Goal: Task Accomplishment & Management: Manage account settings

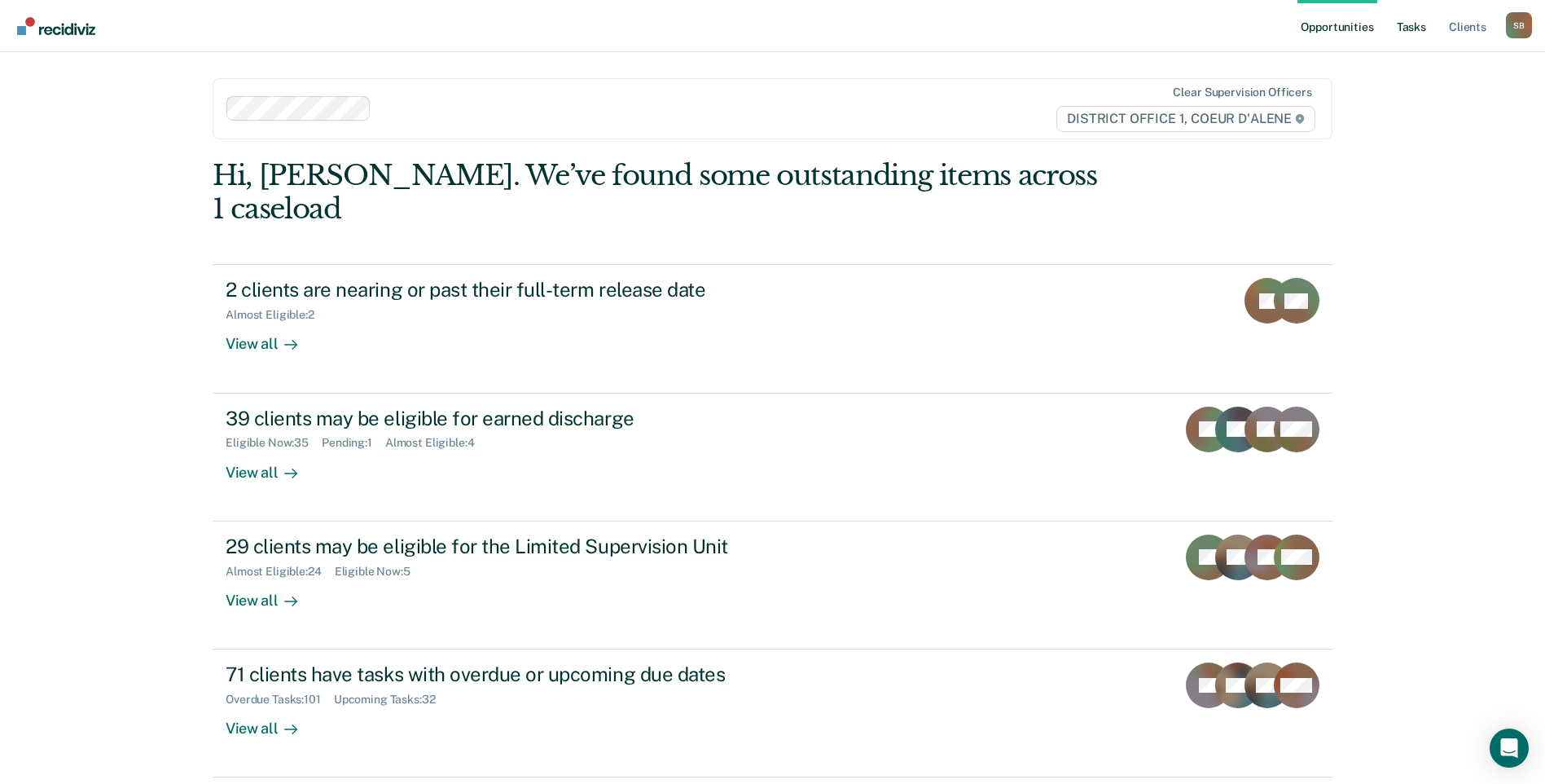
click at [1405, 17] on link "Tasks" at bounding box center [1411, 26] width 35 height 52
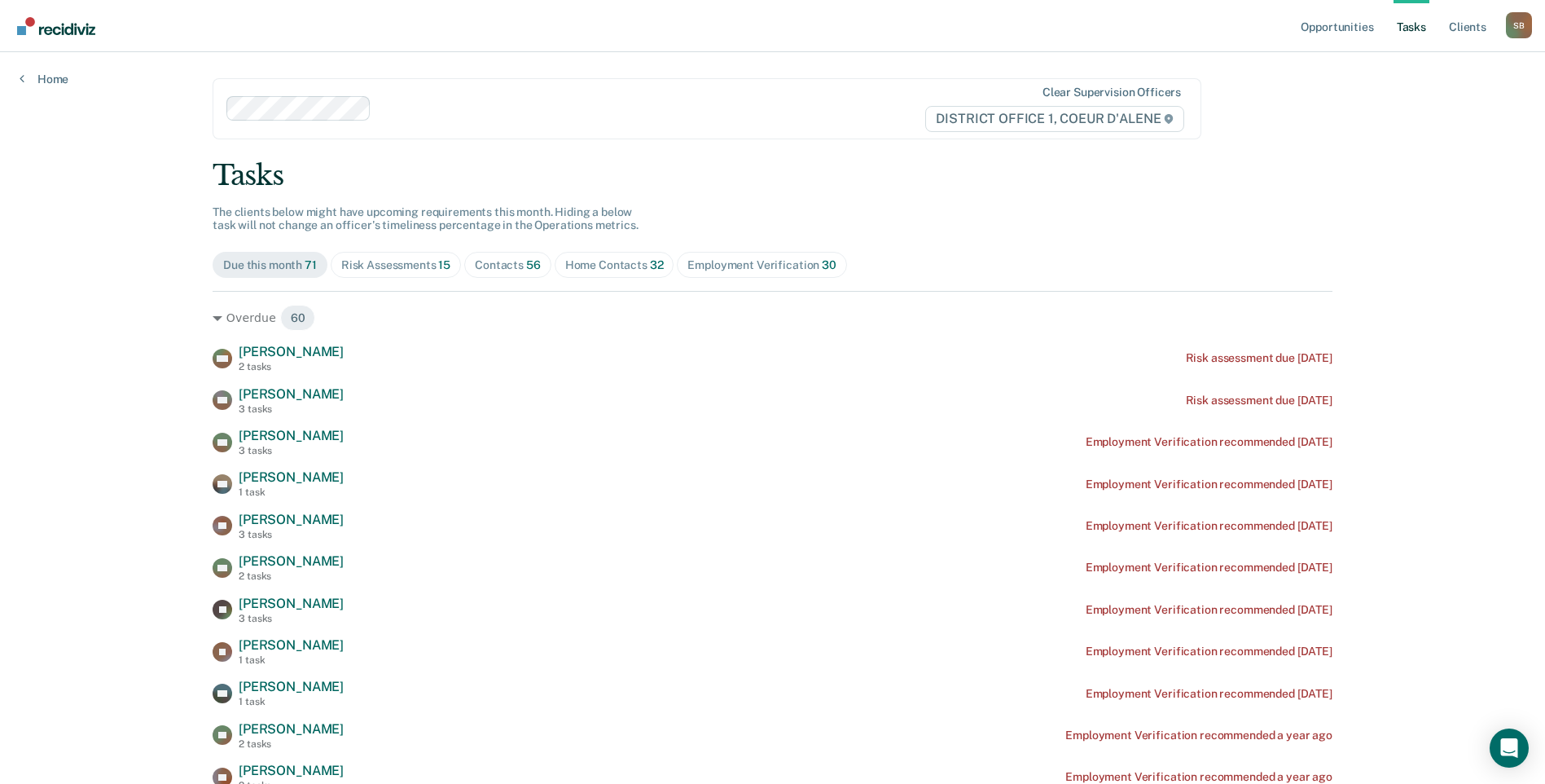
click at [506, 260] on div "Contacts 56" at bounding box center [508, 266] width 66 height 14
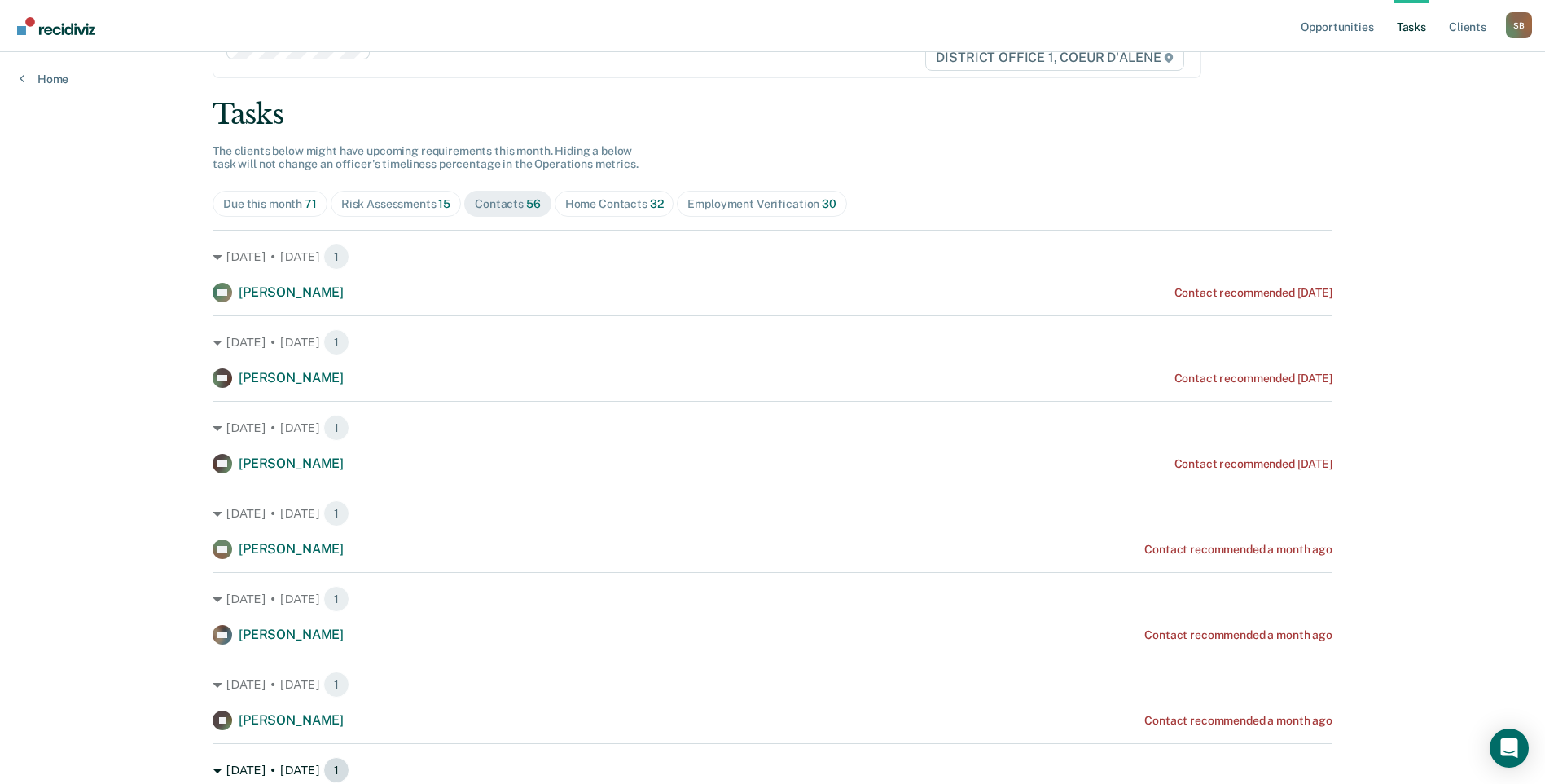
scroll to position [163, 0]
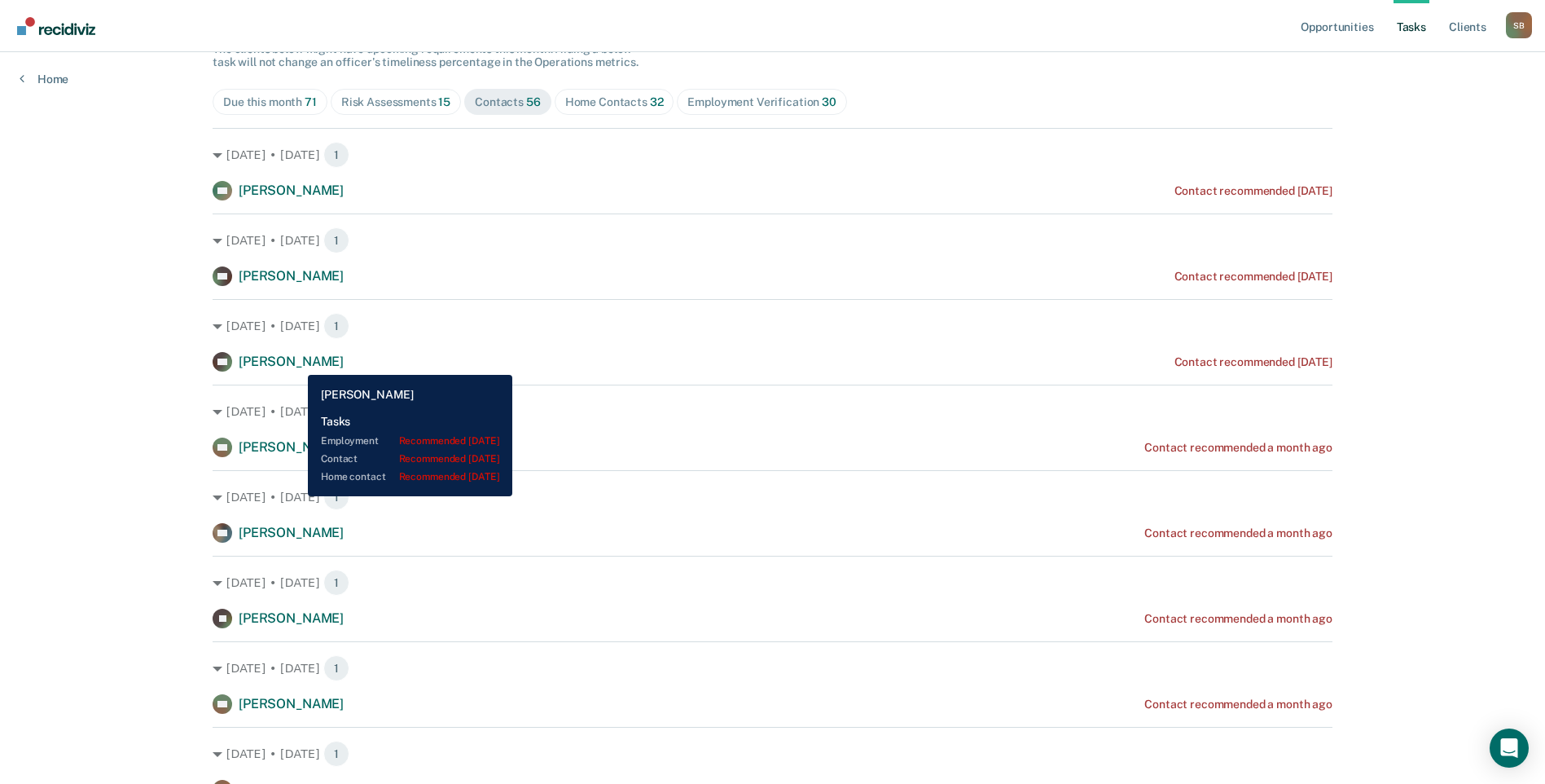
click at [296, 362] on span "[PERSON_NAME]" at bounding box center [291, 361] width 105 height 15
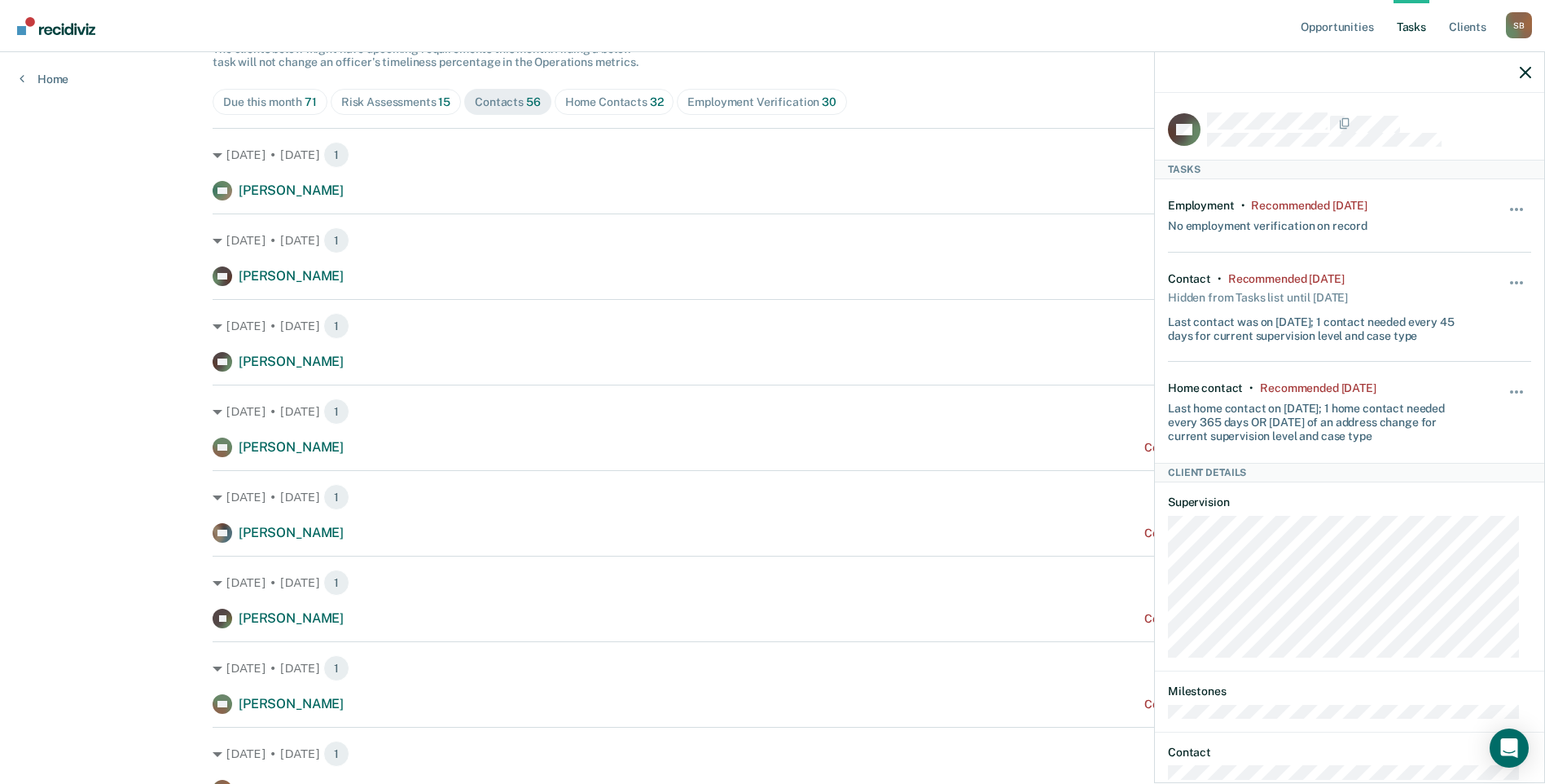
click at [1522, 77] on icon "button" at bounding box center [1526, 72] width 12 height 12
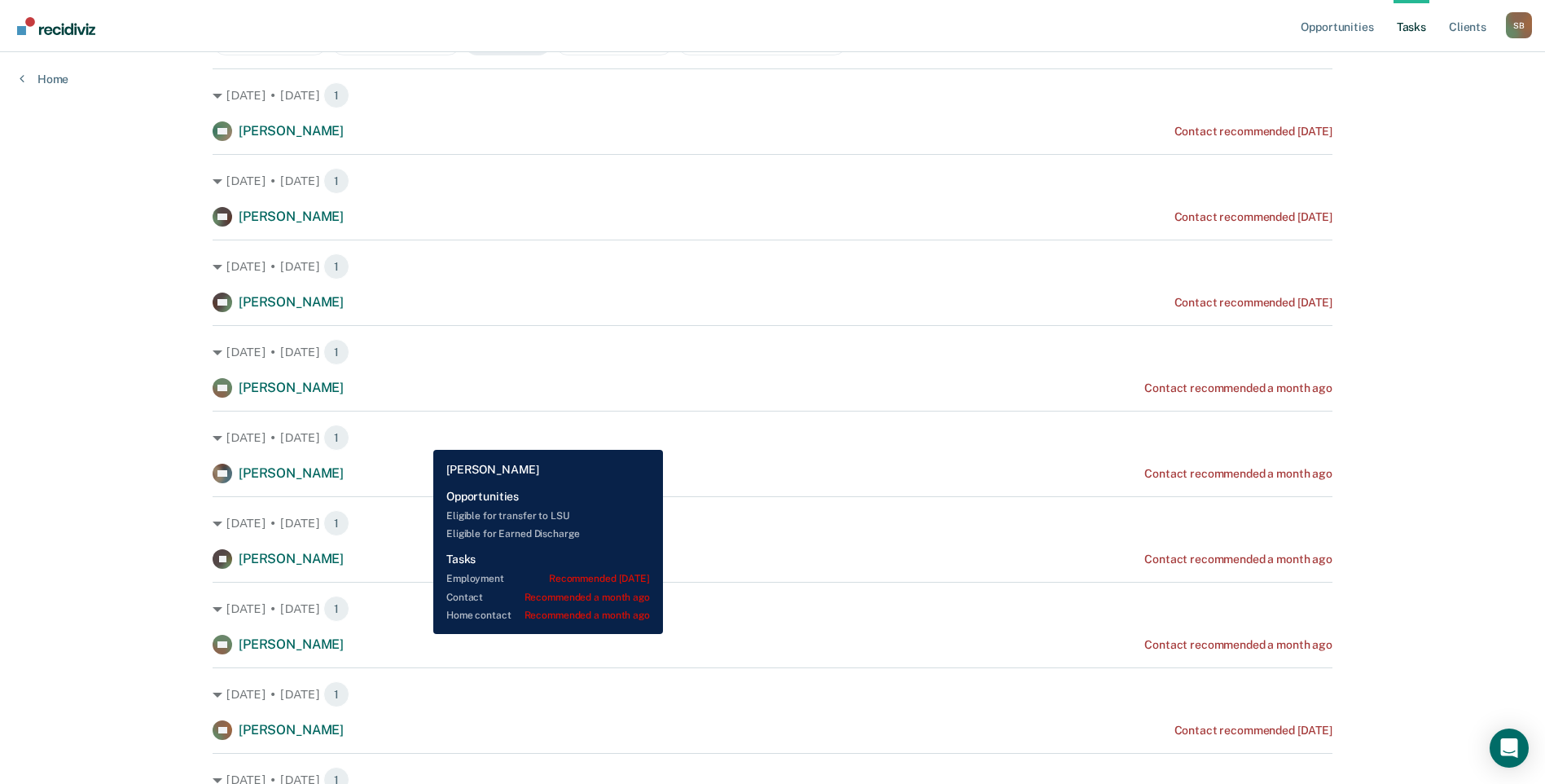
scroll to position [326, 0]
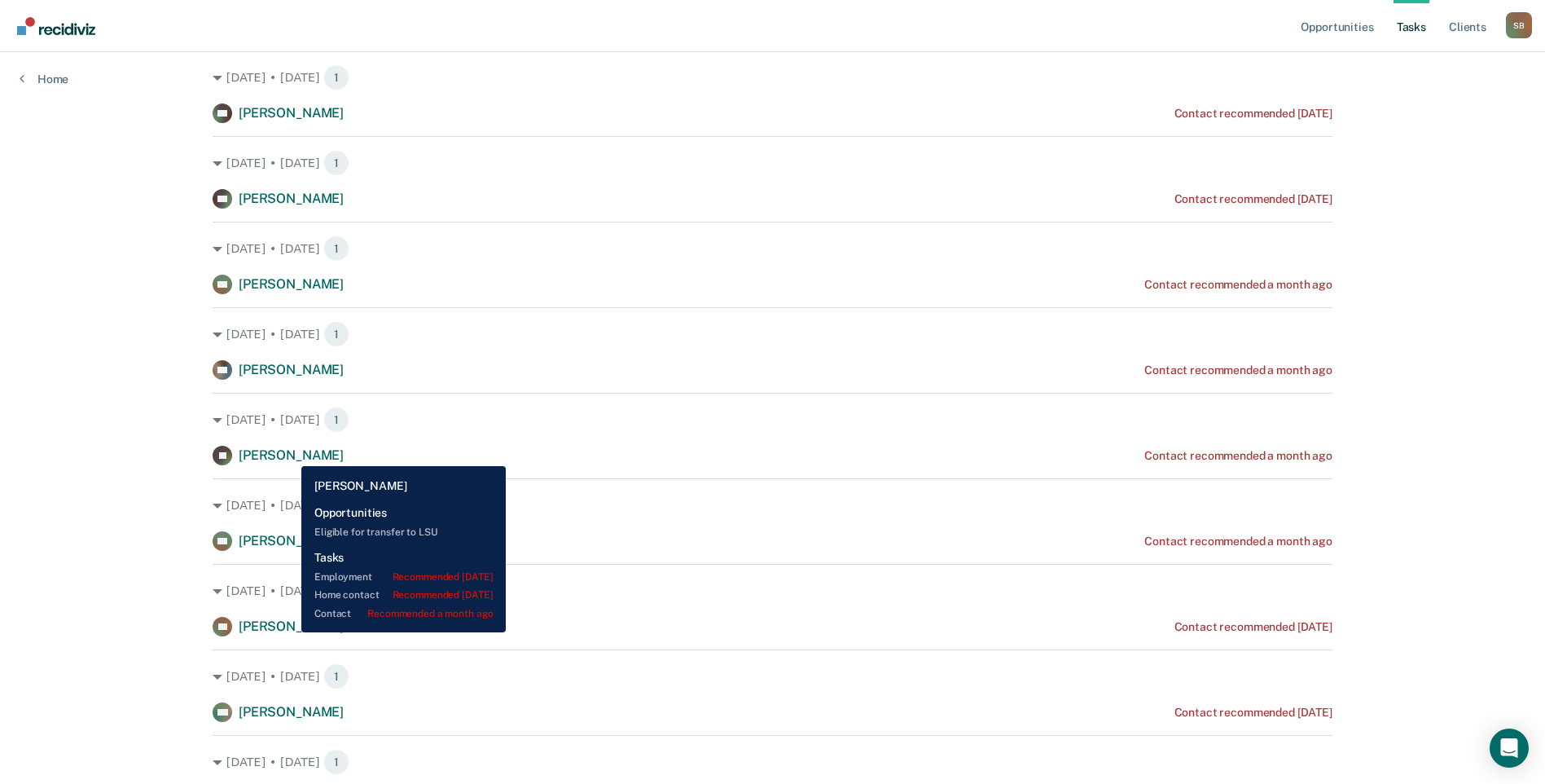
click at [289, 454] on span "[PERSON_NAME]" at bounding box center [291, 454] width 105 height 15
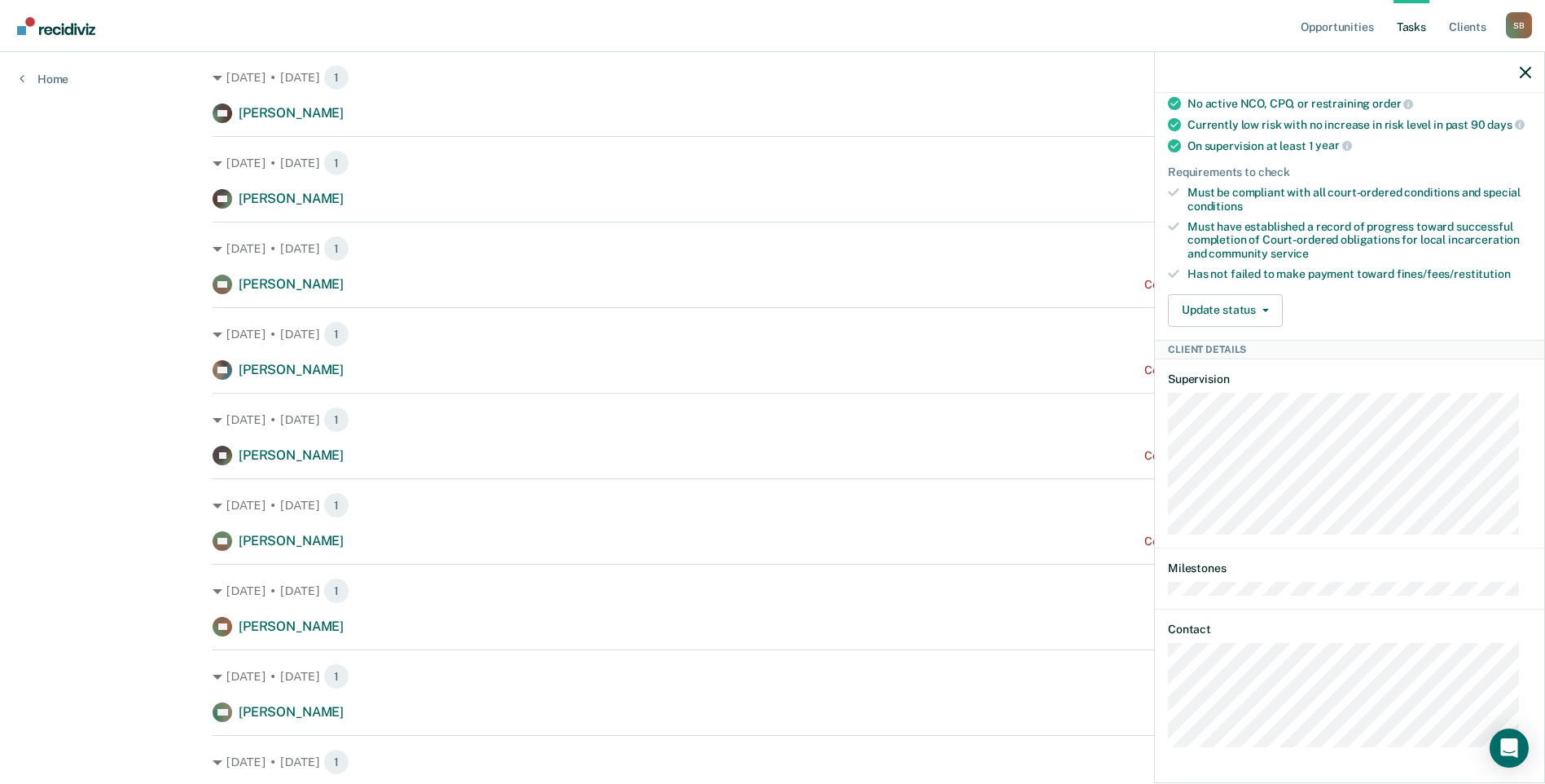
scroll to position [0, 0]
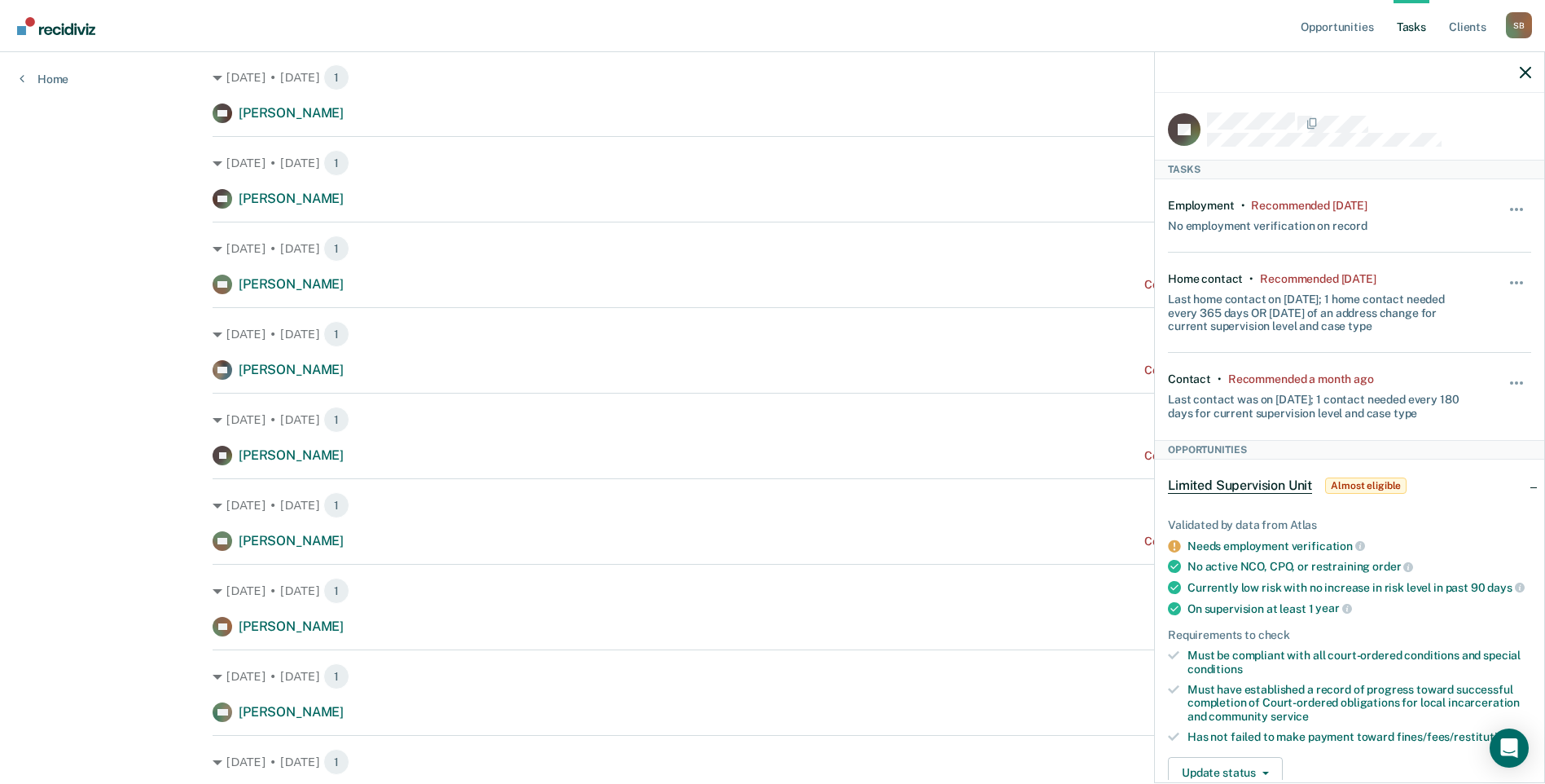
click at [1520, 76] on icon "button" at bounding box center [1526, 72] width 12 height 12
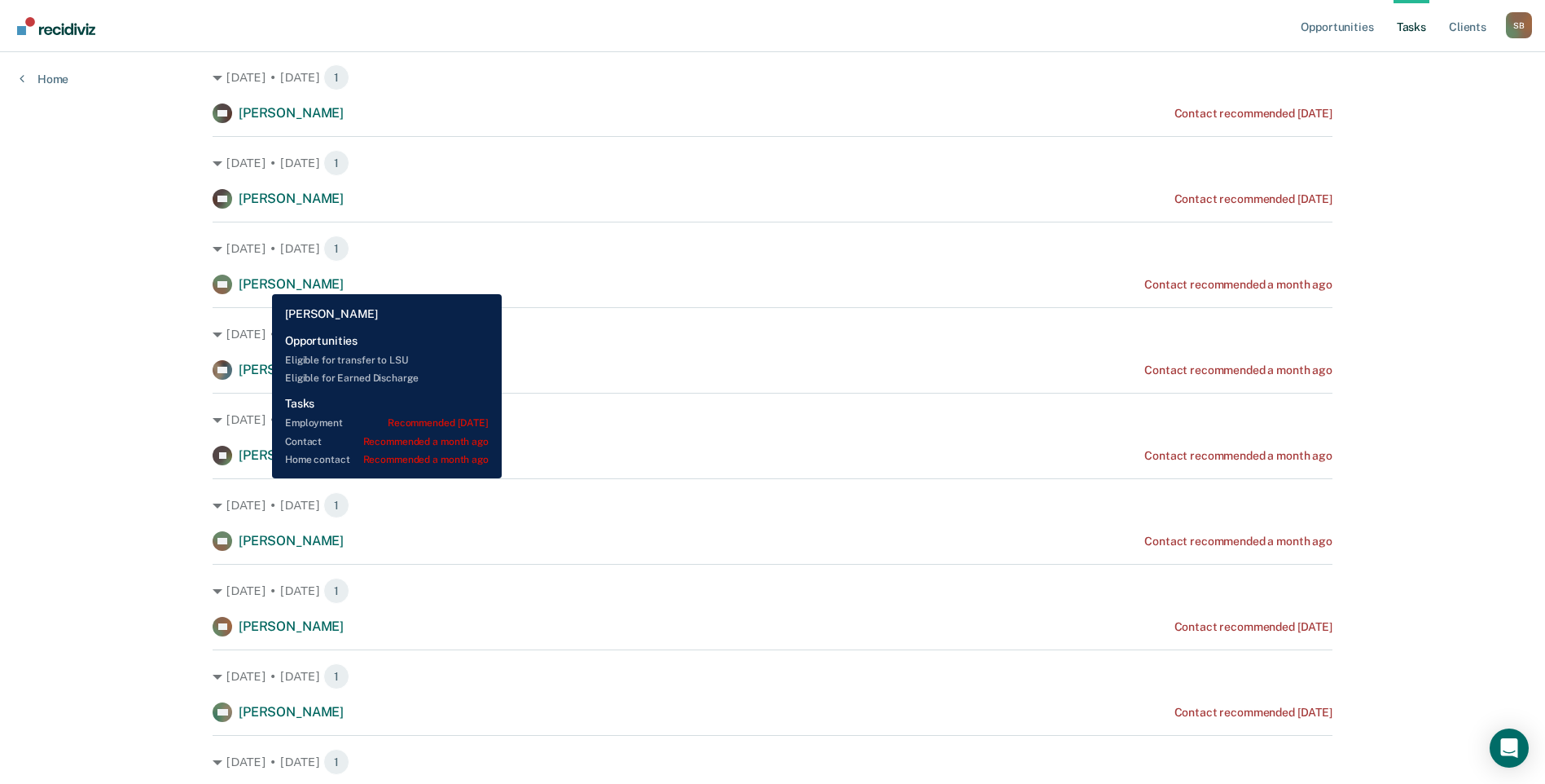
click at [260, 282] on span "[PERSON_NAME]" at bounding box center [291, 283] width 105 height 15
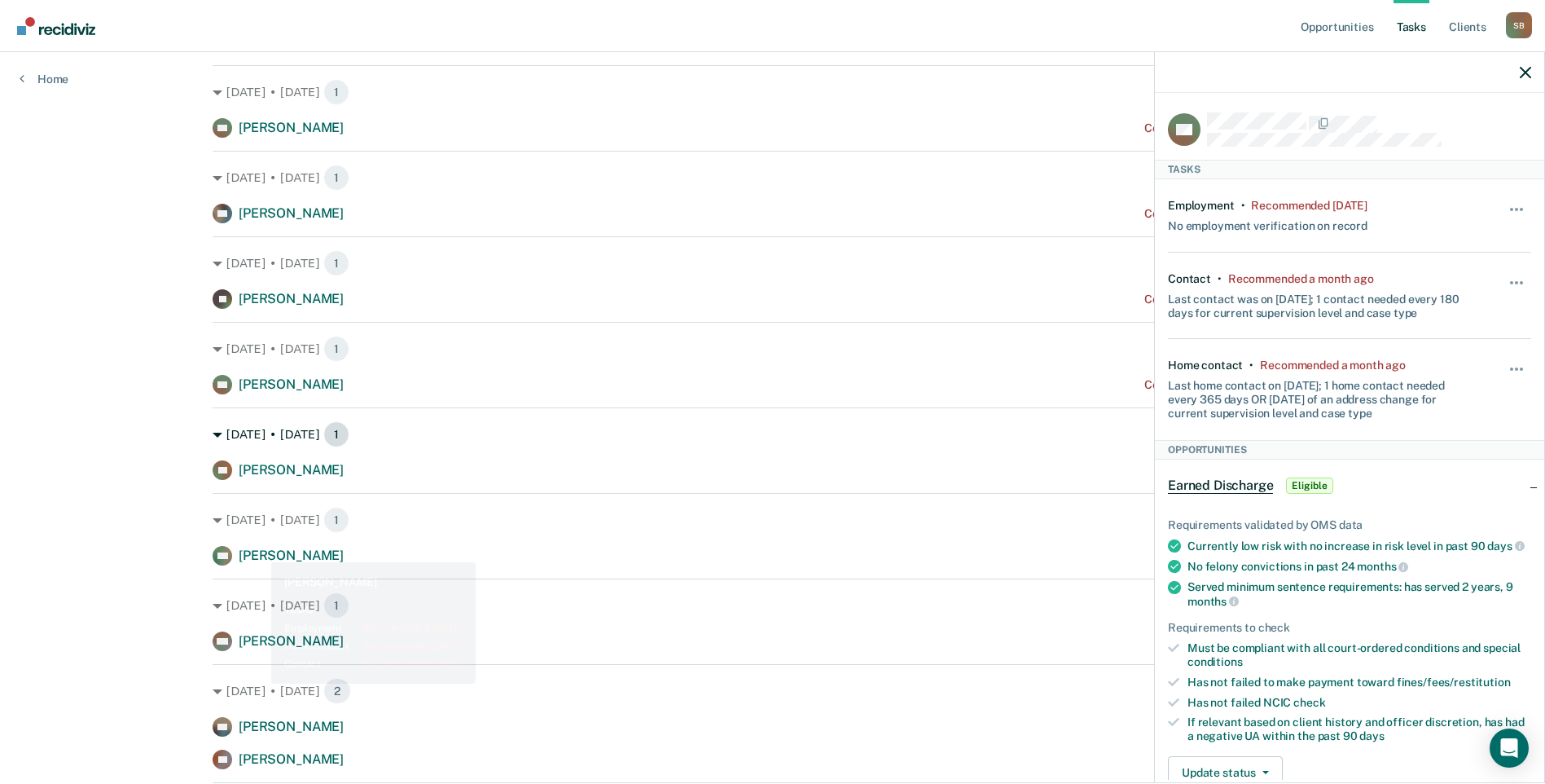
scroll to position [489, 0]
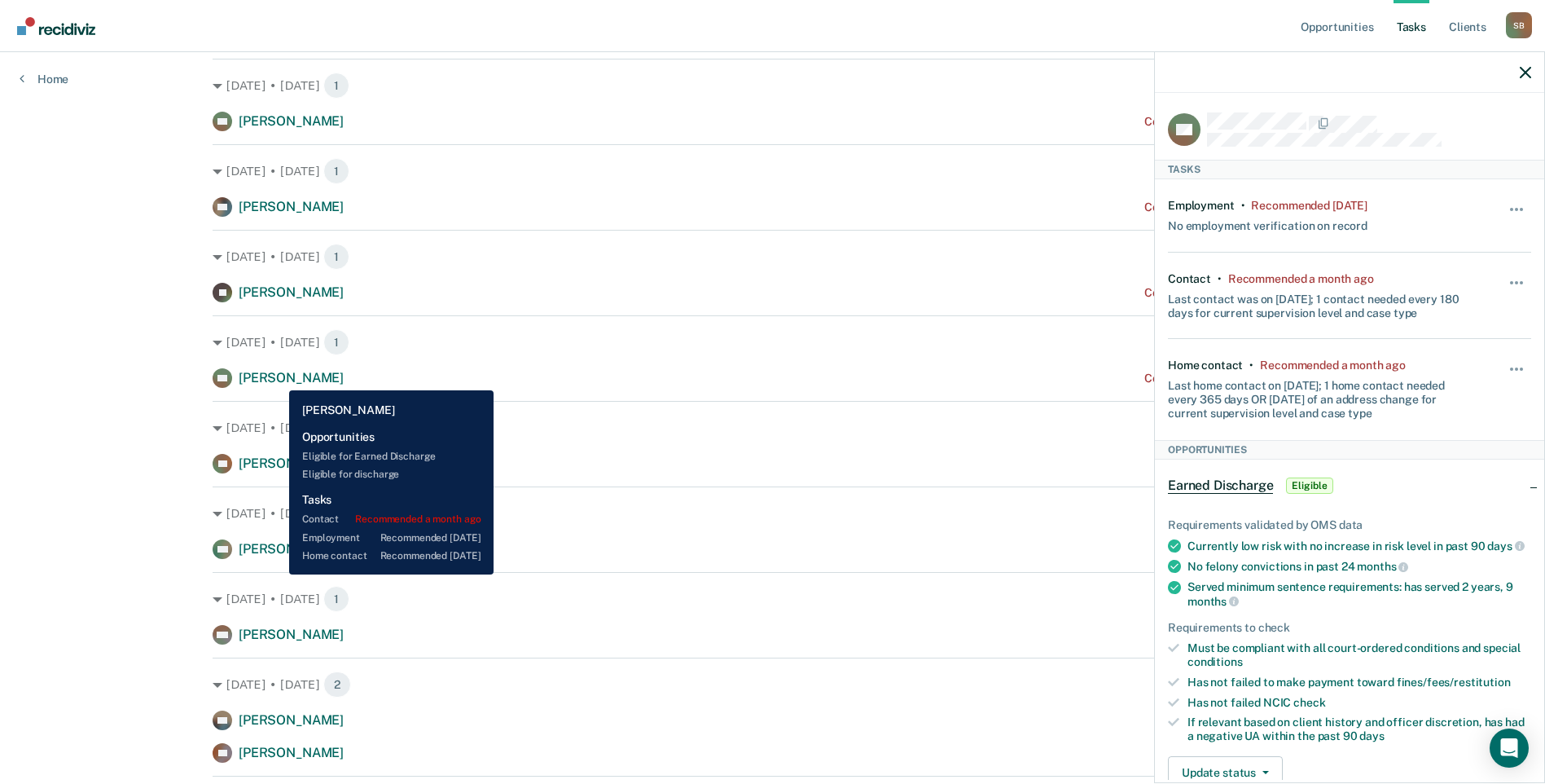
click at [278, 380] on span "[PERSON_NAME]" at bounding box center [291, 376] width 105 height 15
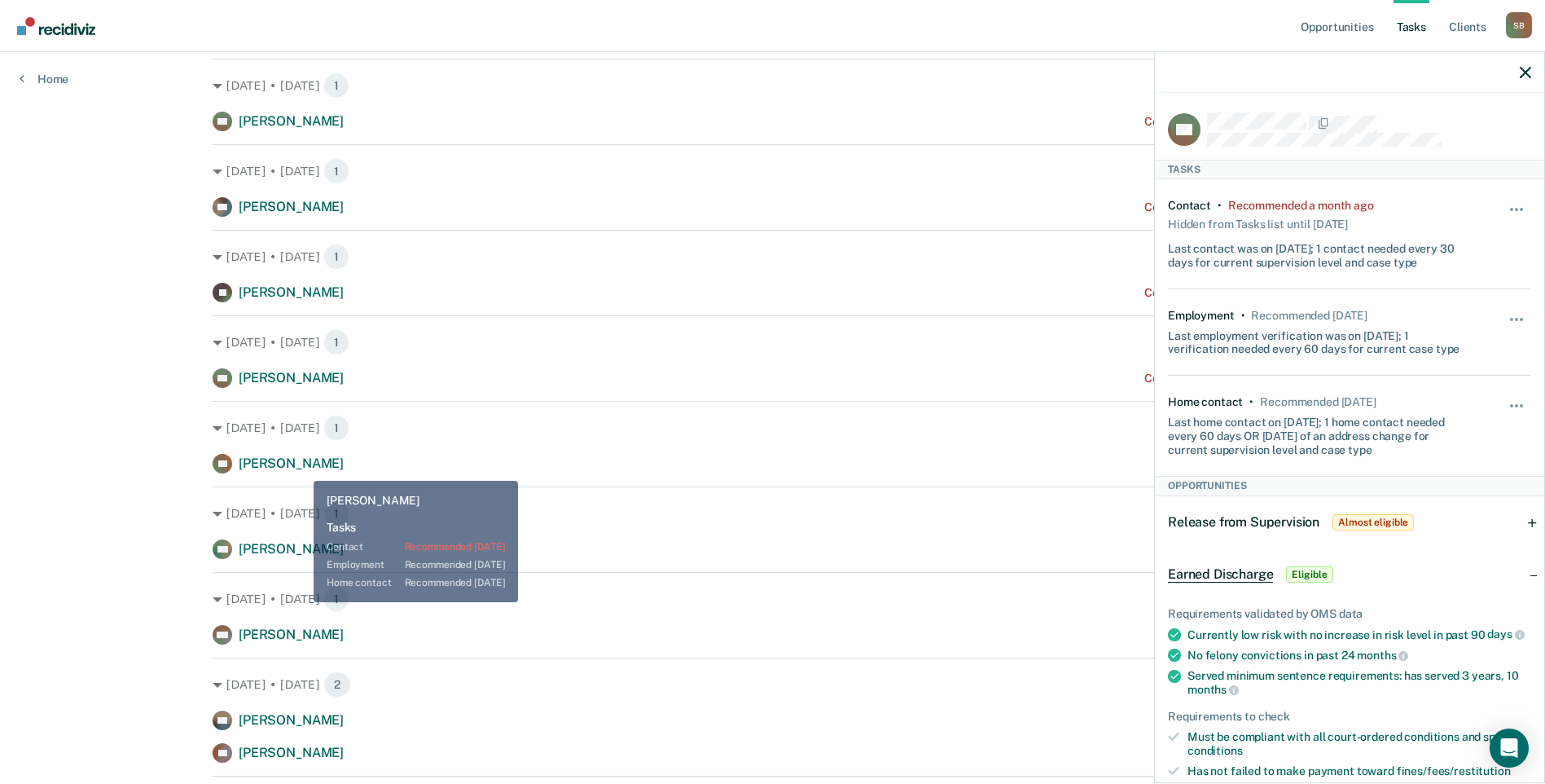
click at [296, 467] on span "[PERSON_NAME]" at bounding box center [291, 462] width 105 height 15
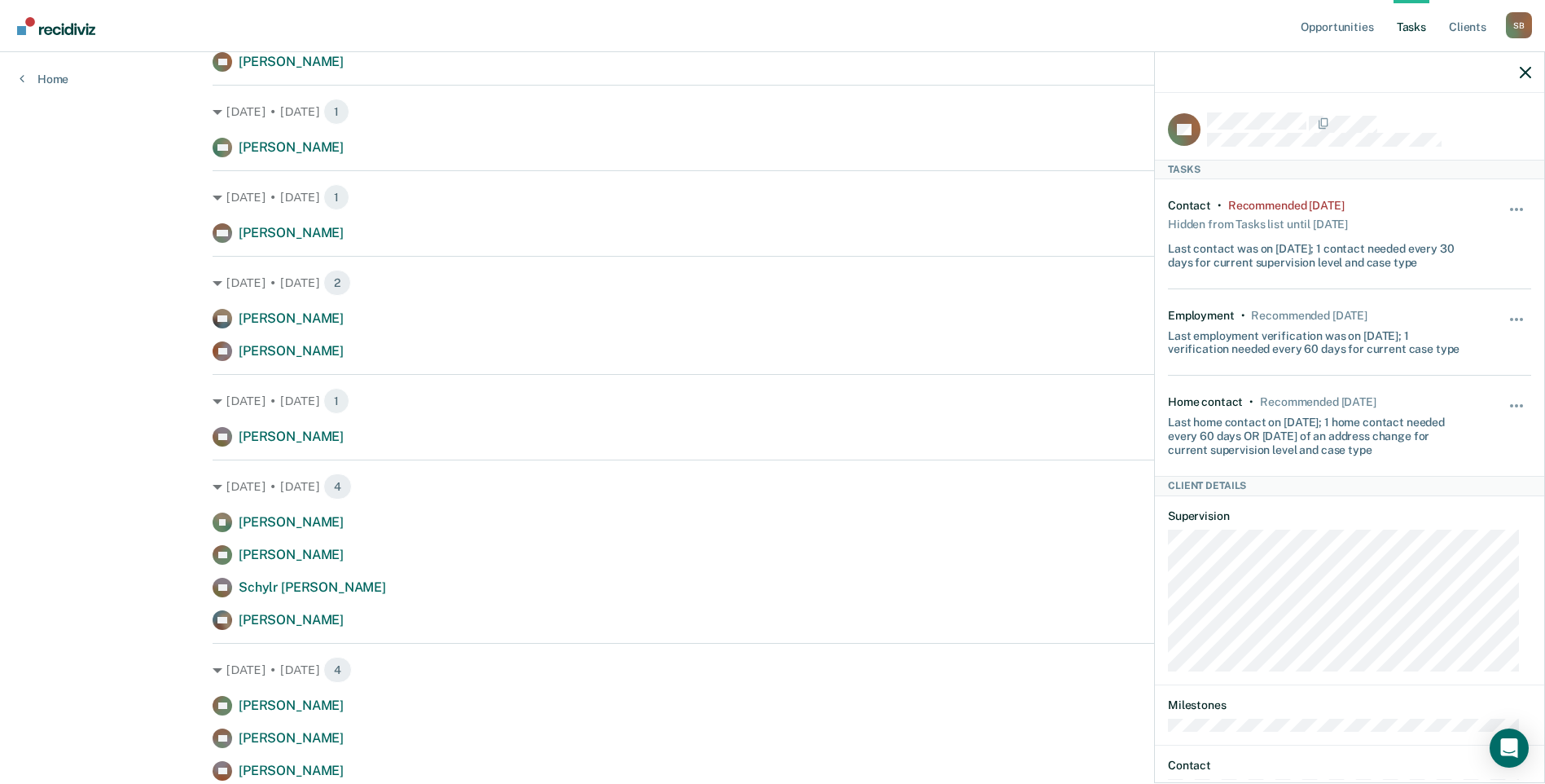
scroll to position [815, 0]
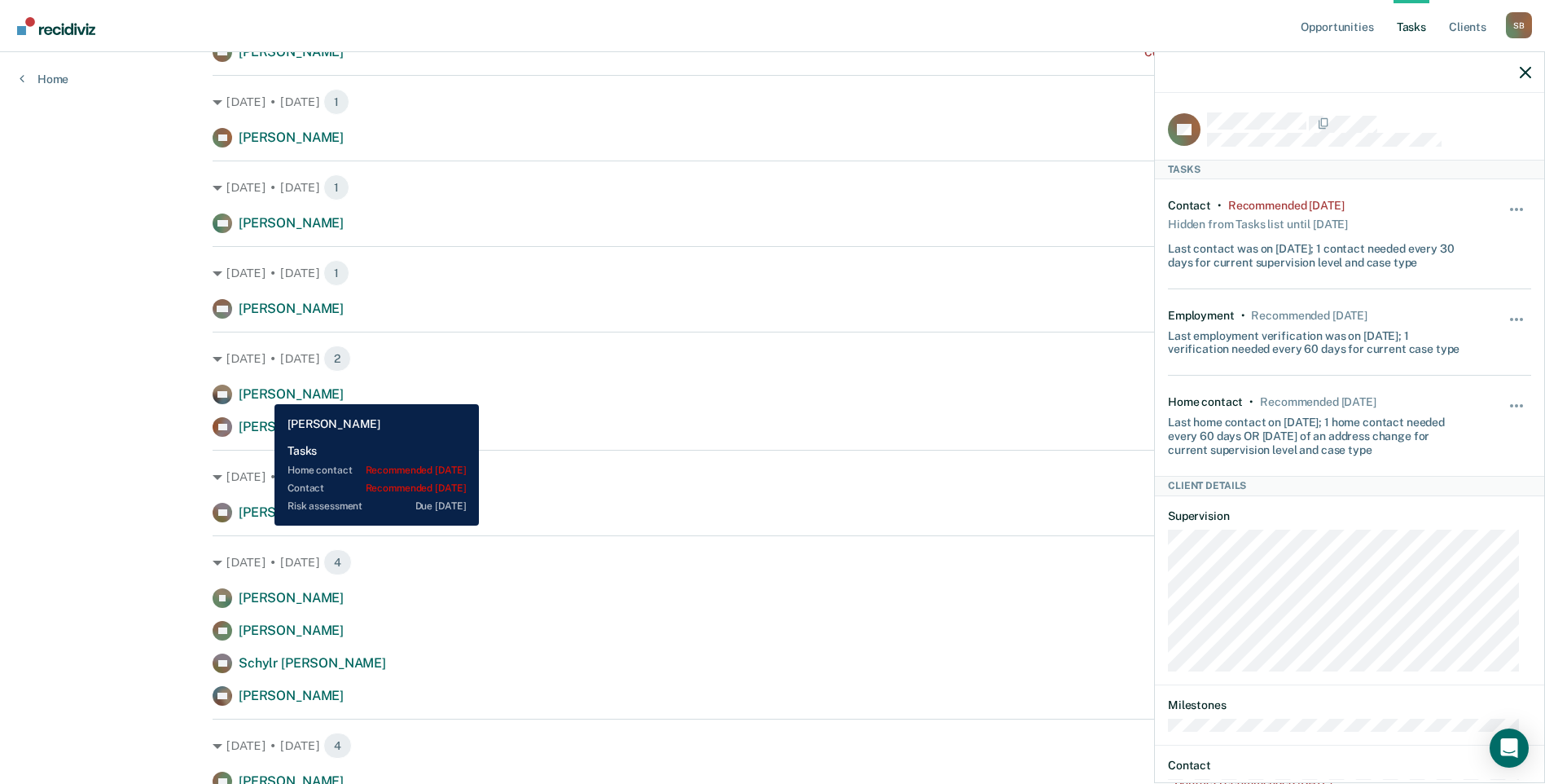
click at [262, 392] on span "[PERSON_NAME]" at bounding box center [291, 393] width 105 height 15
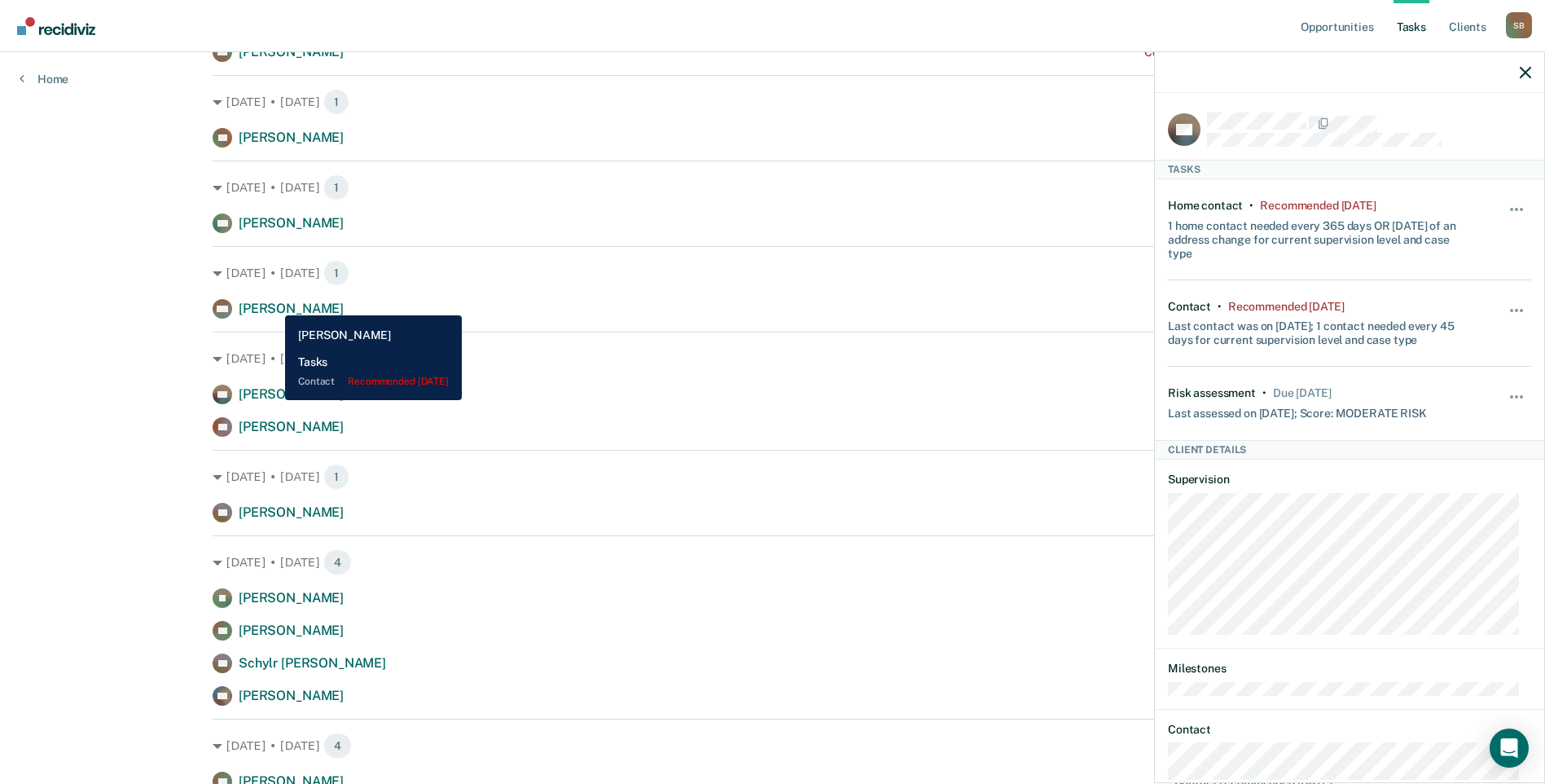
click at [273, 303] on span "[PERSON_NAME]" at bounding box center [291, 307] width 105 height 15
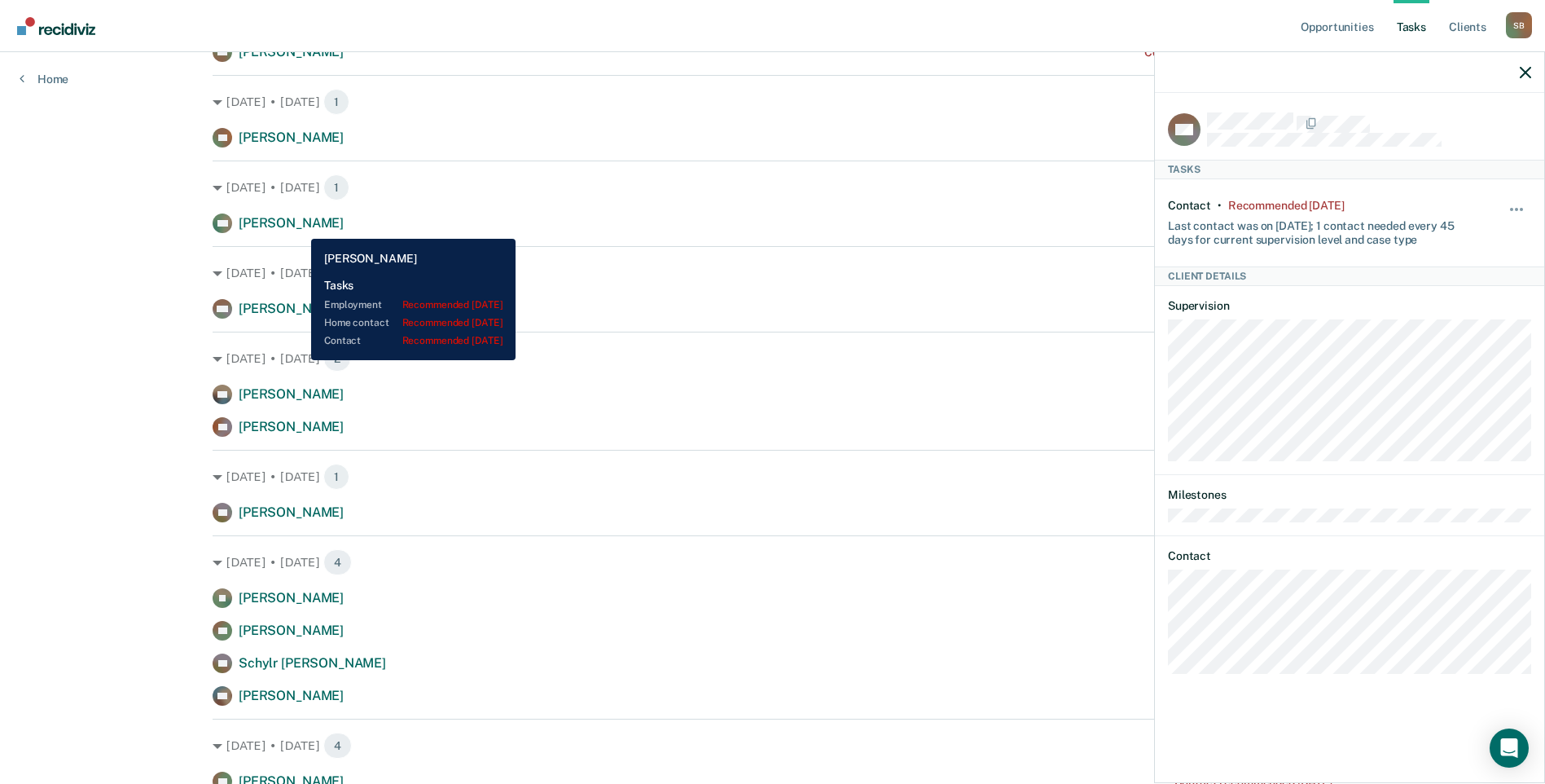
click at [299, 226] on span "[PERSON_NAME]" at bounding box center [291, 222] width 105 height 15
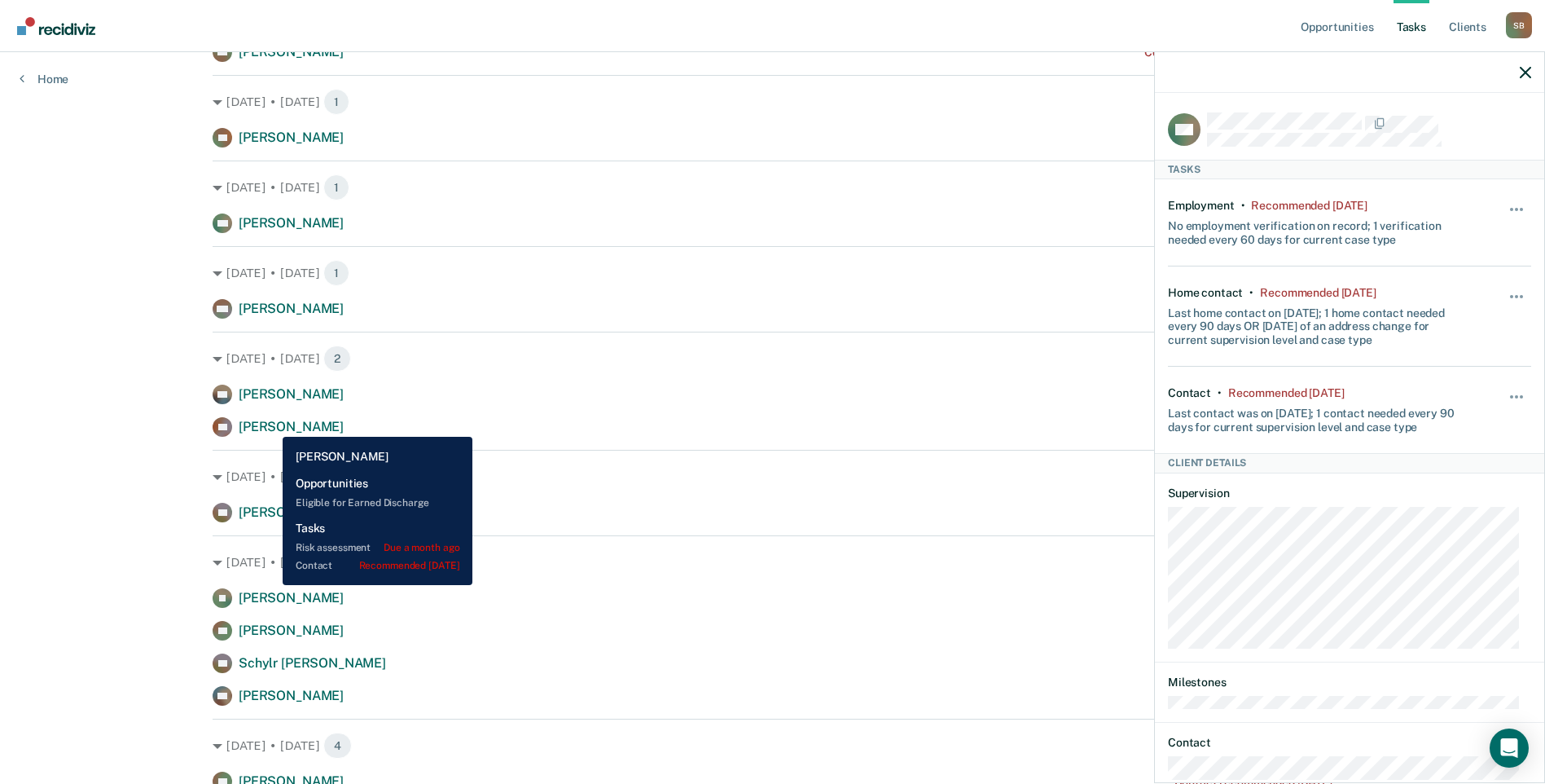
click at [270, 424] on span "[PERSON_NAME]" at bounding box center [291, 426] width 105 height 15
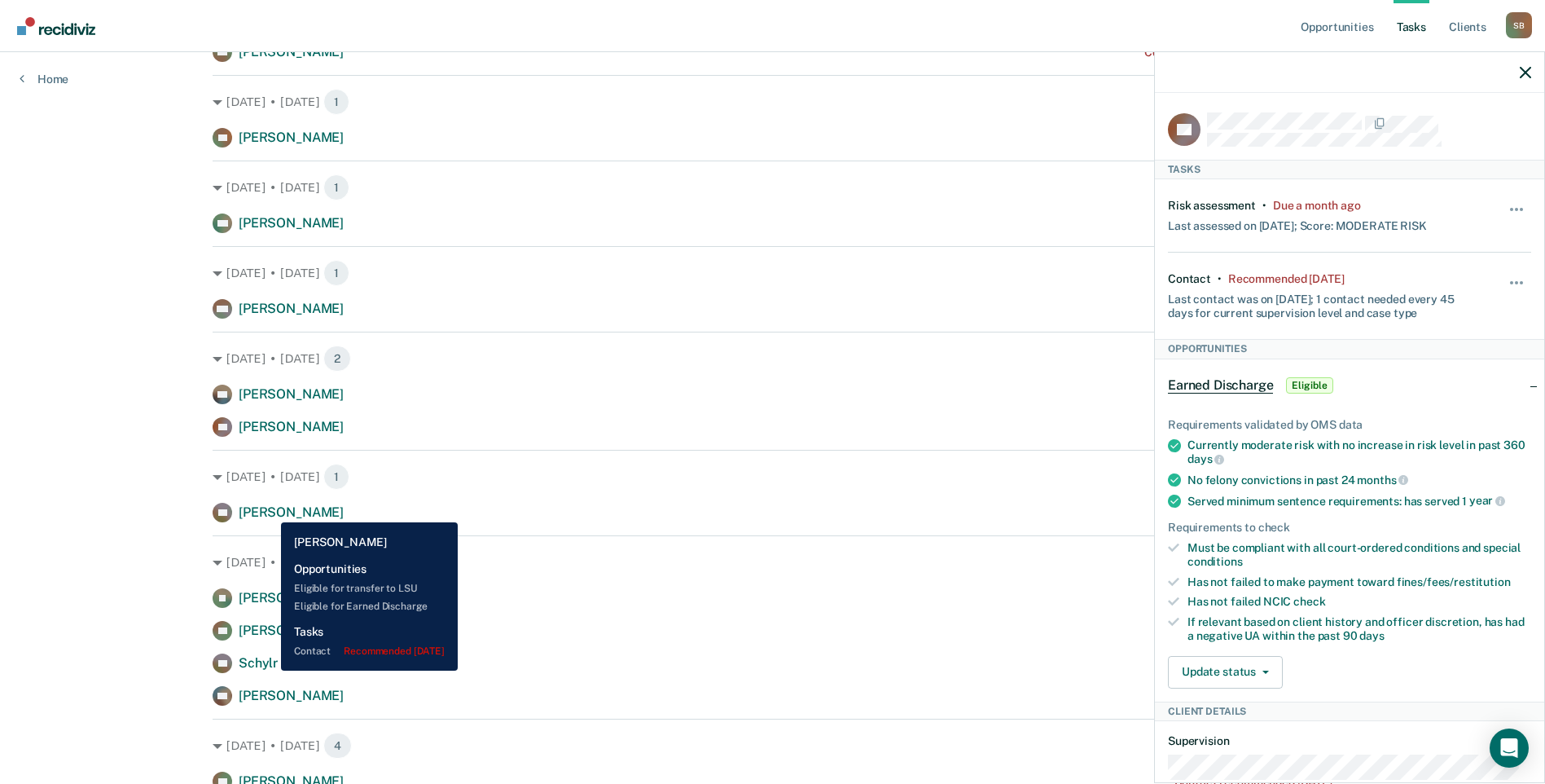
click at [268, 510] on span "[PERSON_NAME]" at bounding box center [291, 511] width 105 height 15
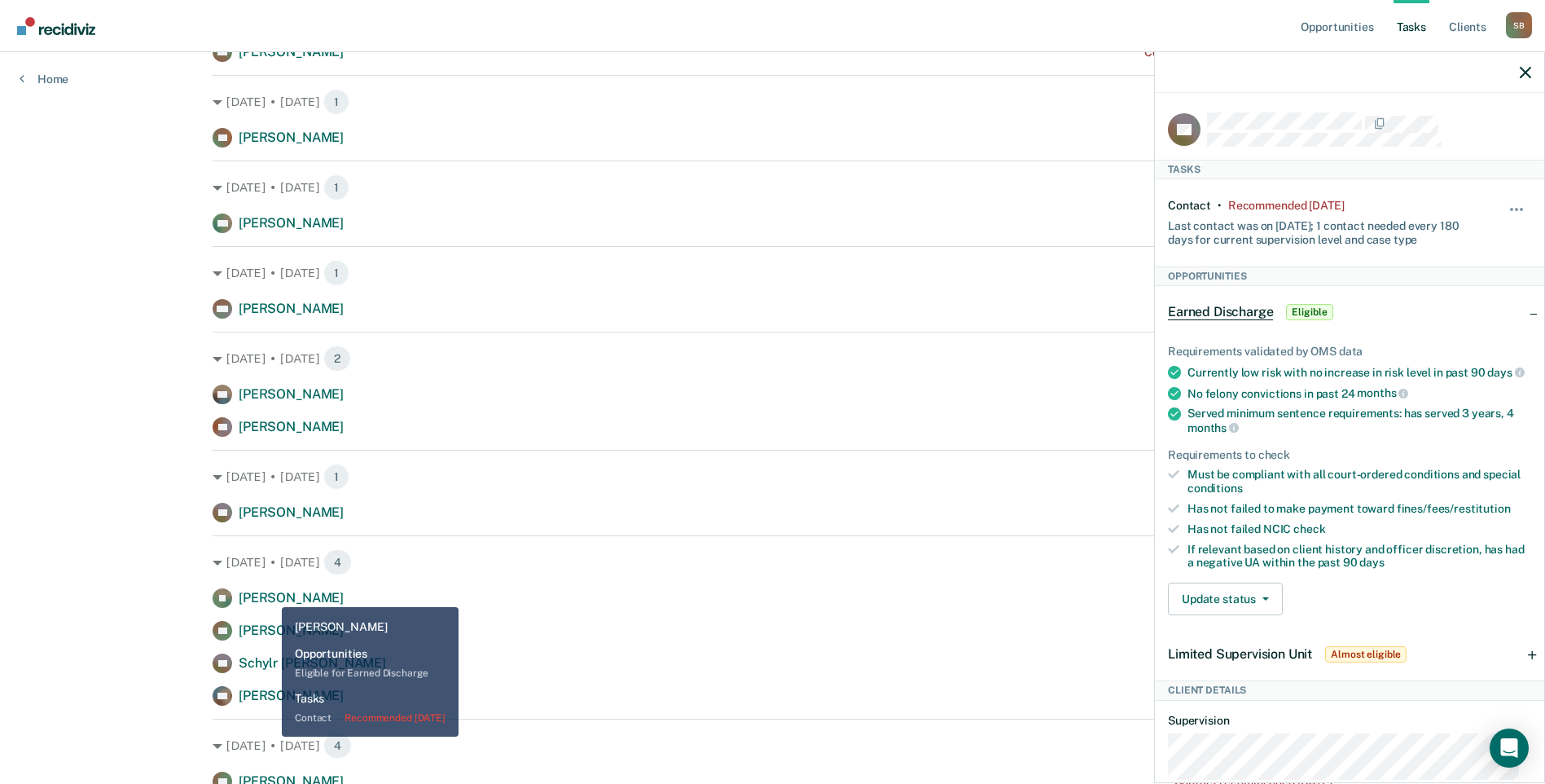
click at [272, 598] on span "[PERSON_NAME]" at bounding box center [291, 597] width 105 height 15
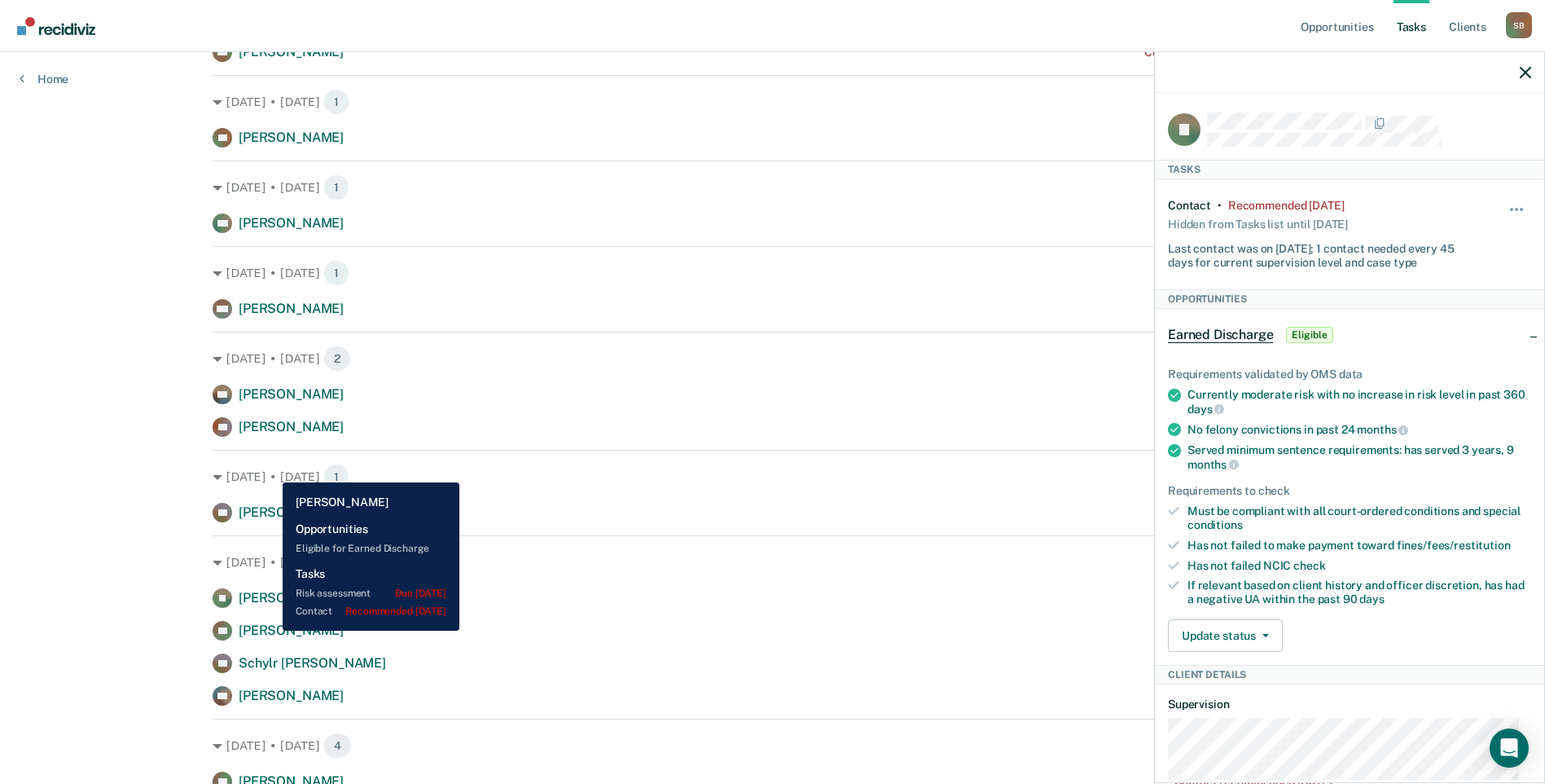
click at [270, 631] on span "[PERSON_NAME]" at bounding box center [291, 630] width 105 height 15
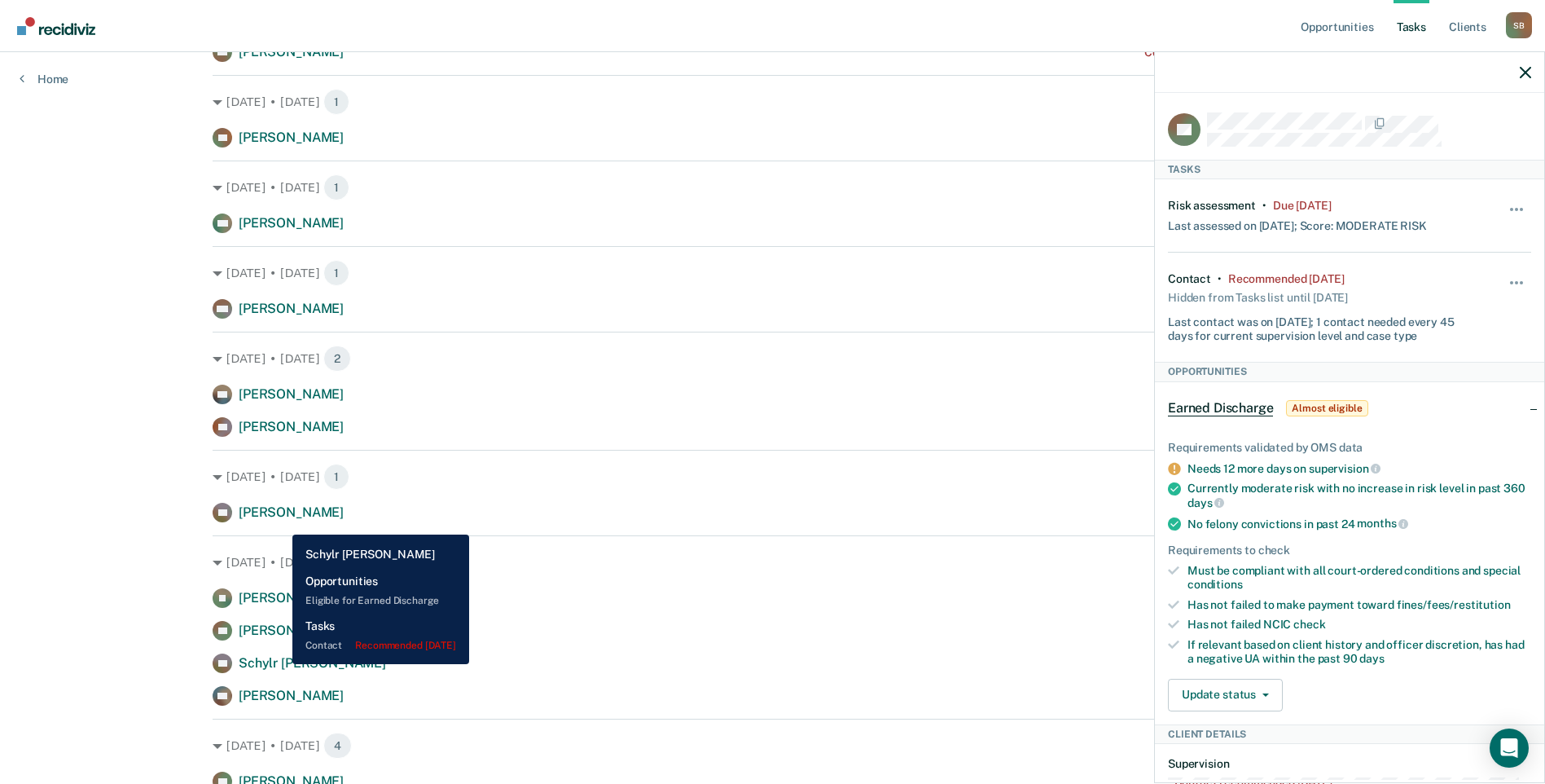
click at [280, 664] on span "Schylr [PERSON_NAME]" at bounding box center [312, 662] width 147 height 15
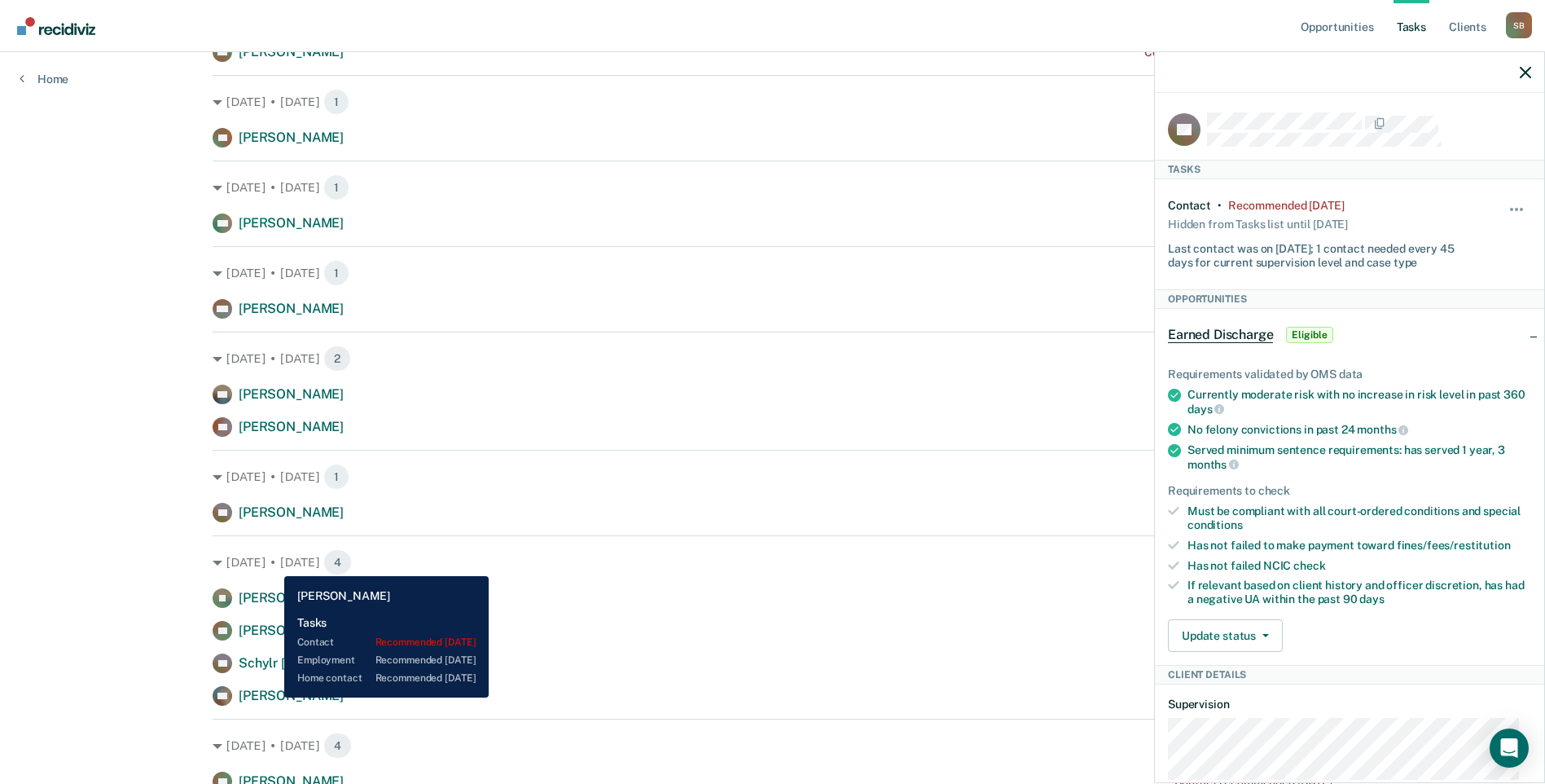
click at [272, 697] on span "[PERSON_NAME]" at bounding box center [291, 695] width 105 height 15
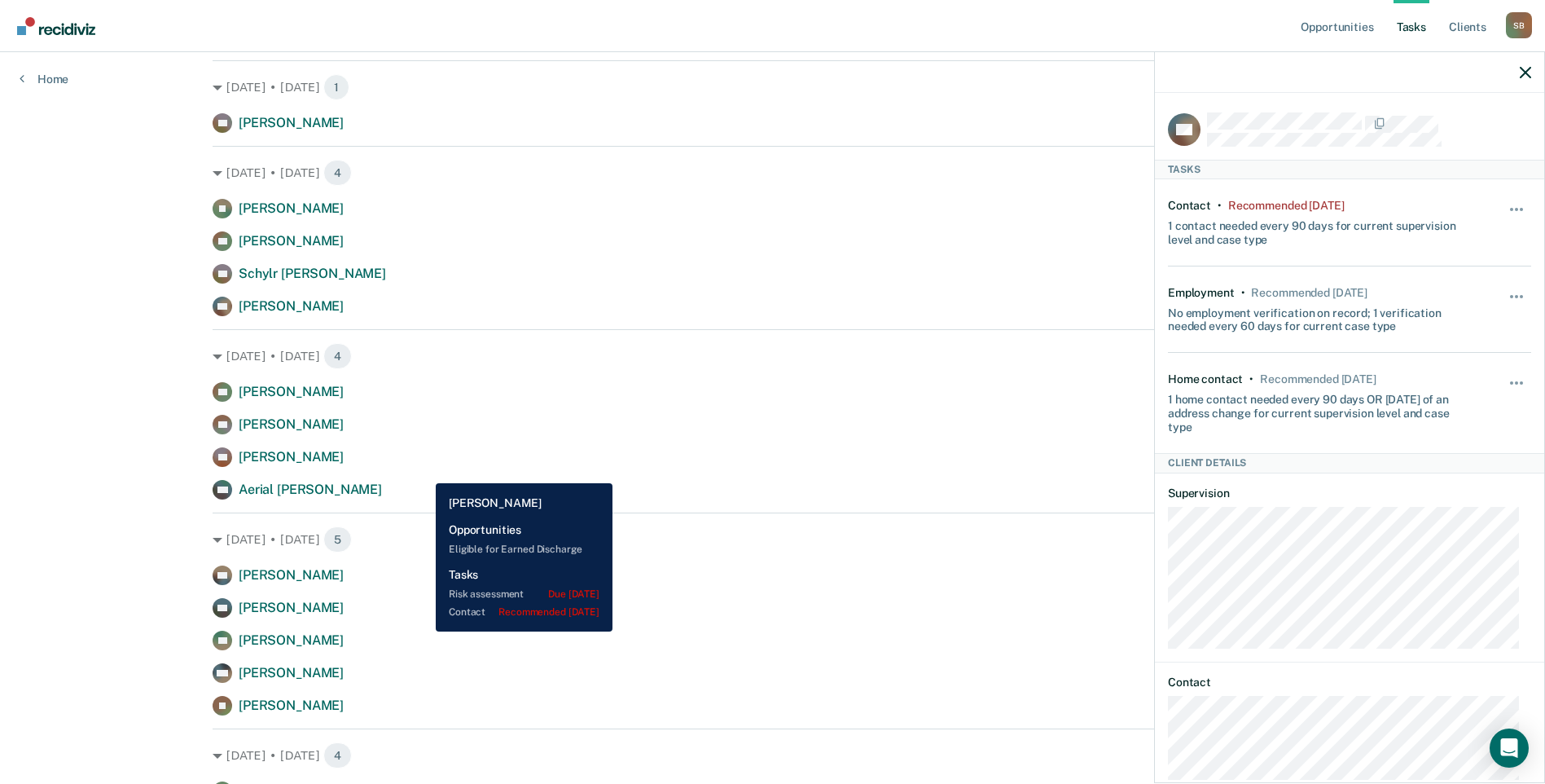
scroll to position [1222, 0]
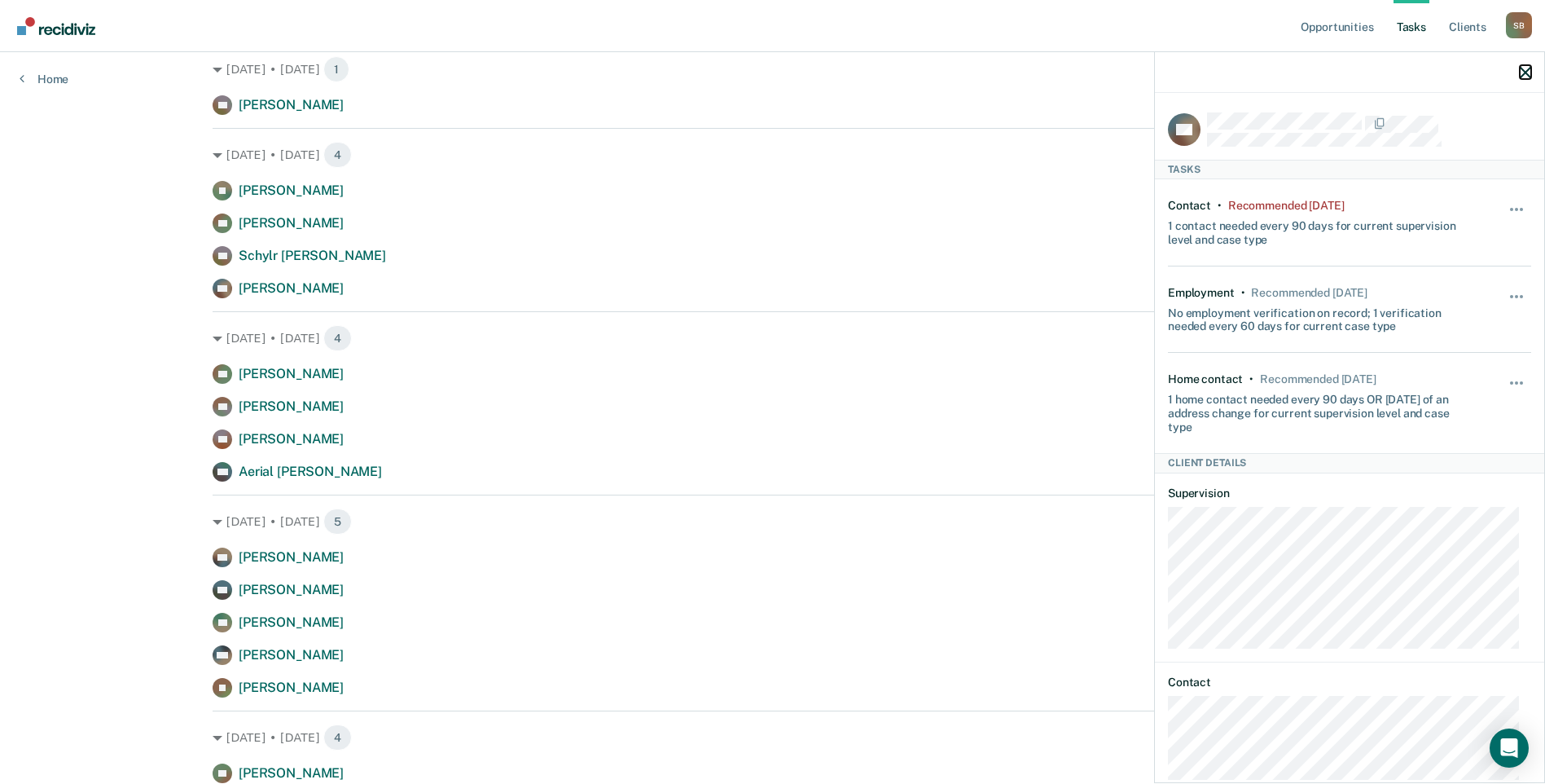
click at [1525, 74] on icon "button" at bounding box center [1526, 72] width 12 height 12
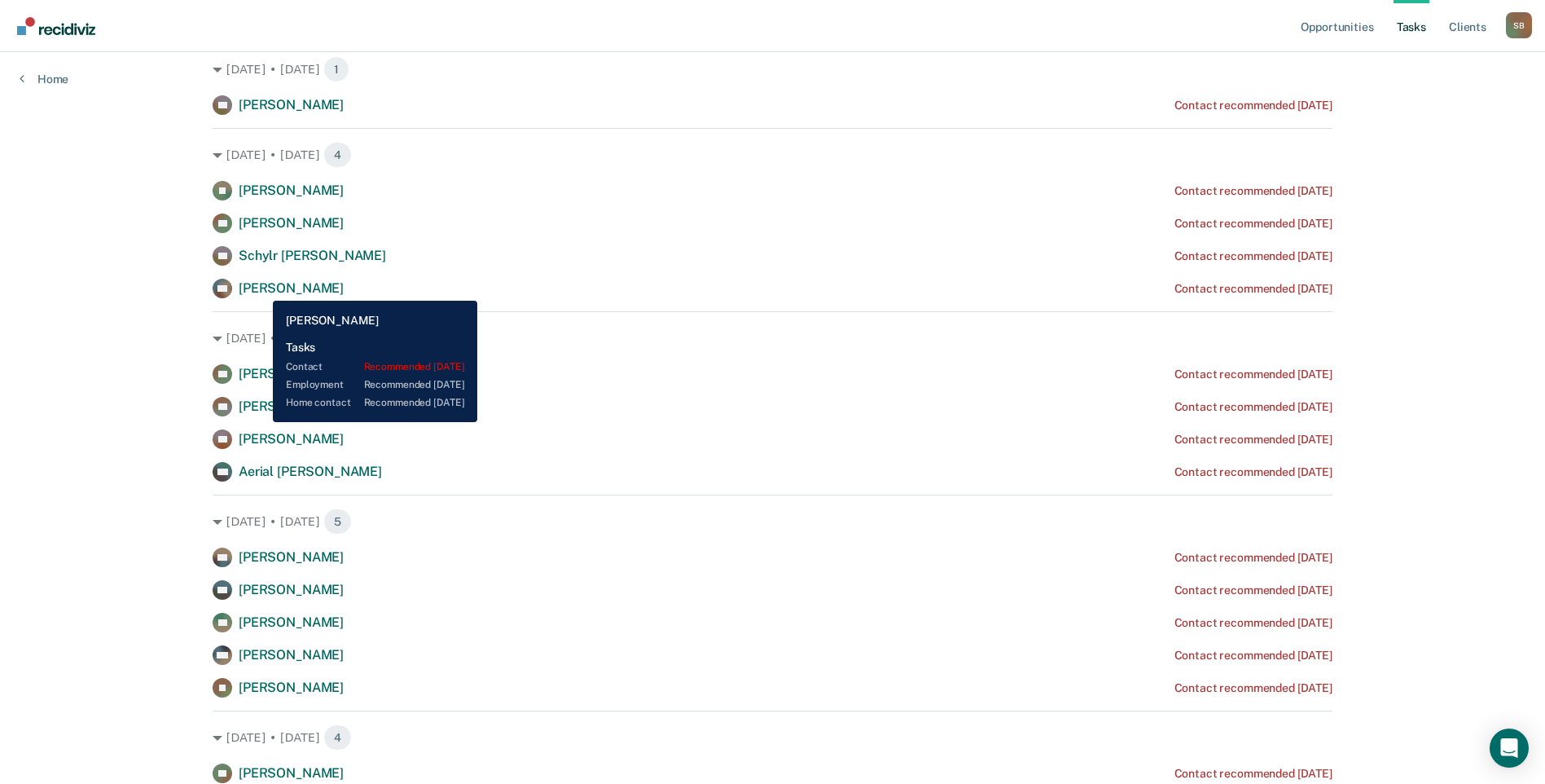
click at [260, 289] on span "[PERSON_NAME]" at bounding box center [291, 287] width 105 height 15
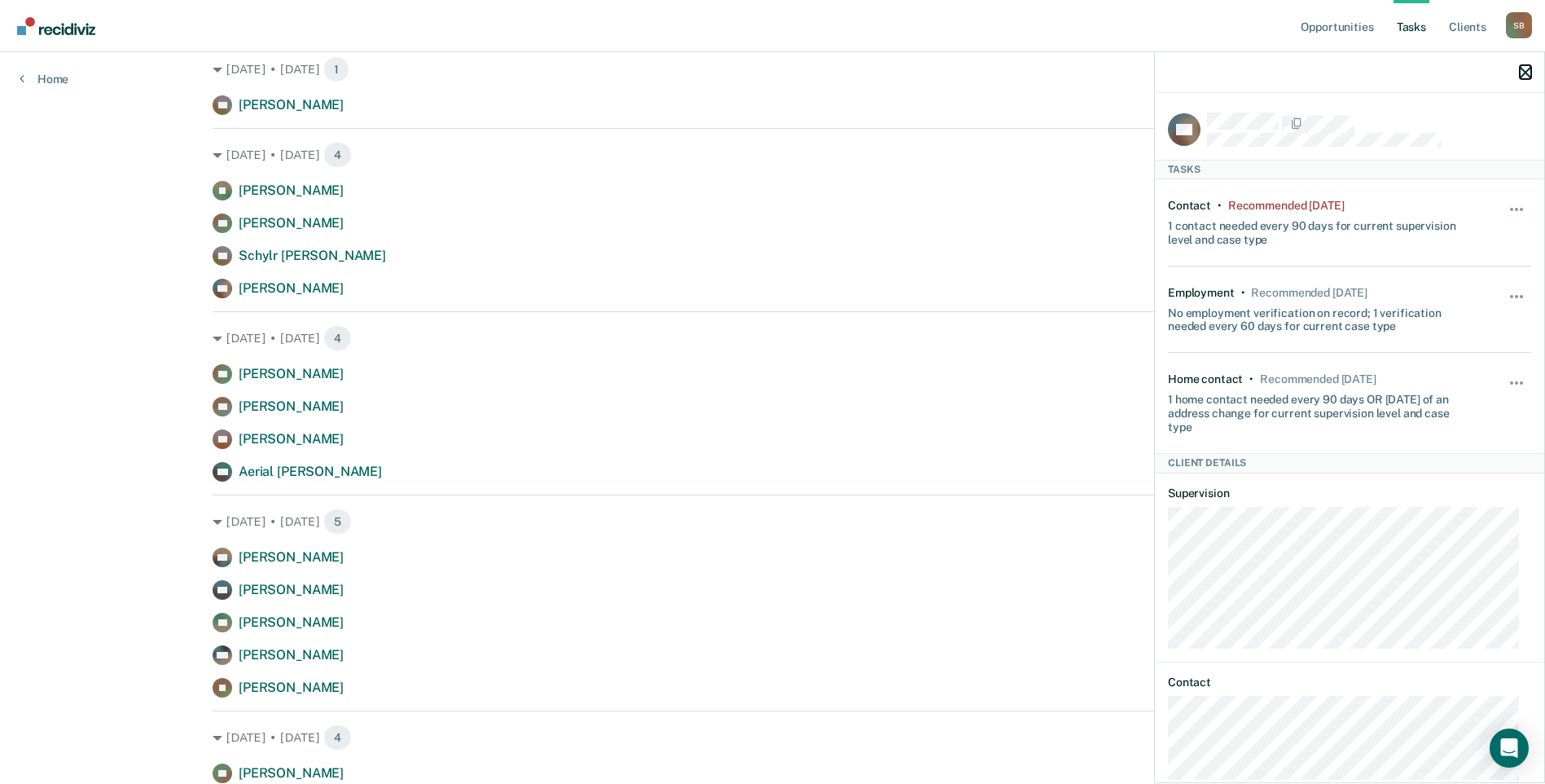
click at [1526, 71] on icon "button" at bounding box center [1526, 72] width 12 height 12
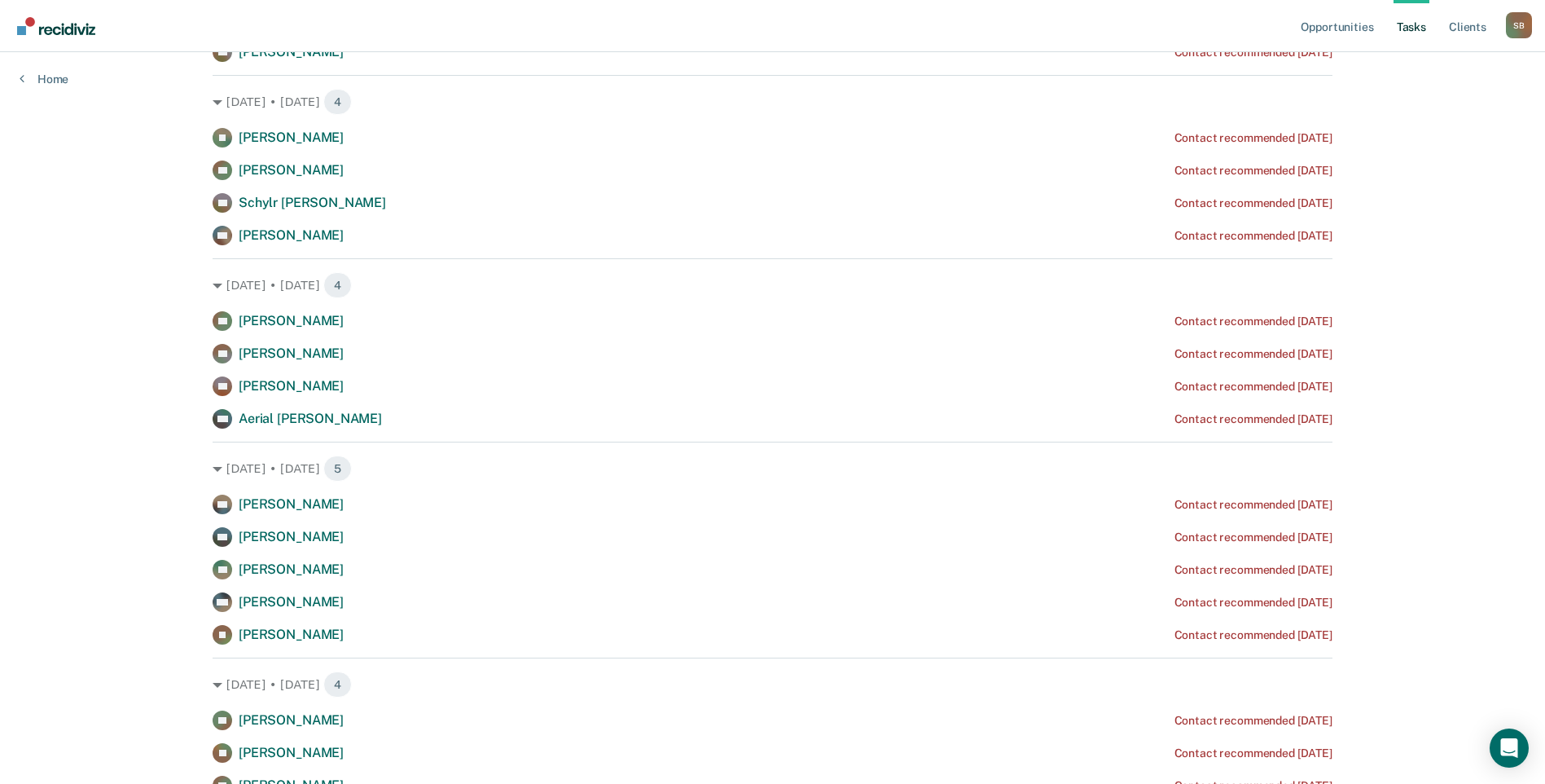
scroll to position [1303, 0]
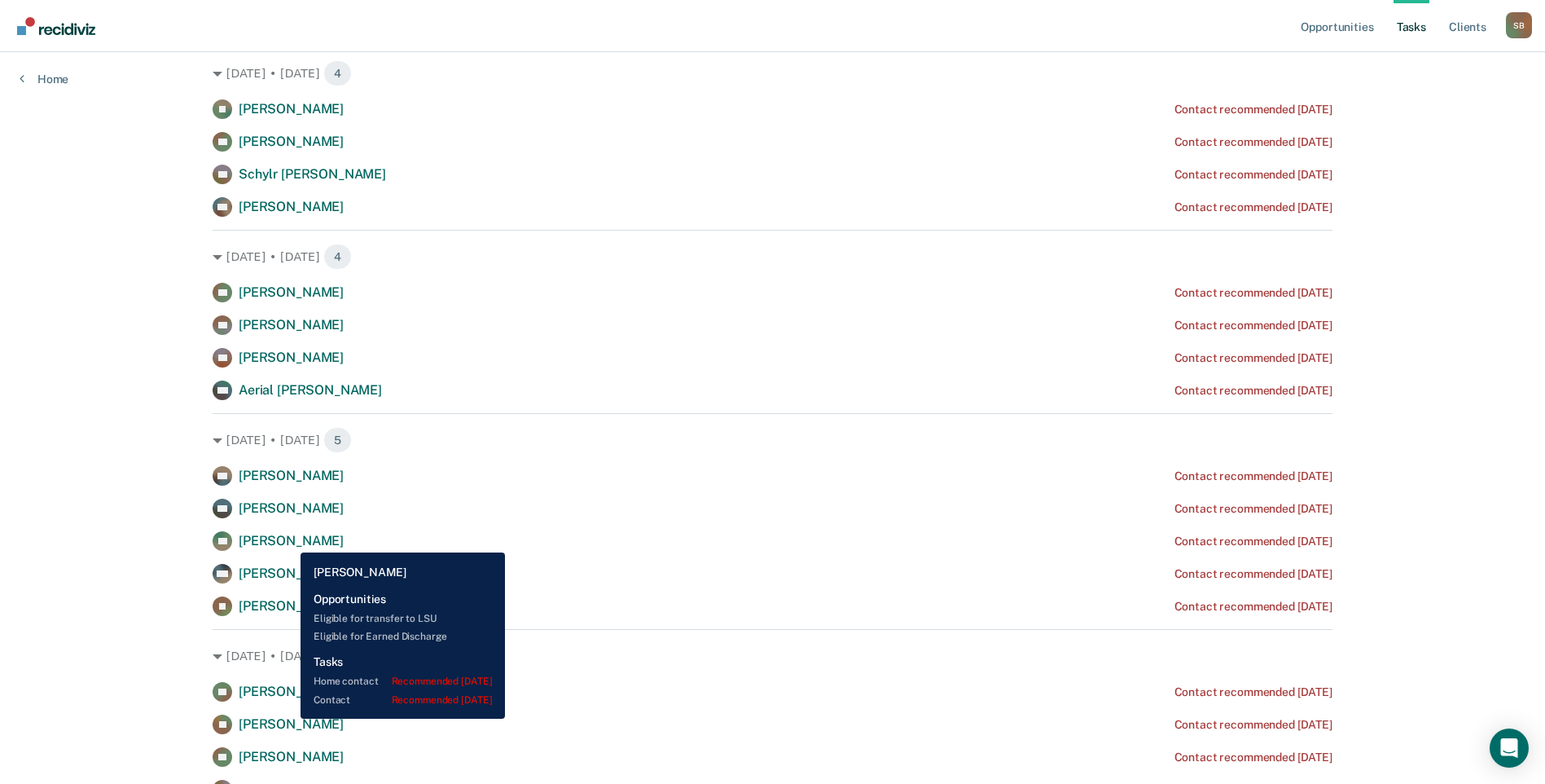
click at [289, 540] on span "[PERSON_NAME]" at bounding box center [291, 539] width 105 height 15
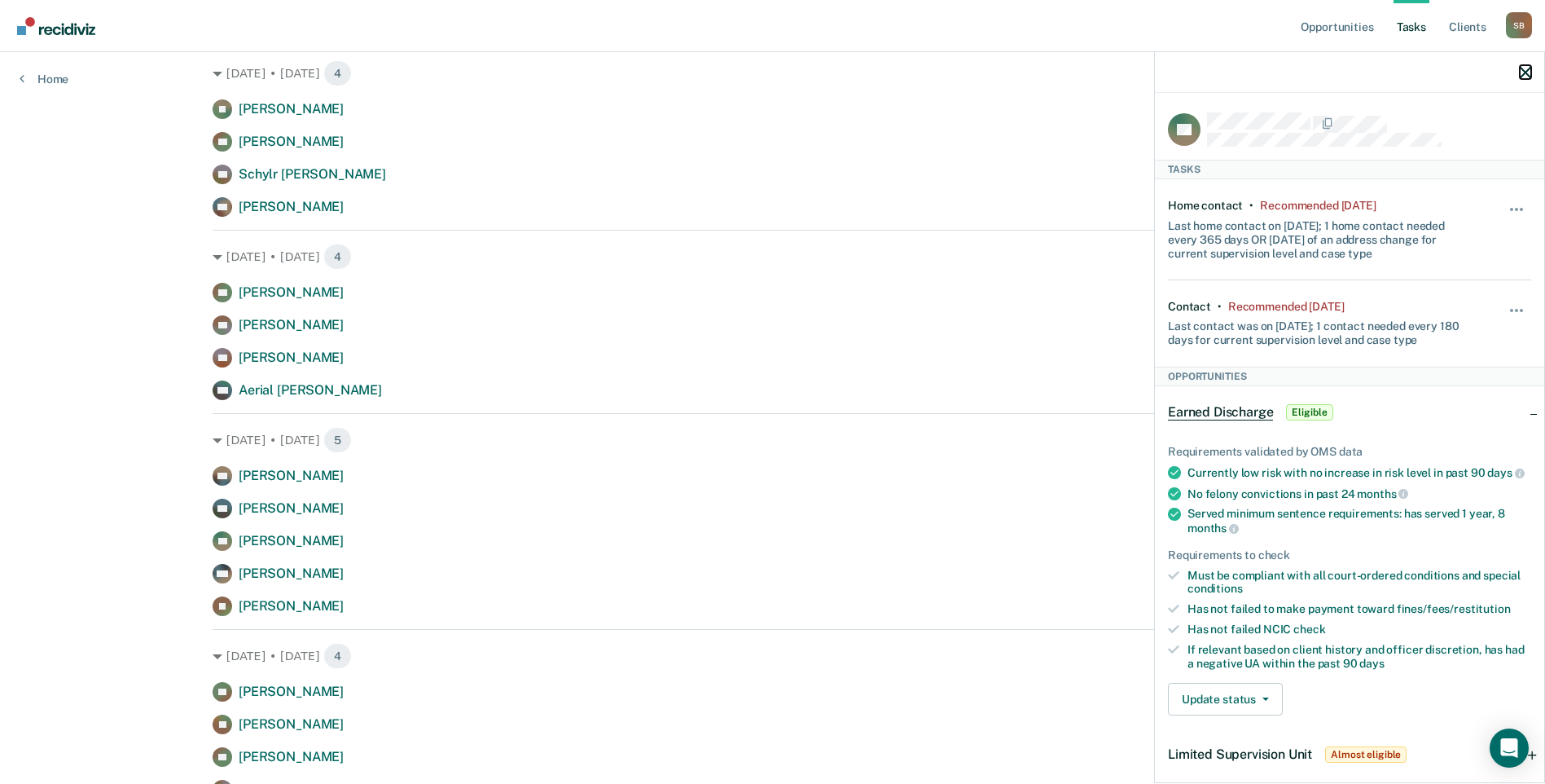
click at [1526, 70] on icon "button" at bounding box center [1526, 72] width 12 height 12
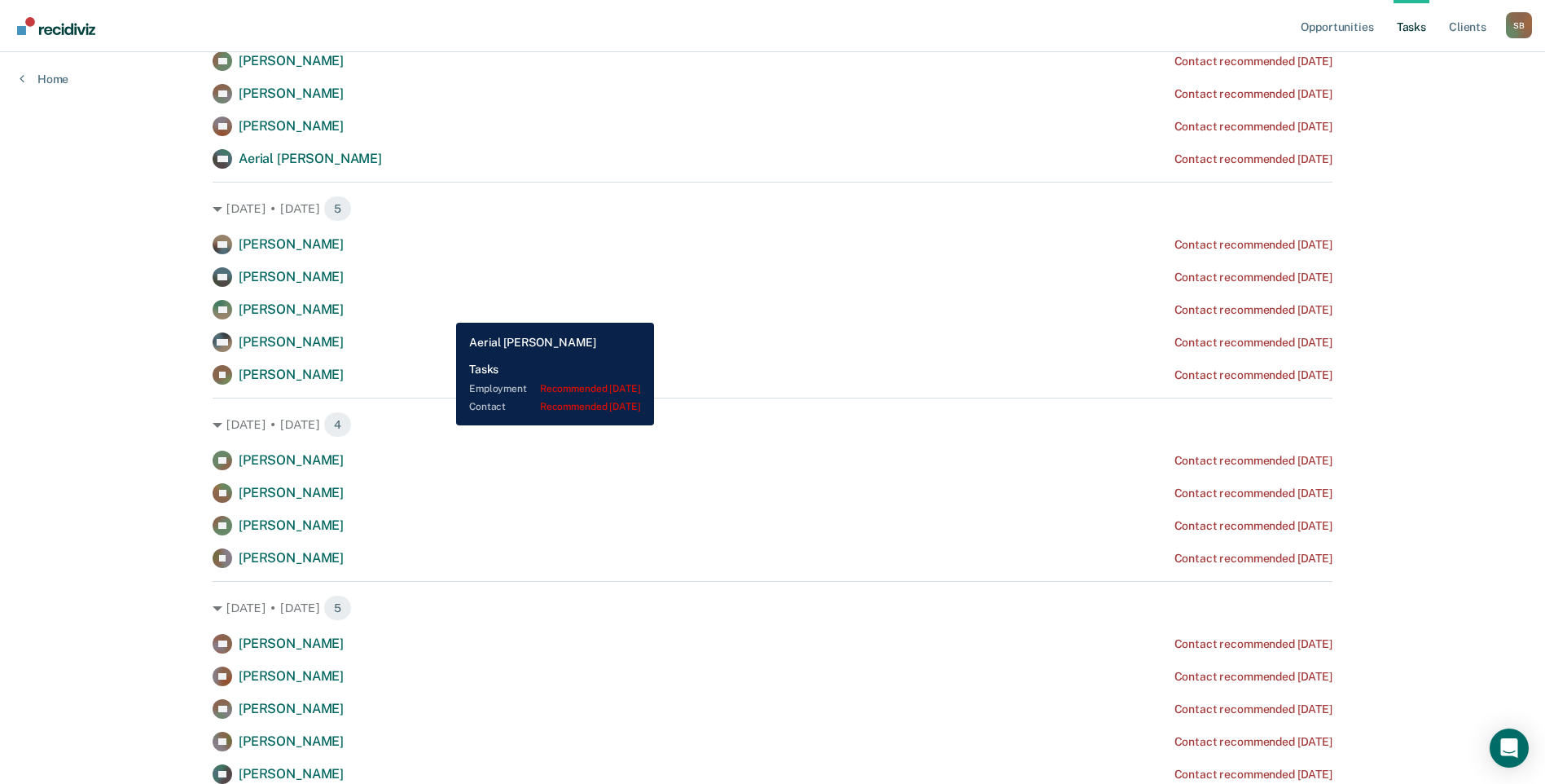
scroll to position [1548, 0]
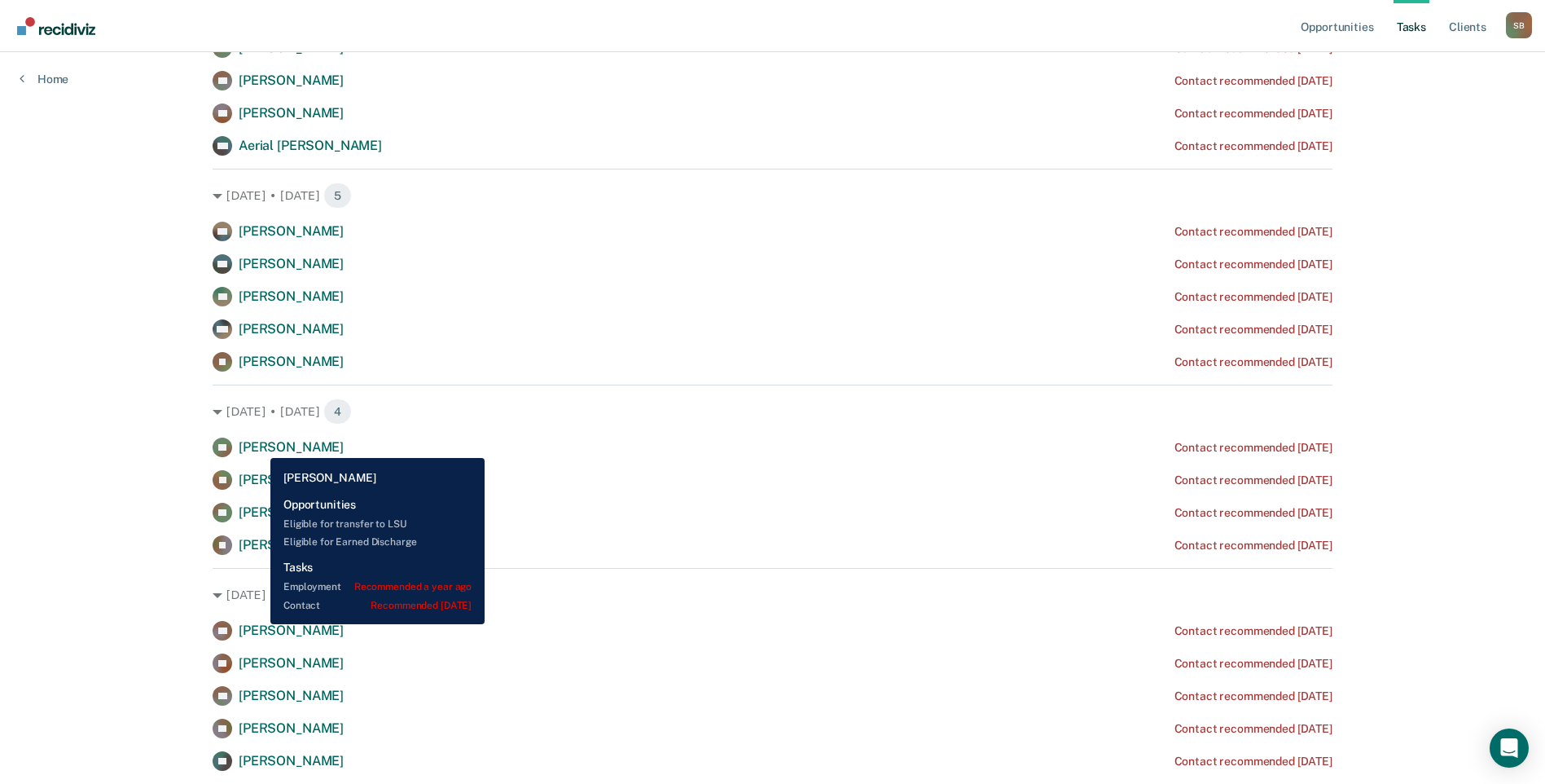
click at [259, 446] on span "[PERSON_NAME]" at bounding box center [291, 446] width 105 height 15
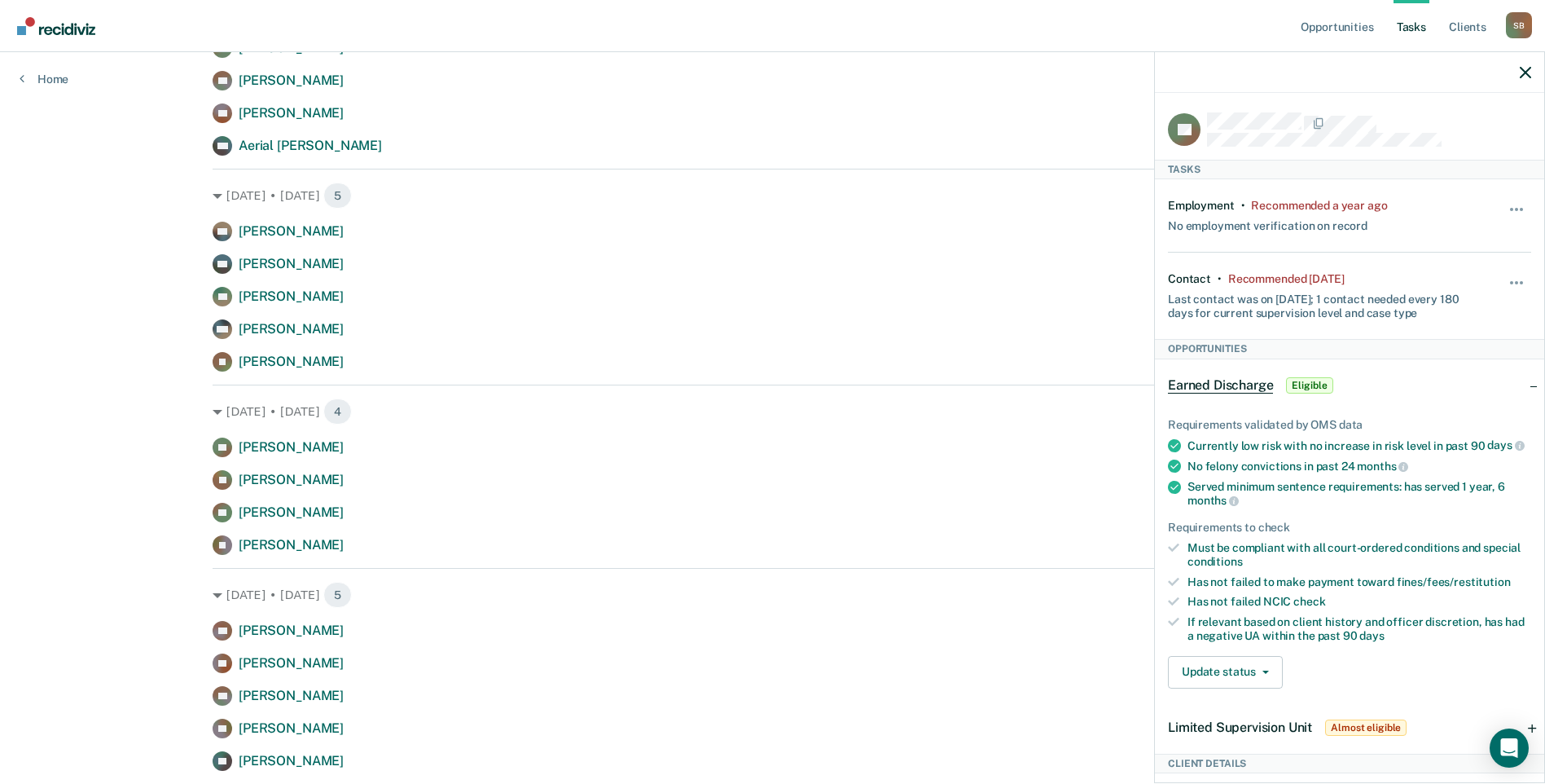
click at [1515, 75] on div at bounding box center [1350, 73] width 390 height 41
click at [1522, 75] on icon "button" at bounding box center [1526, 72] width 12 height 12
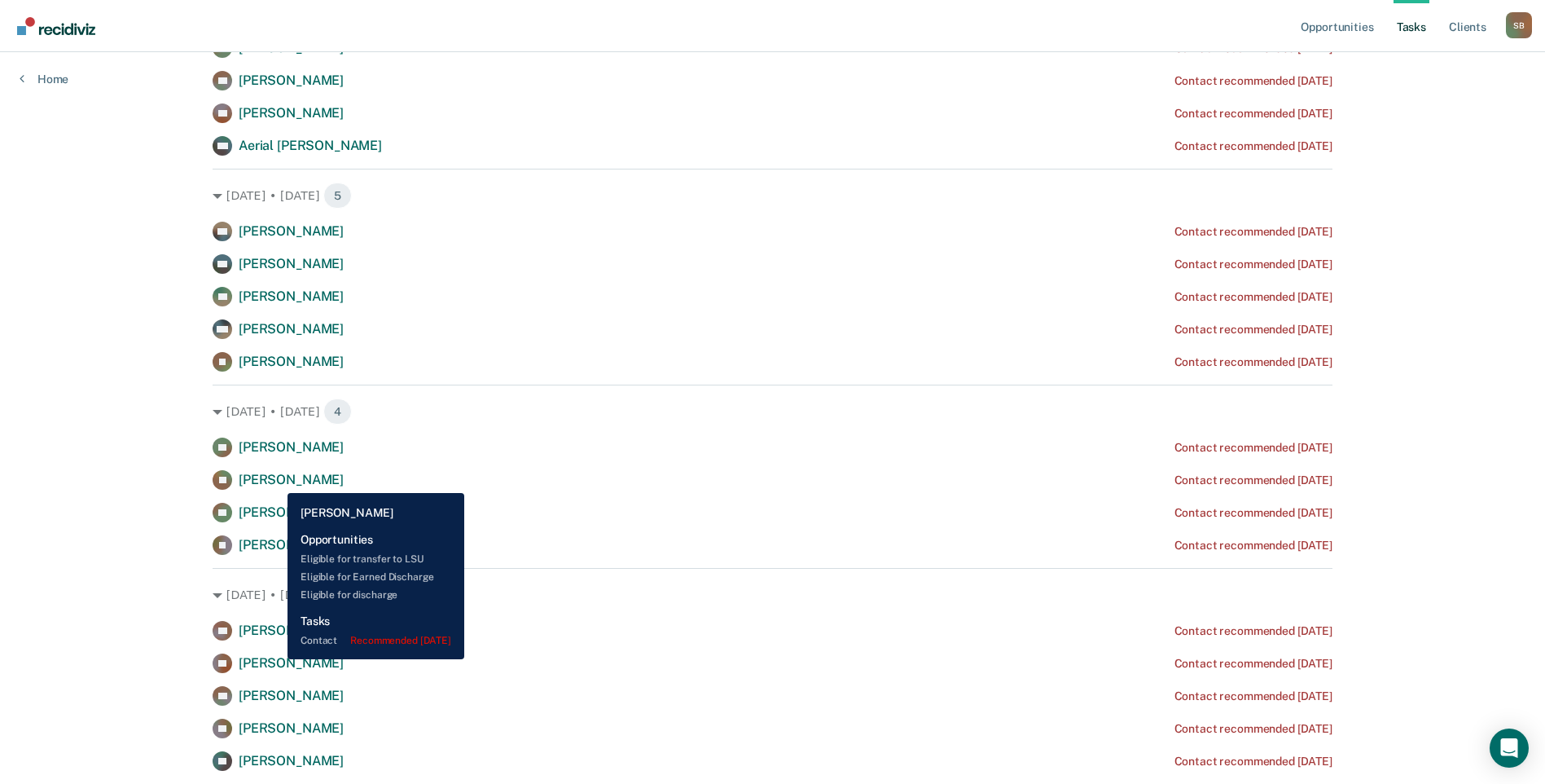
click at [275, 480] on span "[PERSON_NAME]" at bounding box center [291, 478] width 105 height 15
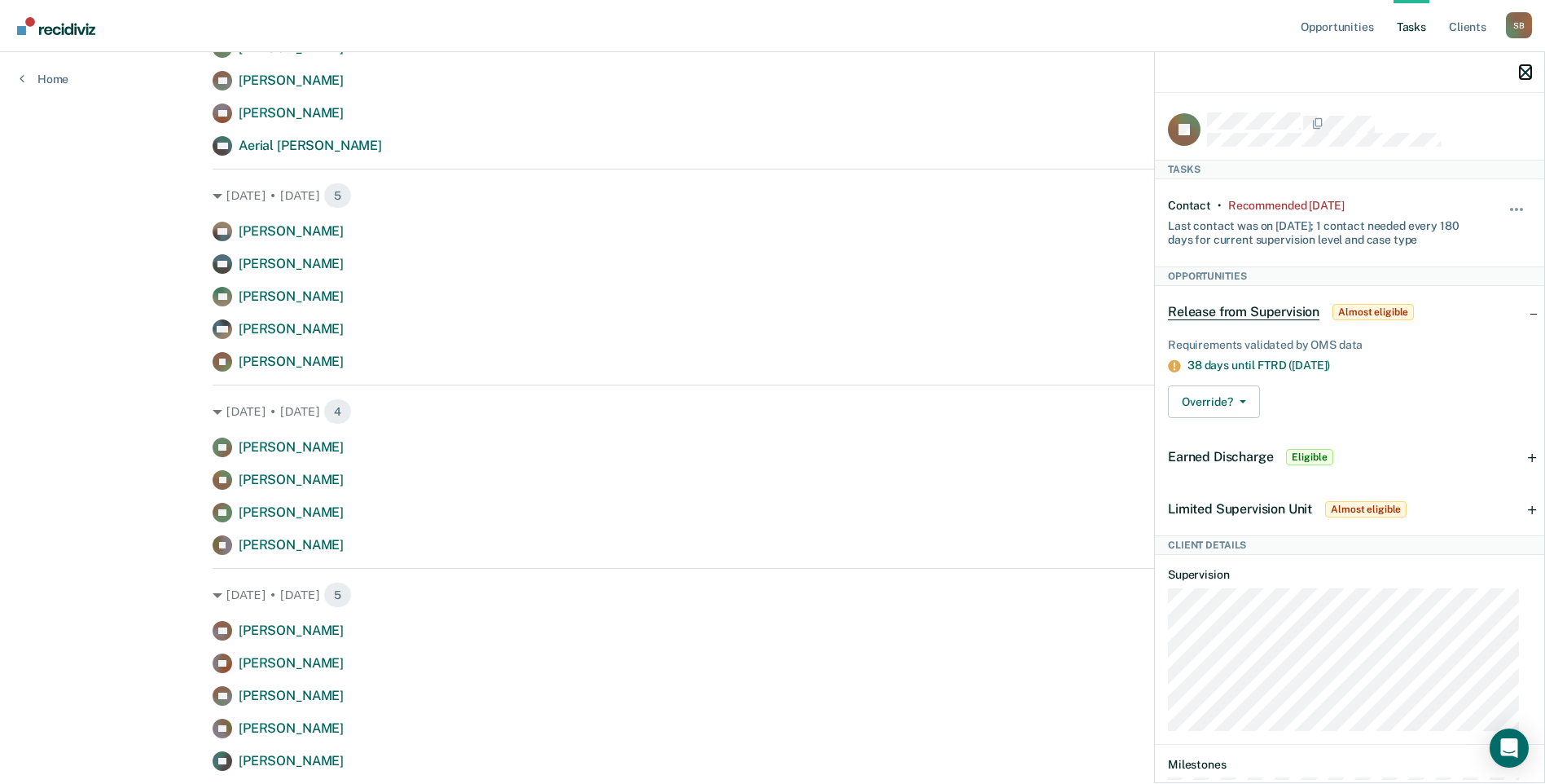
click at [1525, 70] on icon "button" at bounding box center [1526, 72] width 12 height 12
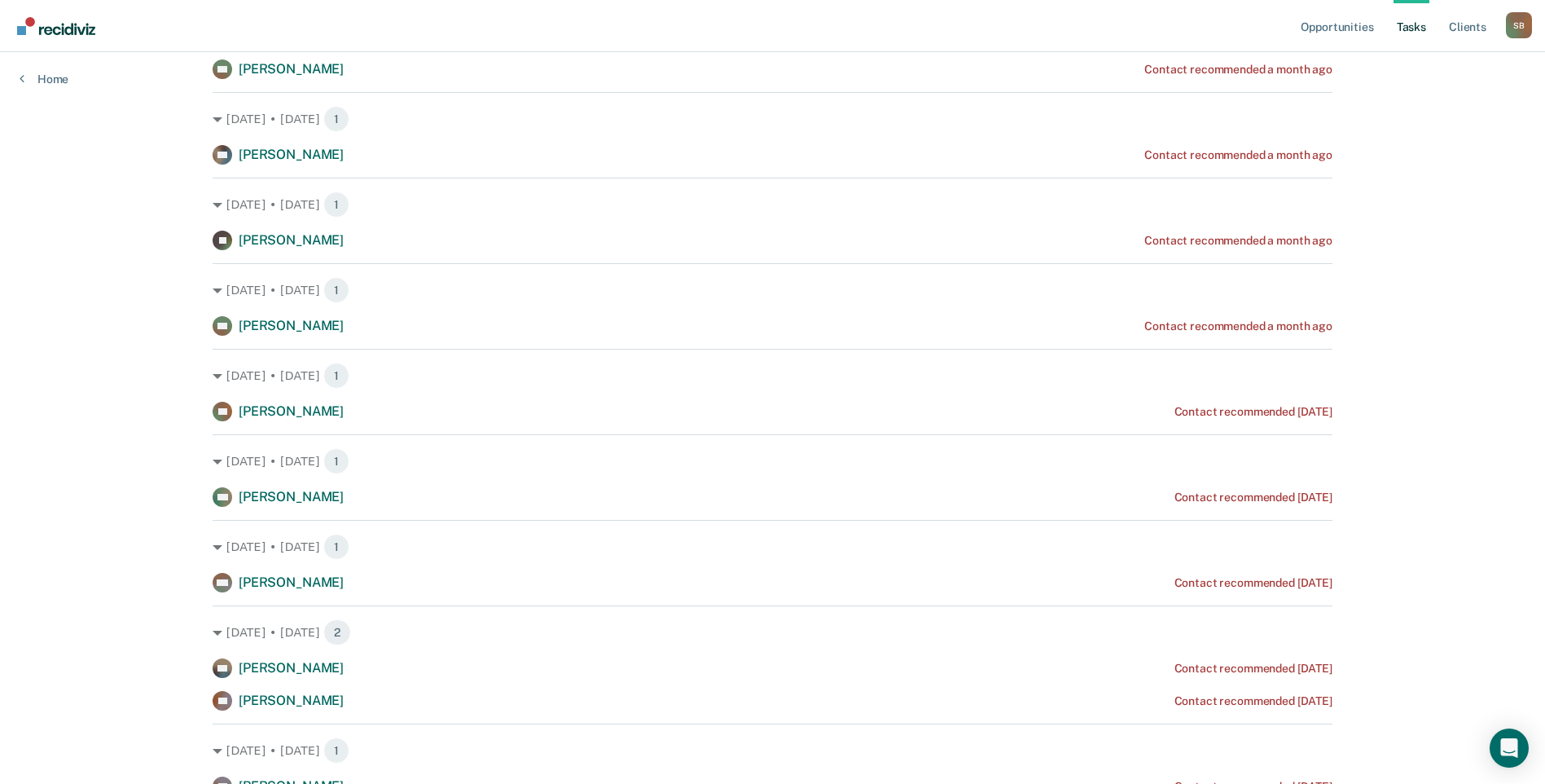
scroll to position [571, 0]
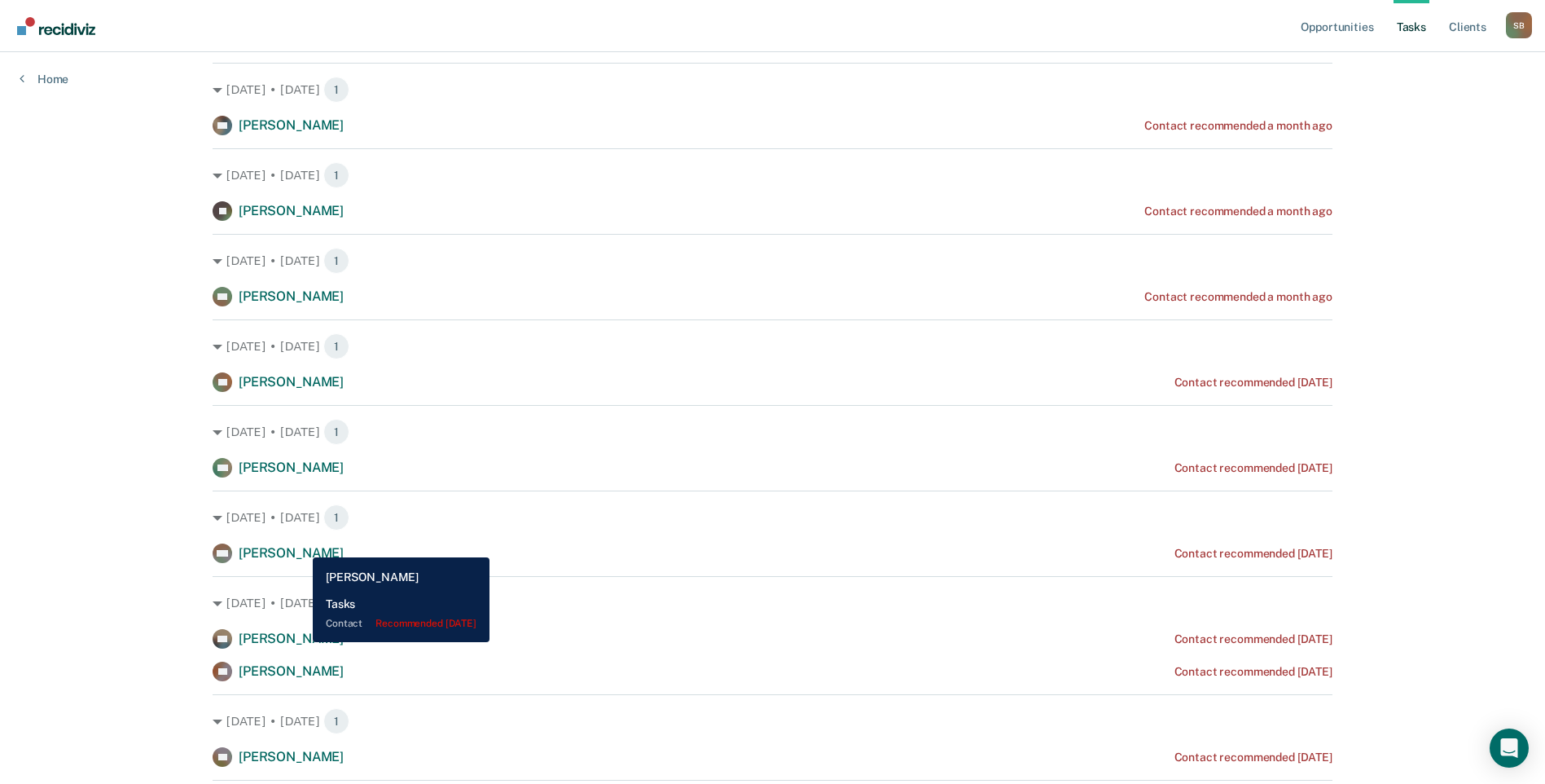
click at [300, 545] on span "[PERSON_NAME]" at bounding box center [291, 552] width 105 height 15
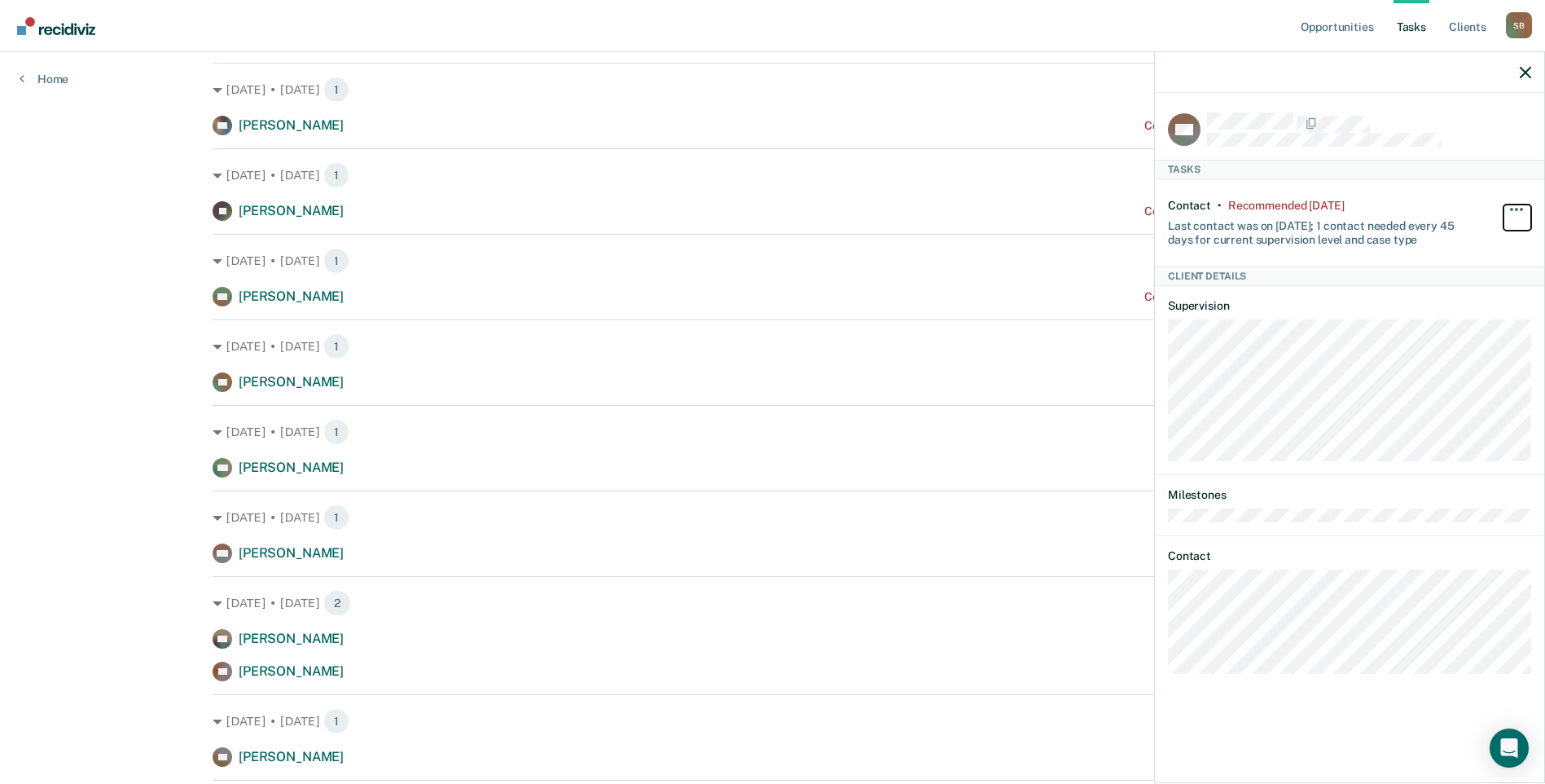
click at [1515, 208] on span "button" at bounding box center [1517, 209] width 4 height 4
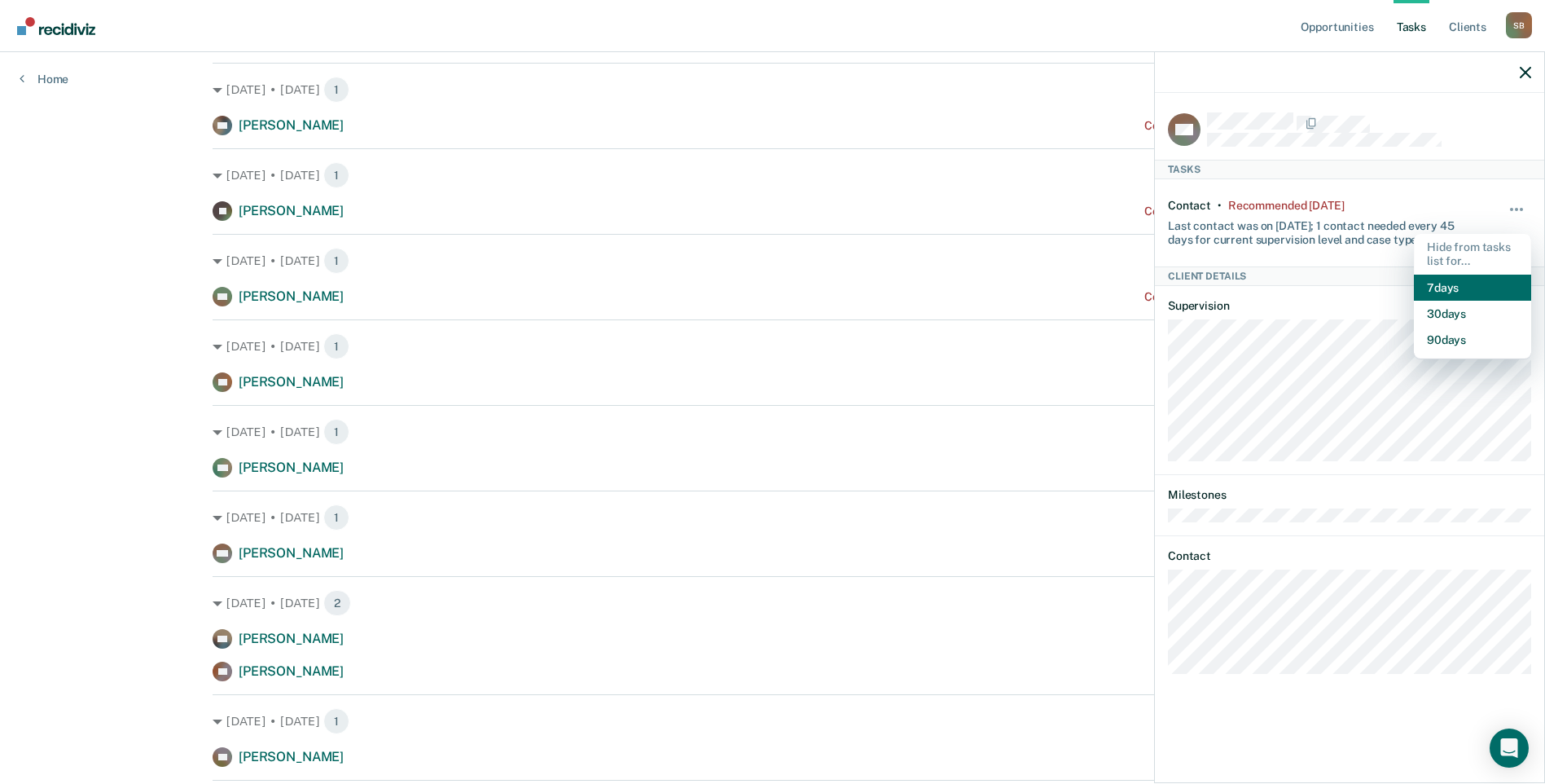
click at [1451, 281] on button "7 days" at bounding box center [1472, 287] width 117 height 26
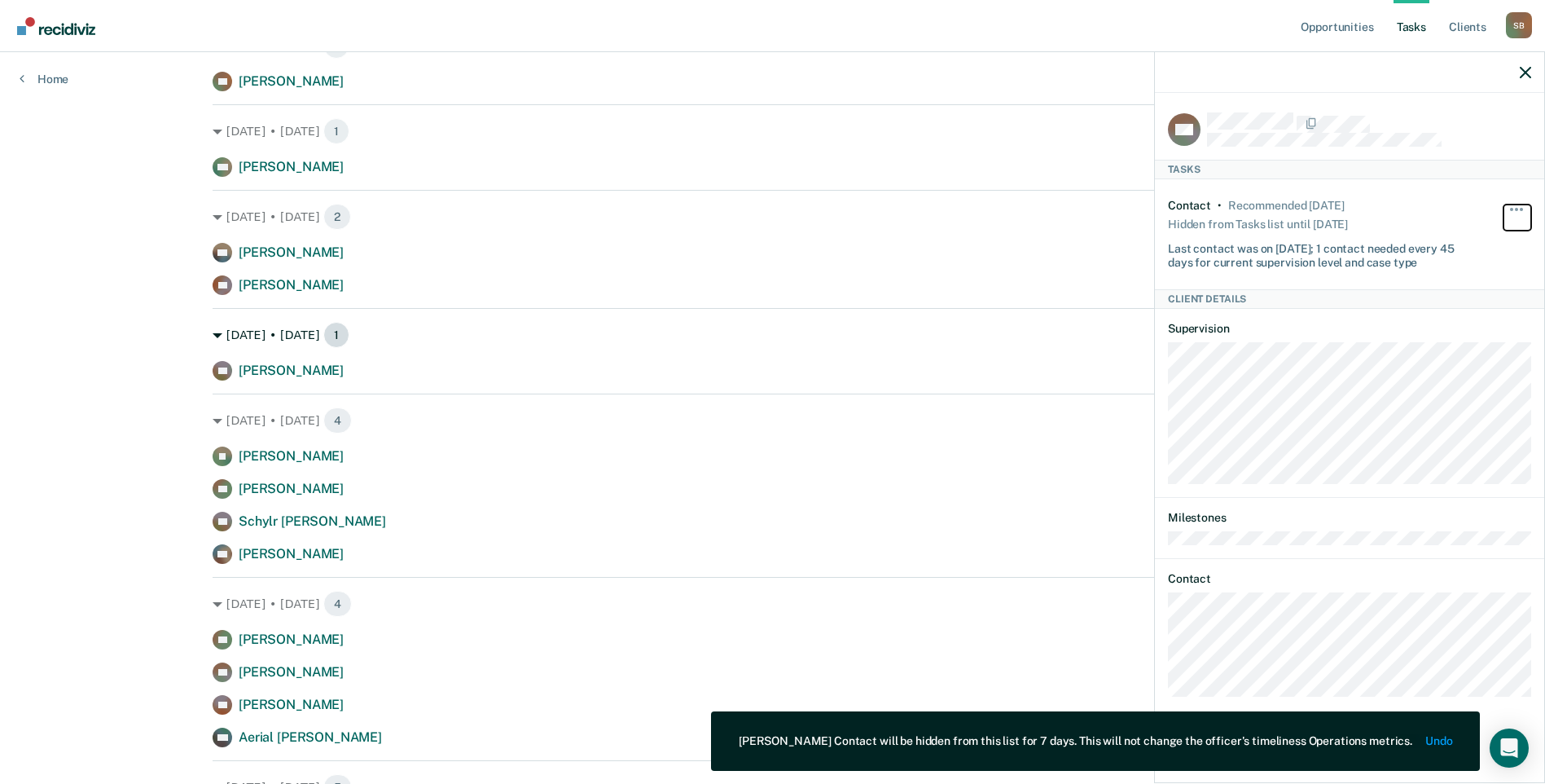
scroll to position [897, 0]
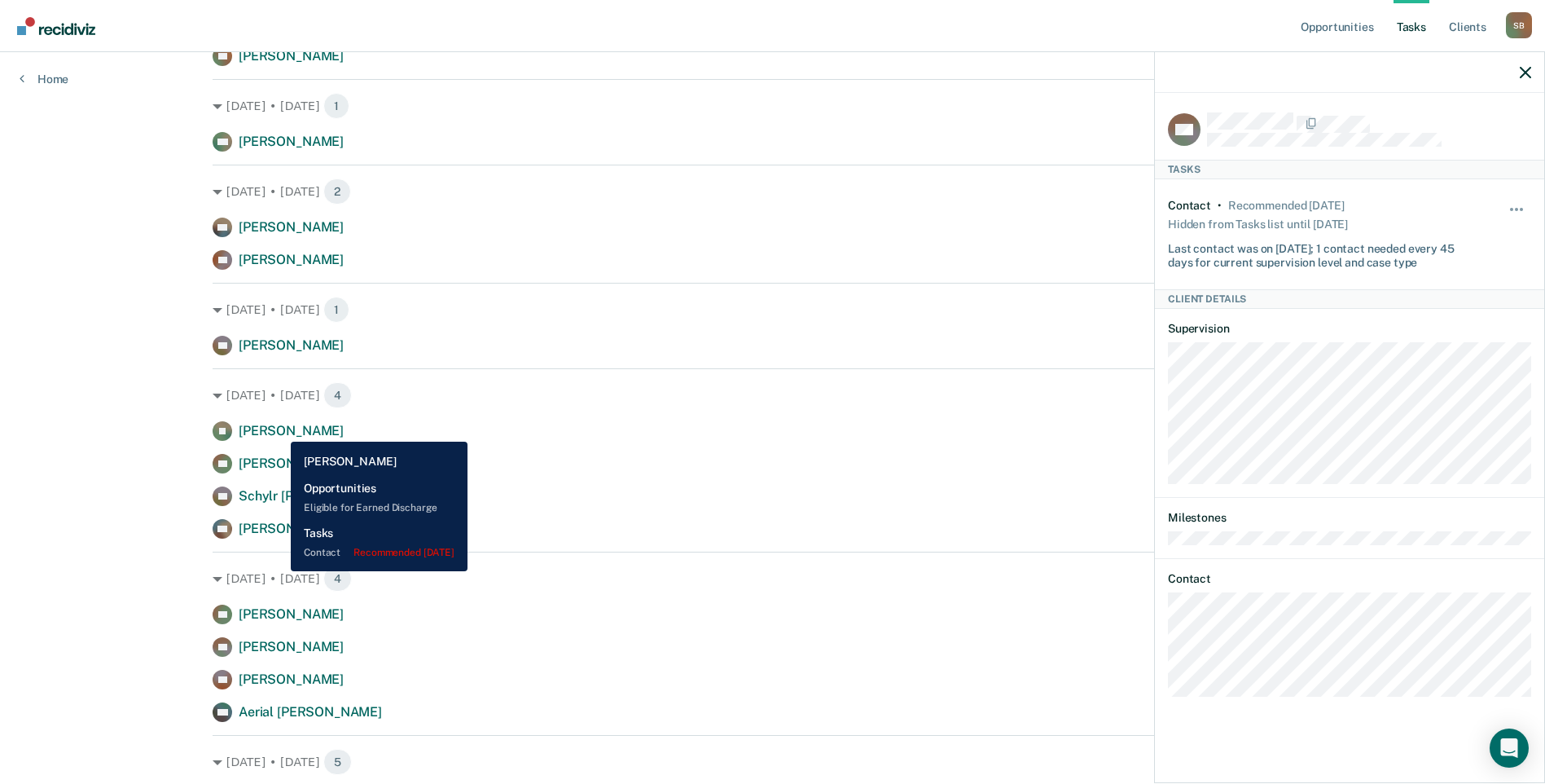
click at [279, 430] on span "[PERSON_NAME]" at bounding box center [291, 430] width 105 height 15
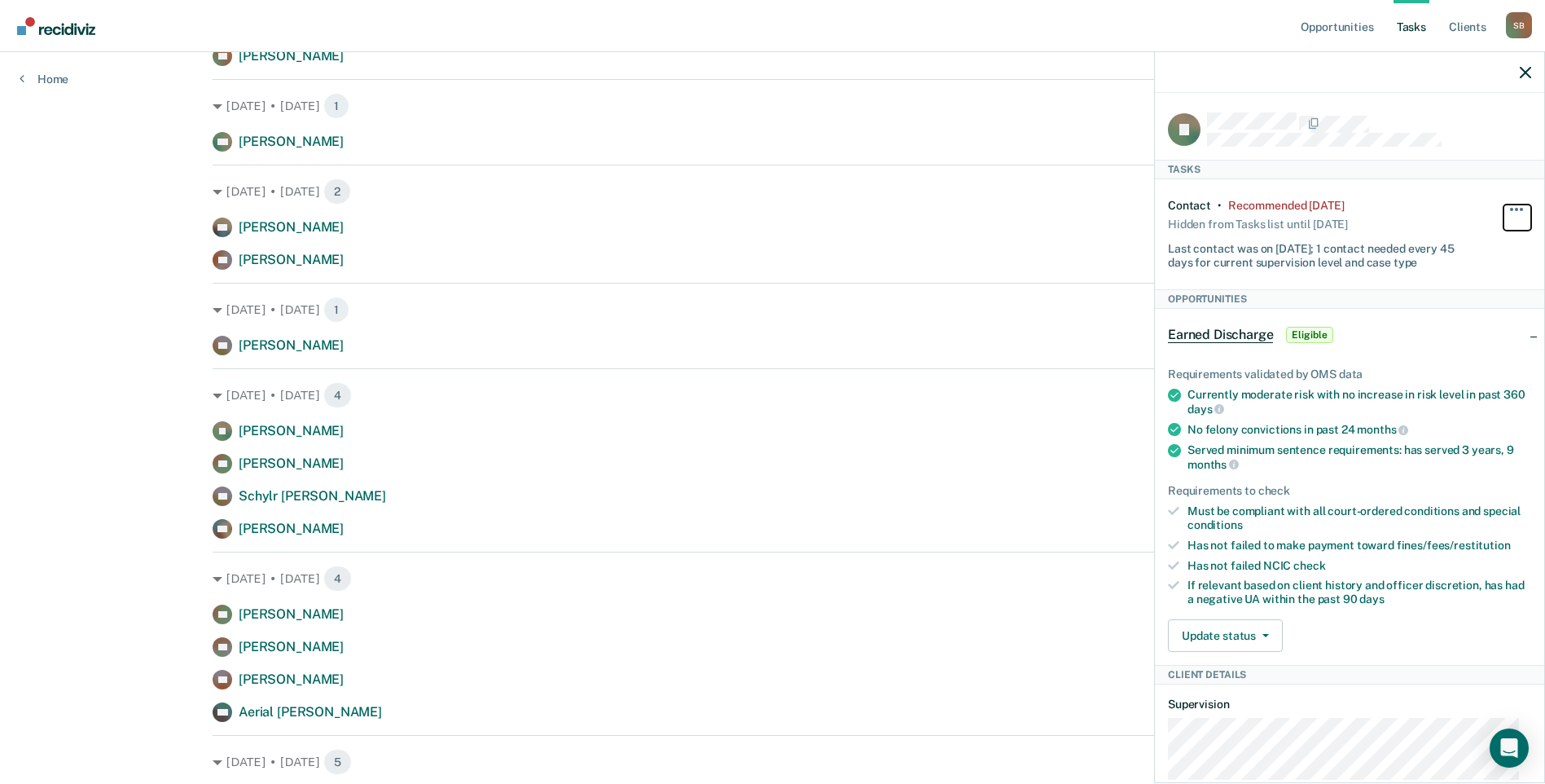
click at [1510, 208] on span "button" at bounding box center [1512, 209] width 4 height 4
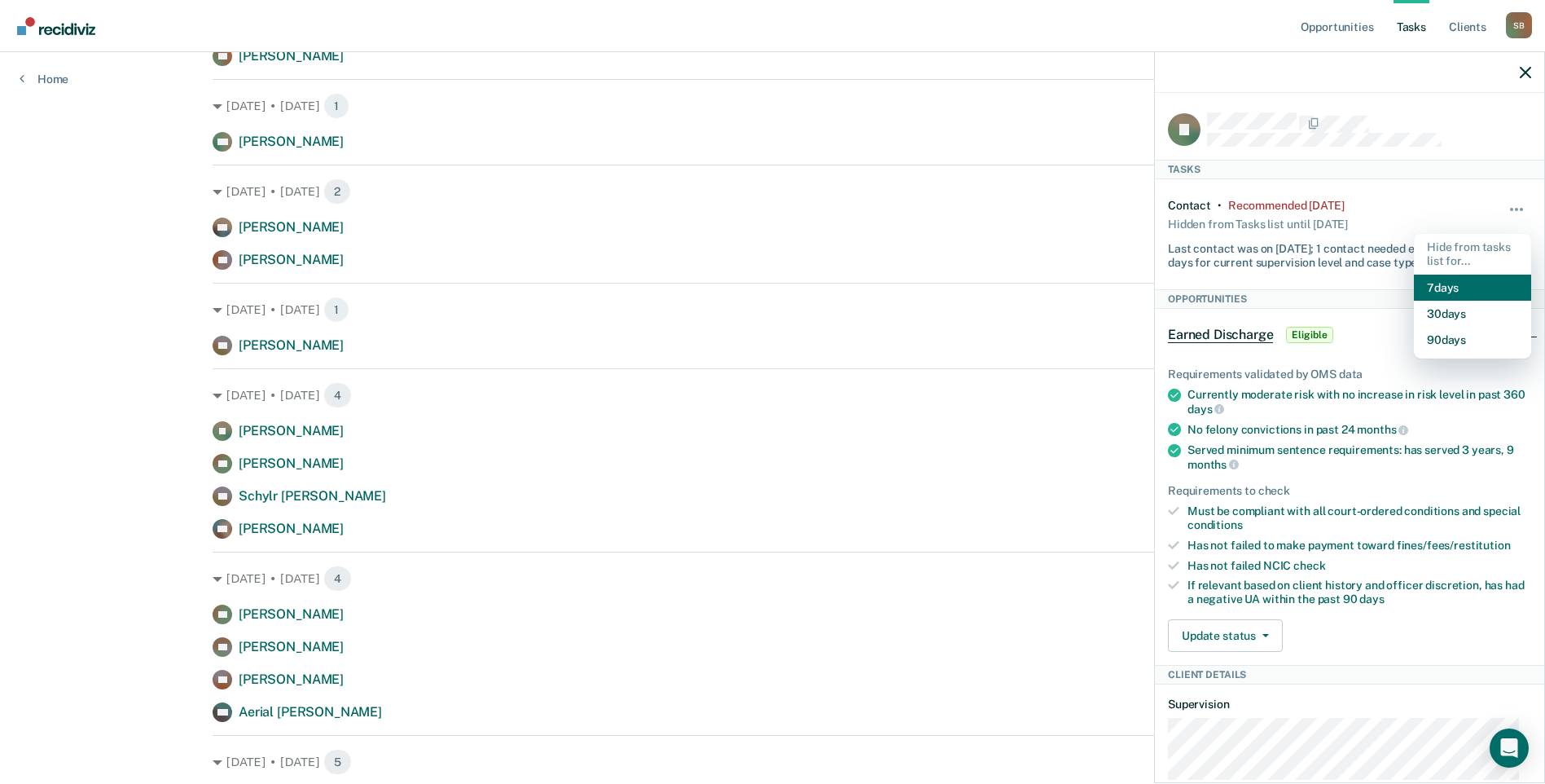
click at [1436, 284] on button "7 days" at bounding box center [1472, 287] width 117 height 26
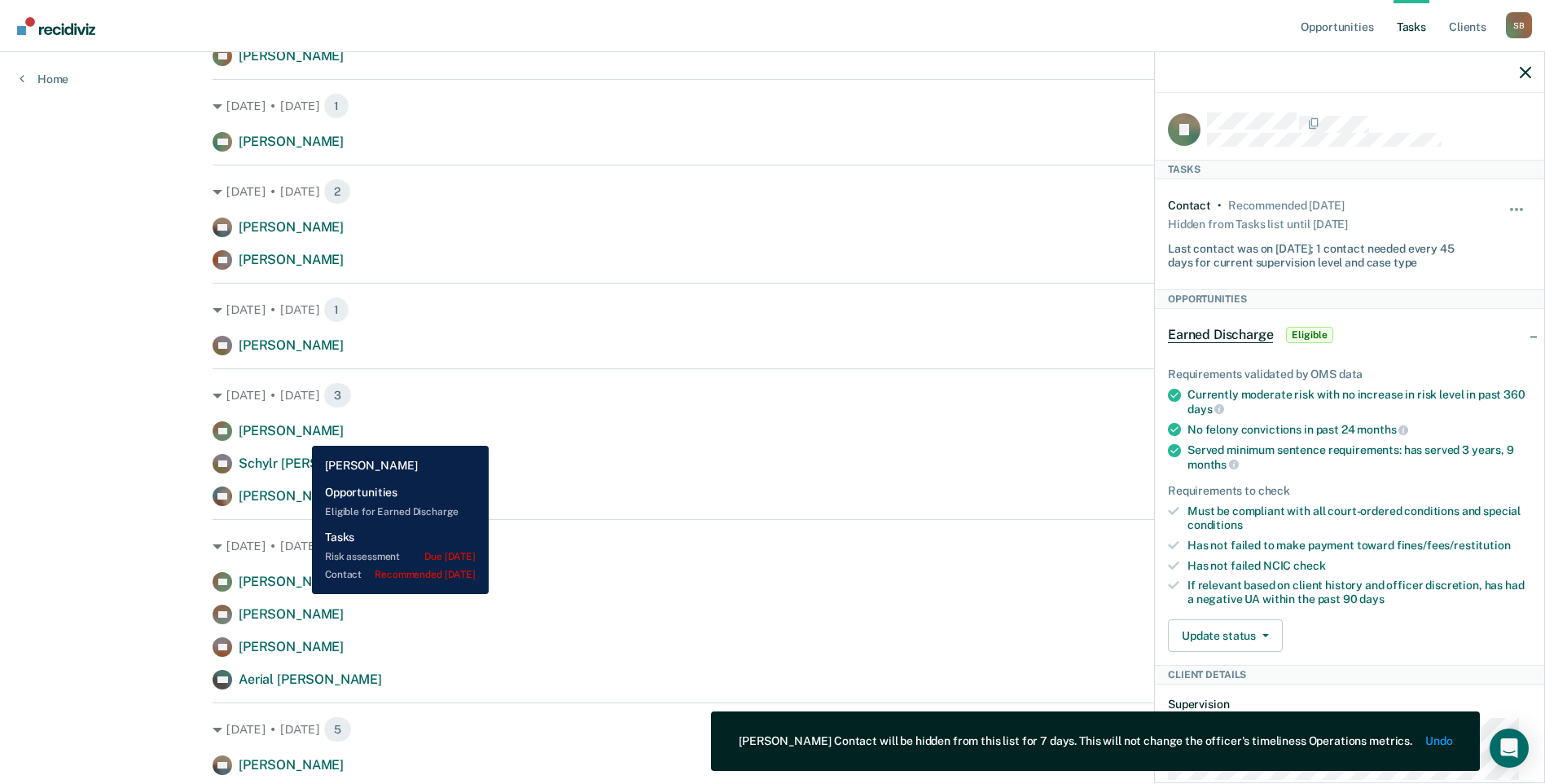
click at [299, 433] on span "[PERSON_NAME]" at bounding box center [291, 430] width 105 height 15
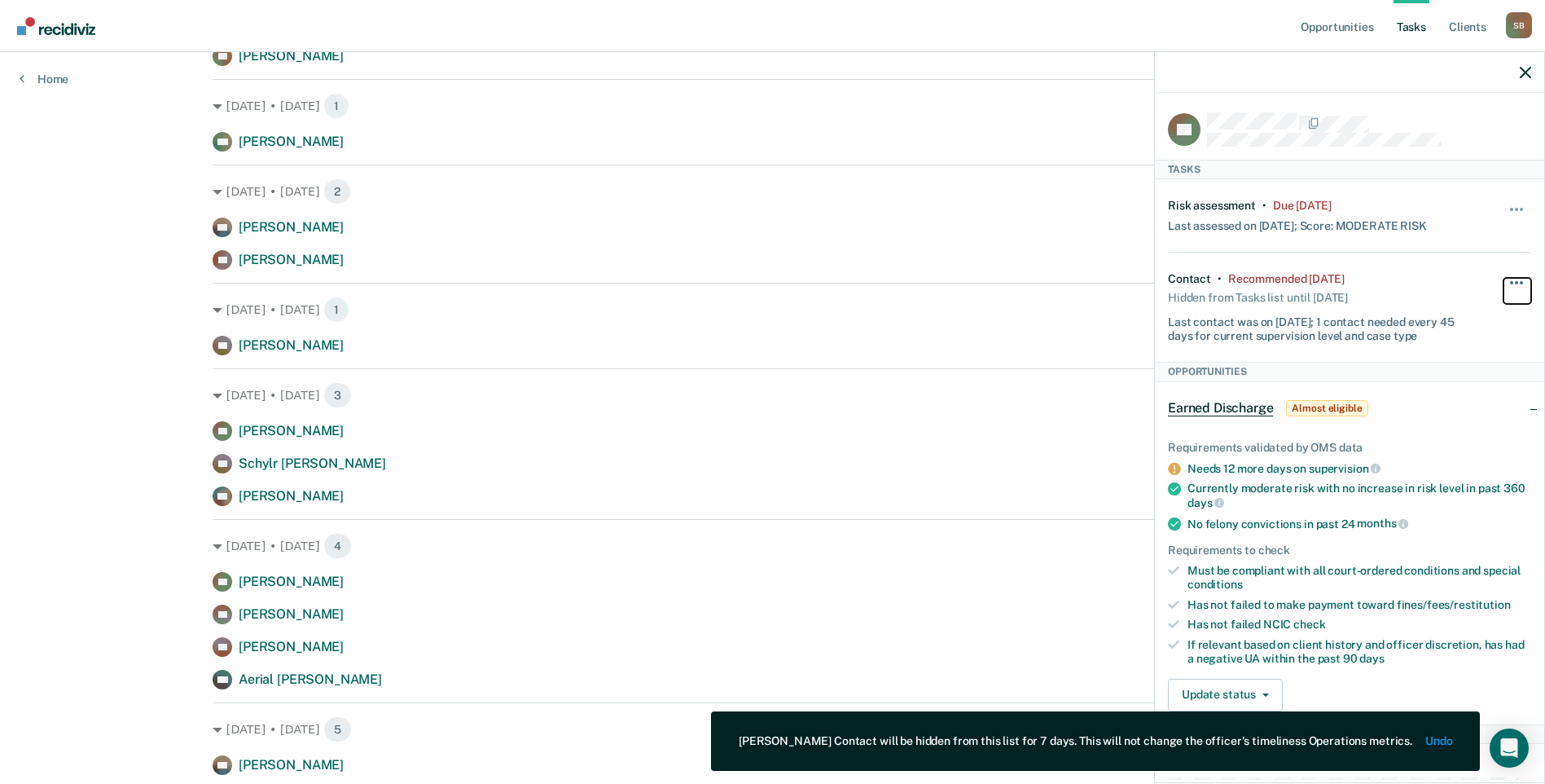
click at [1507, 278] on button "button" at bounding box center [1518, 291] width 27 height 26
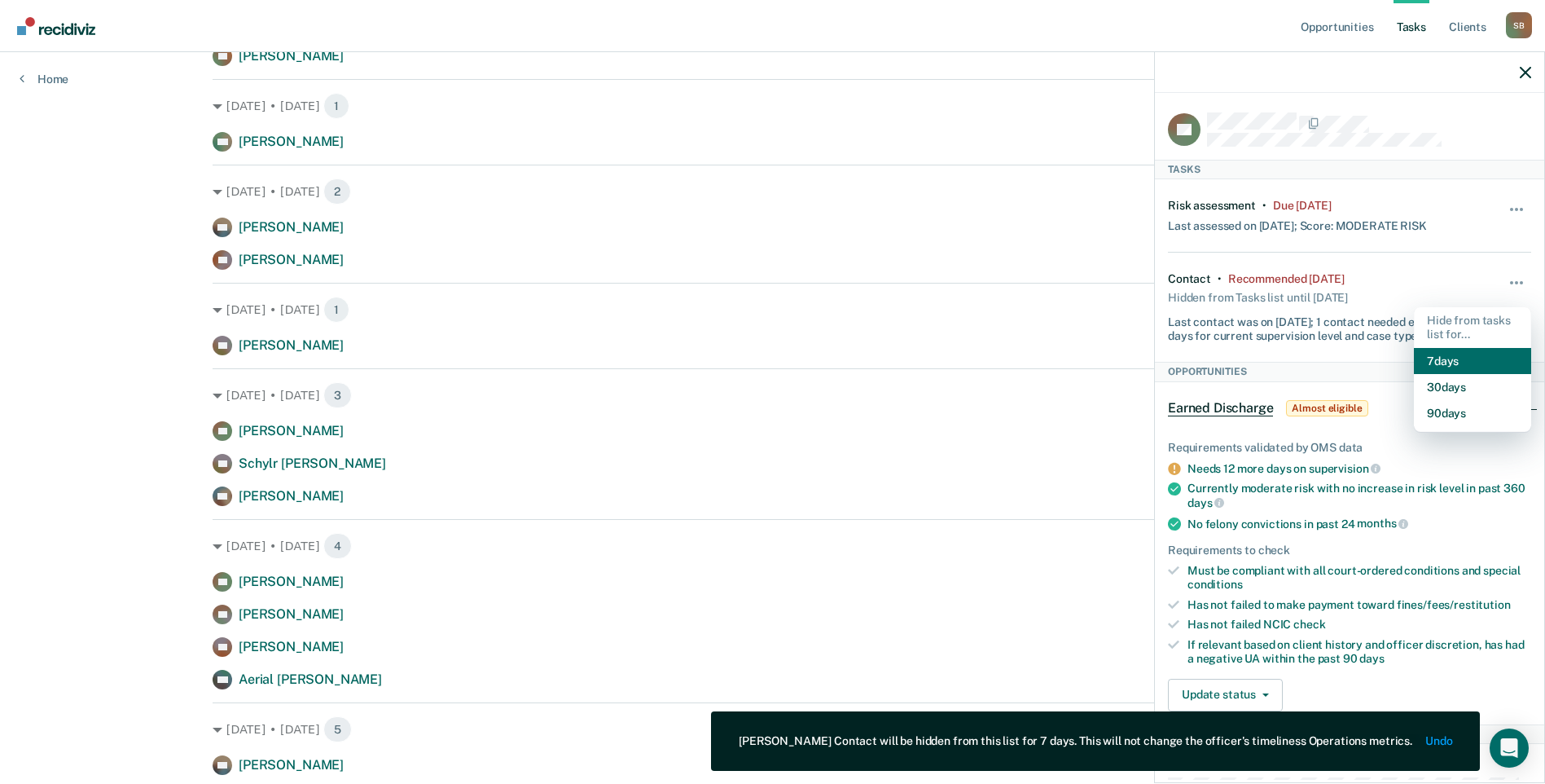
click at [1440, 357] on button "7 days" at bounding box center [1472, 361] width 117 height 26
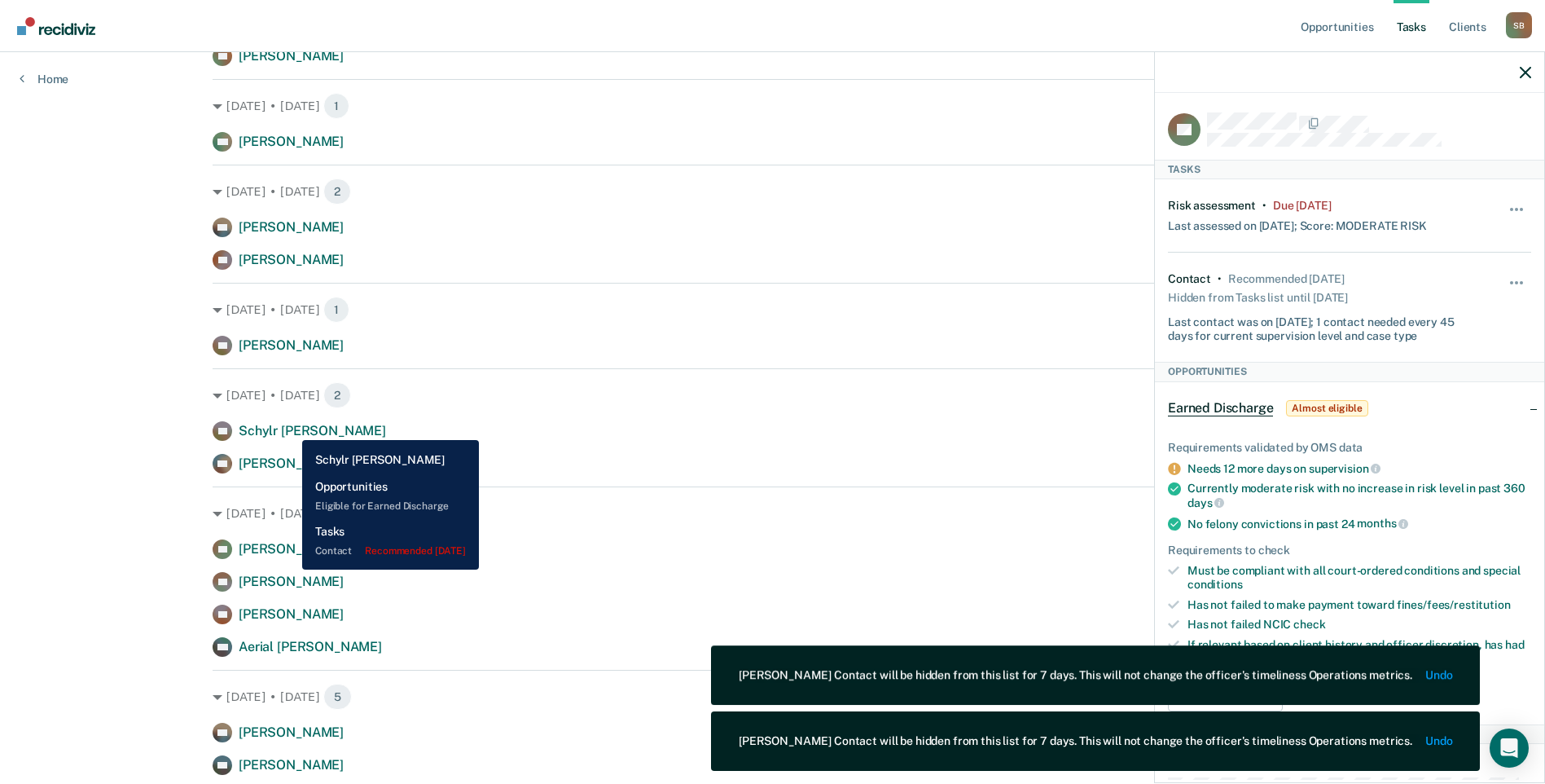
drag, startPoint x: 290, startPoint y: 428, endPoint x: 511, endPoint y: 429, distance: 221.0
click at [291, 429] on span "Schylr [PERSON_NAME]" at bounding box center [312, 430] width 147 height 15
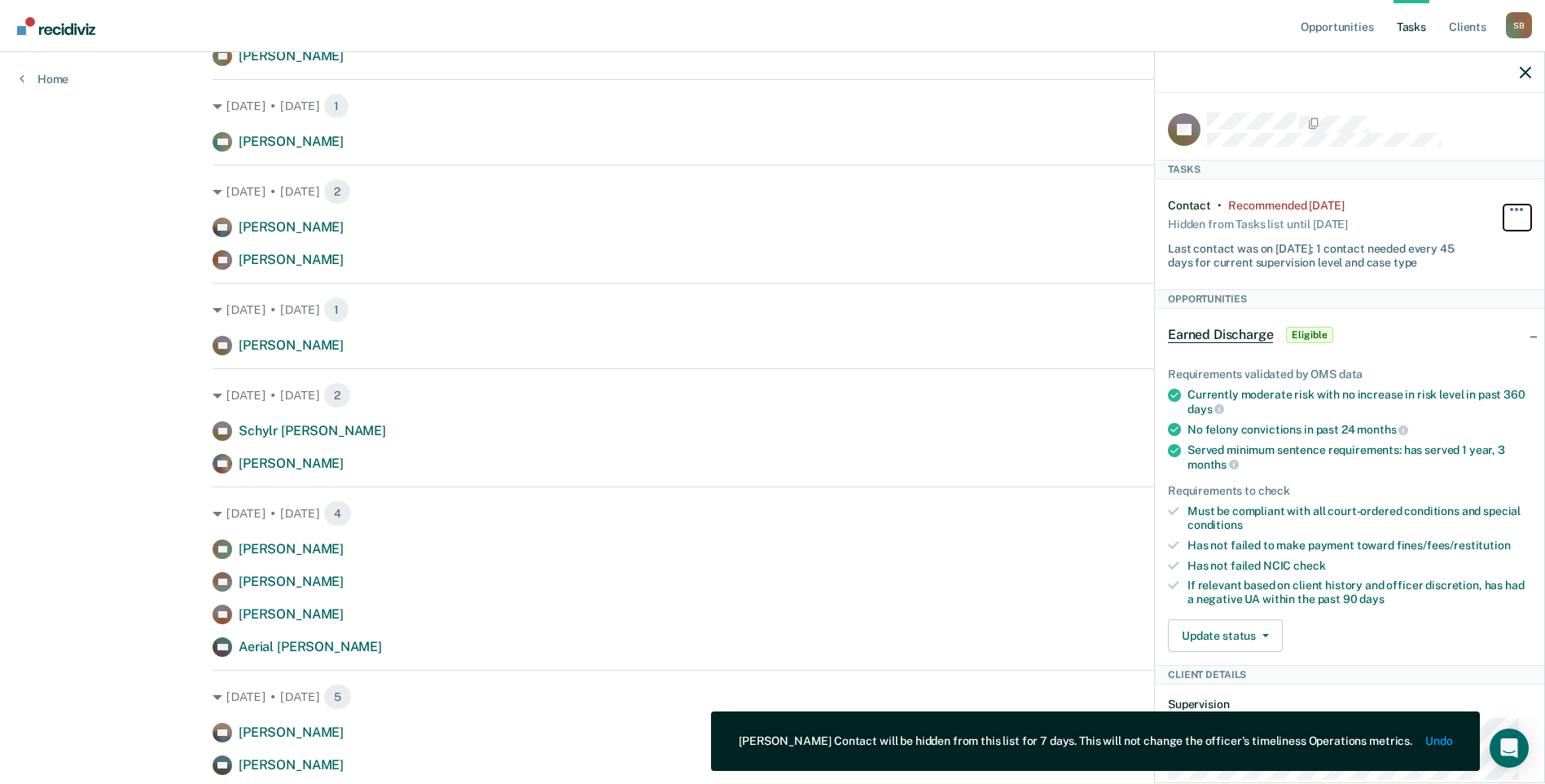
click at [1515, 208] on span "button" at bounding box center [1517, 209] width 4 height 4
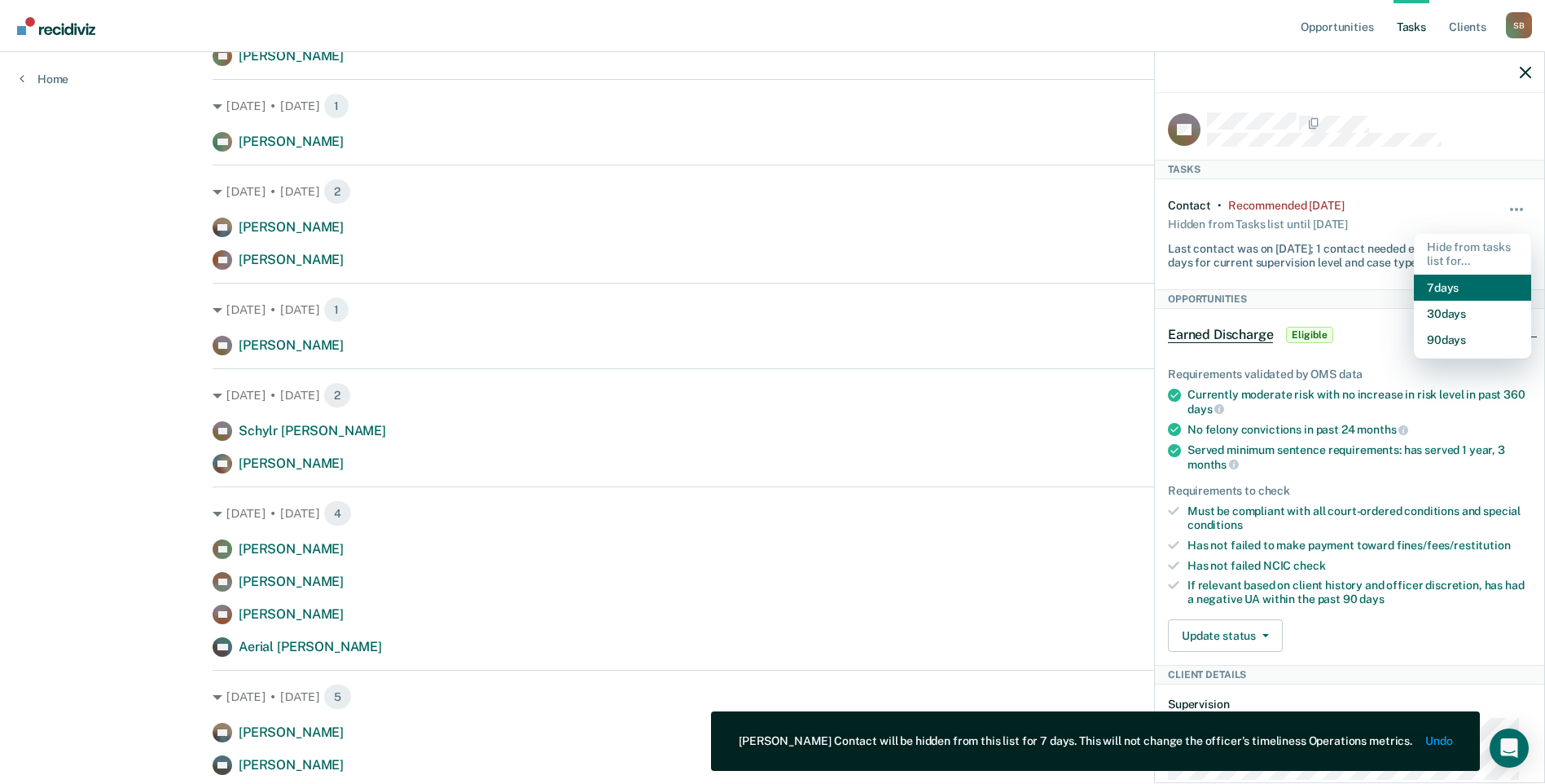
click at [1418, 288] on button "7 days" at bounding box center [1472, 287] width 117 height 26
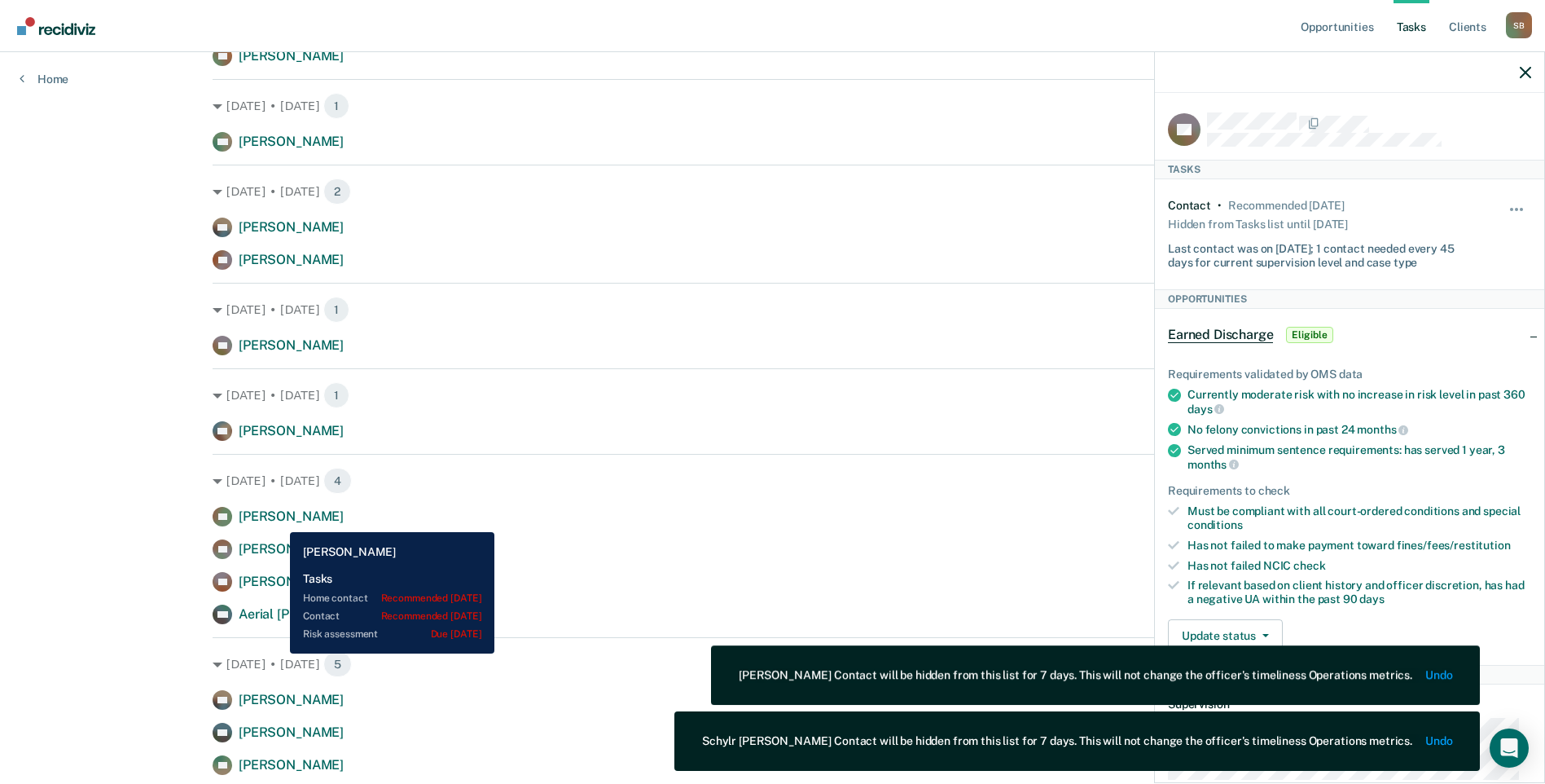
click at [278, 520] on span "[PERSON_NAME]" at bounding box center [291, 516] width 105 height 15
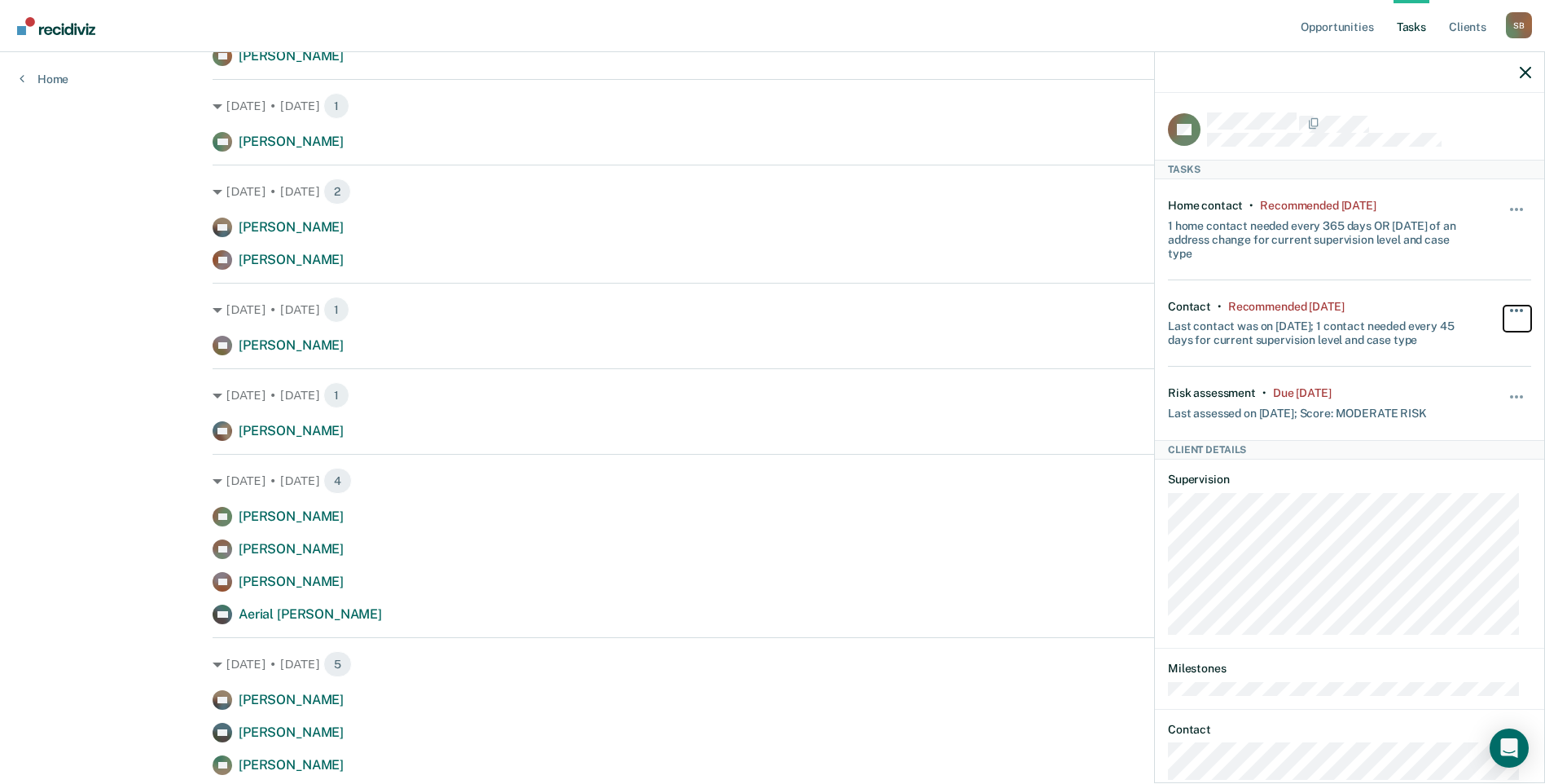
click at [1504, 306] on button "button" at bounding box center [1518, 318] width 27 height 26
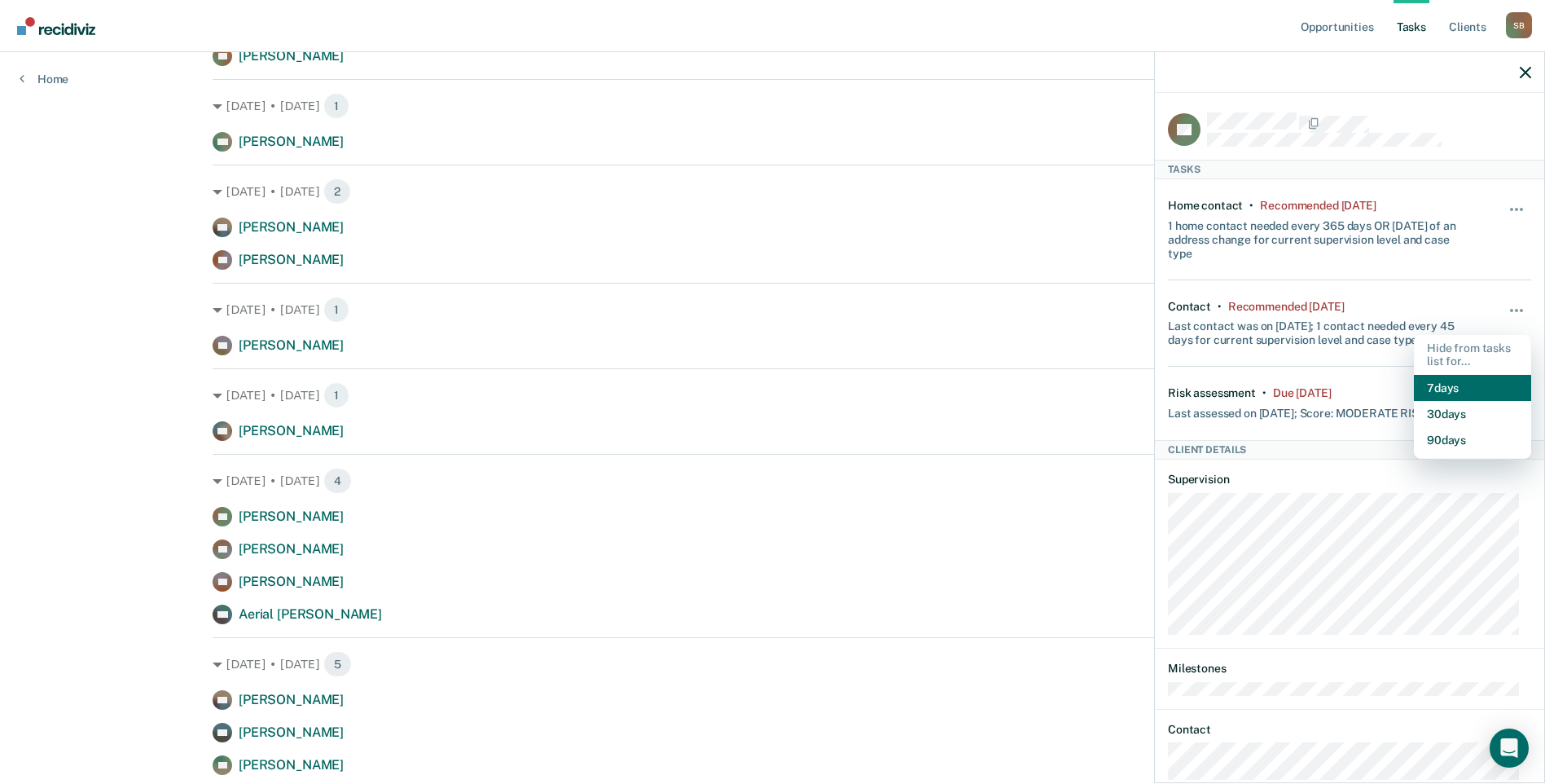
click at [1449, 389] on button "7 days" at bounding box center [1472, 387] width 117 height 26
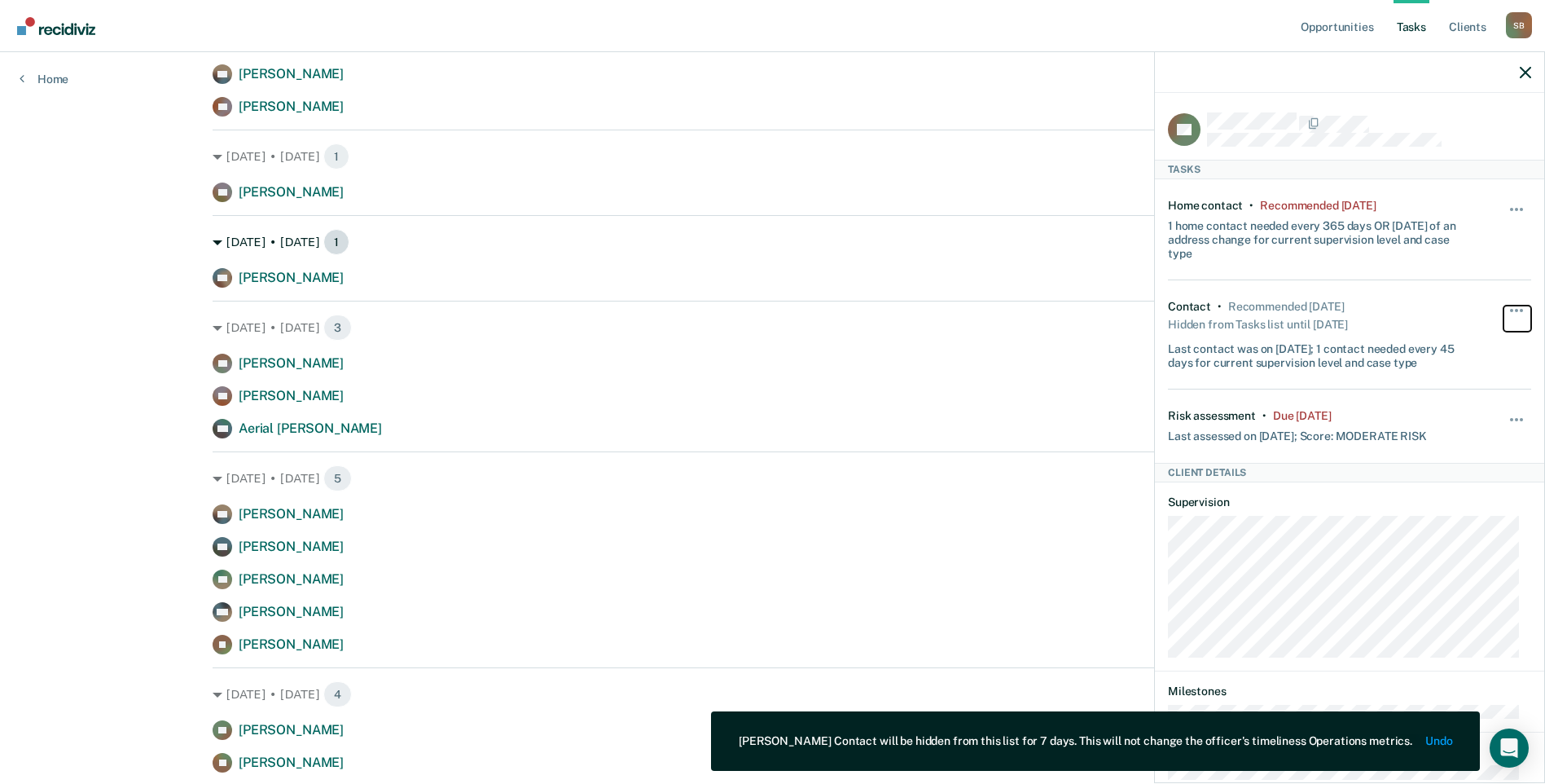
scroll to position [1059, 0]
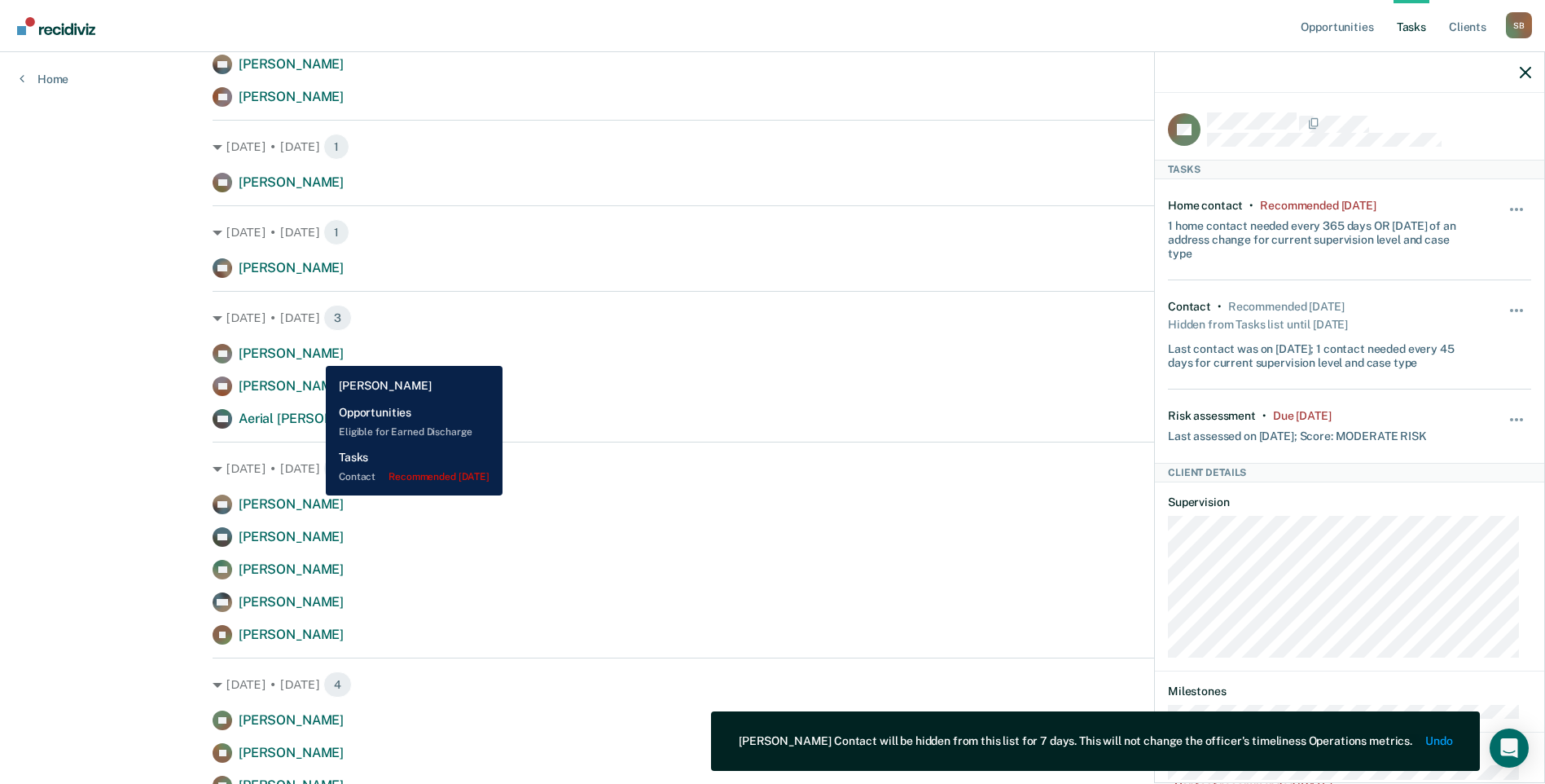
click at [314, 353] on span "[PERSON_NAME]" at bounding box center [291, 353] width 105 height 15
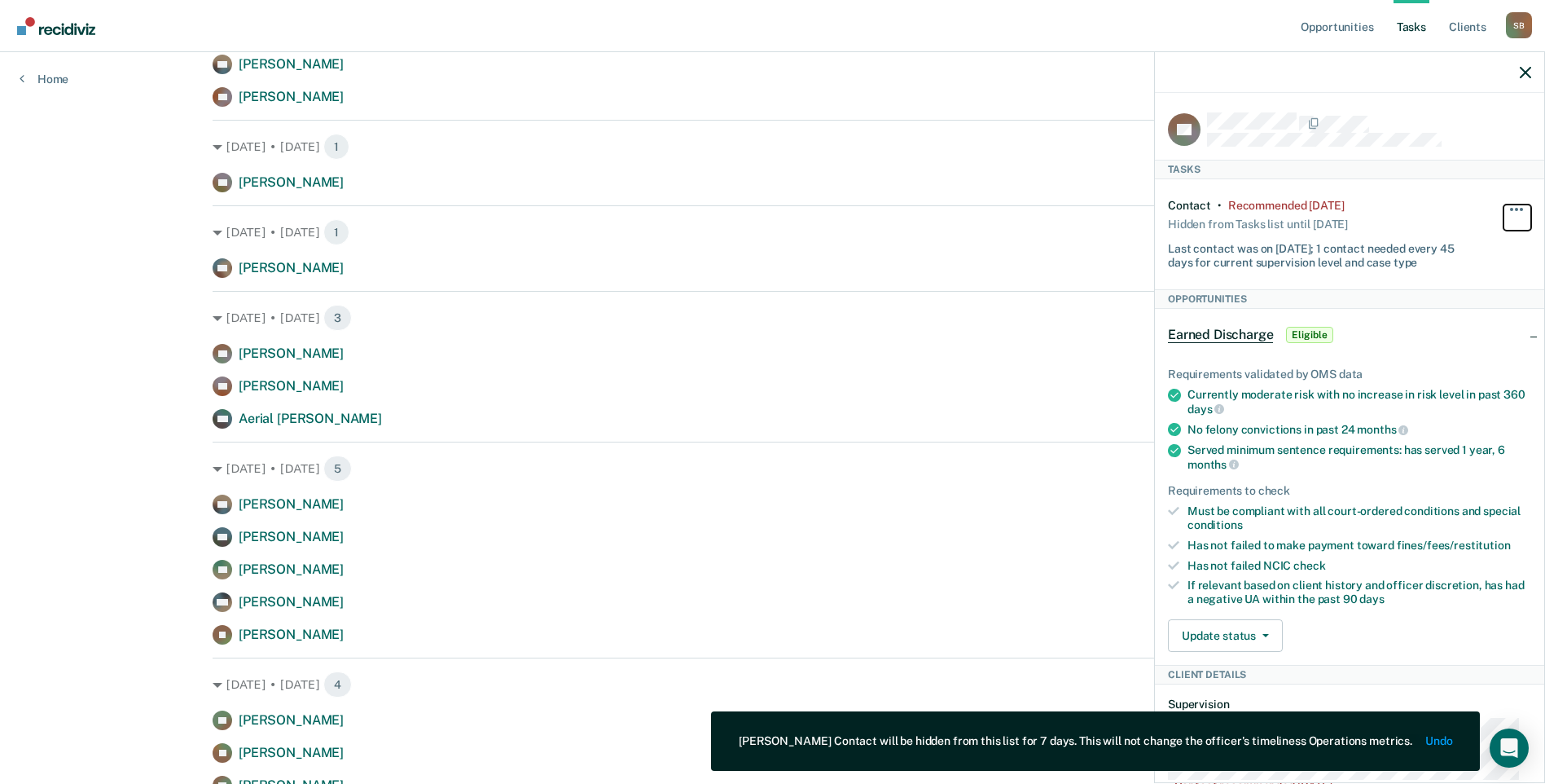
click at [1504, 206] on button "button" at bounding box center [1518, 217] width 27 height 26
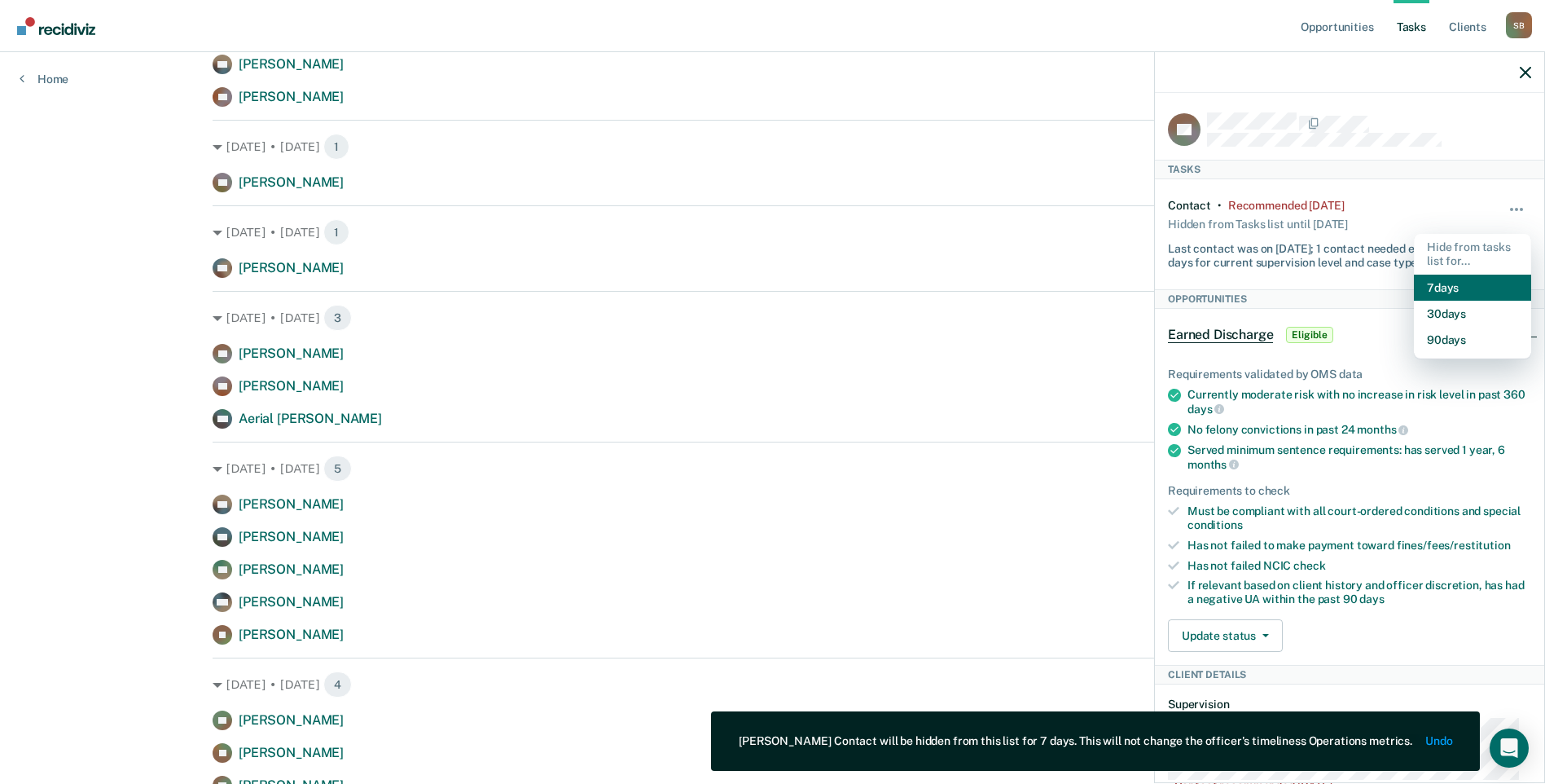
click at [1471, 286] on button "7 days" at bounding box center [1472, 287] width 117 height 26
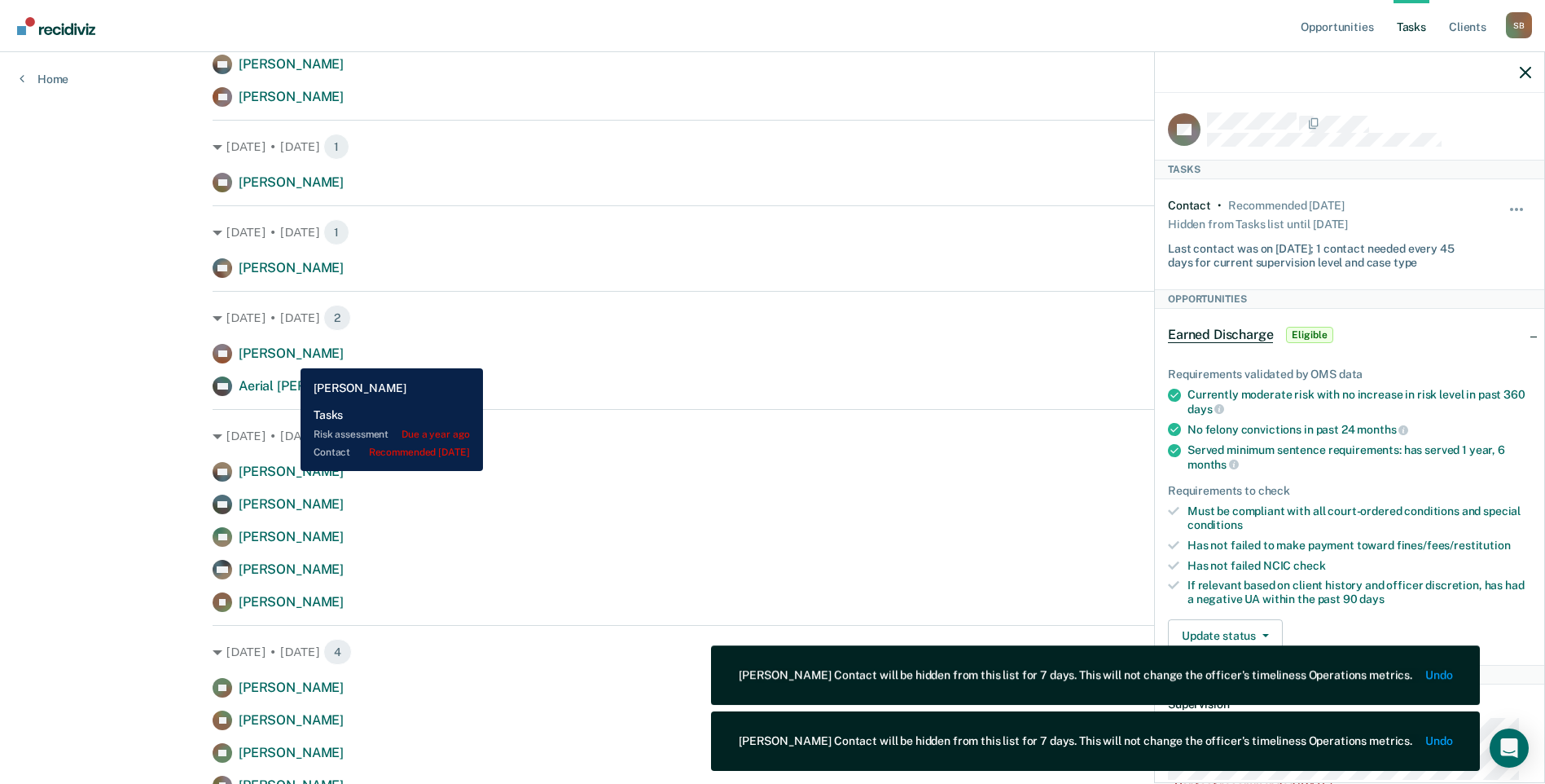
click at [289, 356] on span "[PERSON_NAME]" at bounding box center [291, 353] width 105 height 15
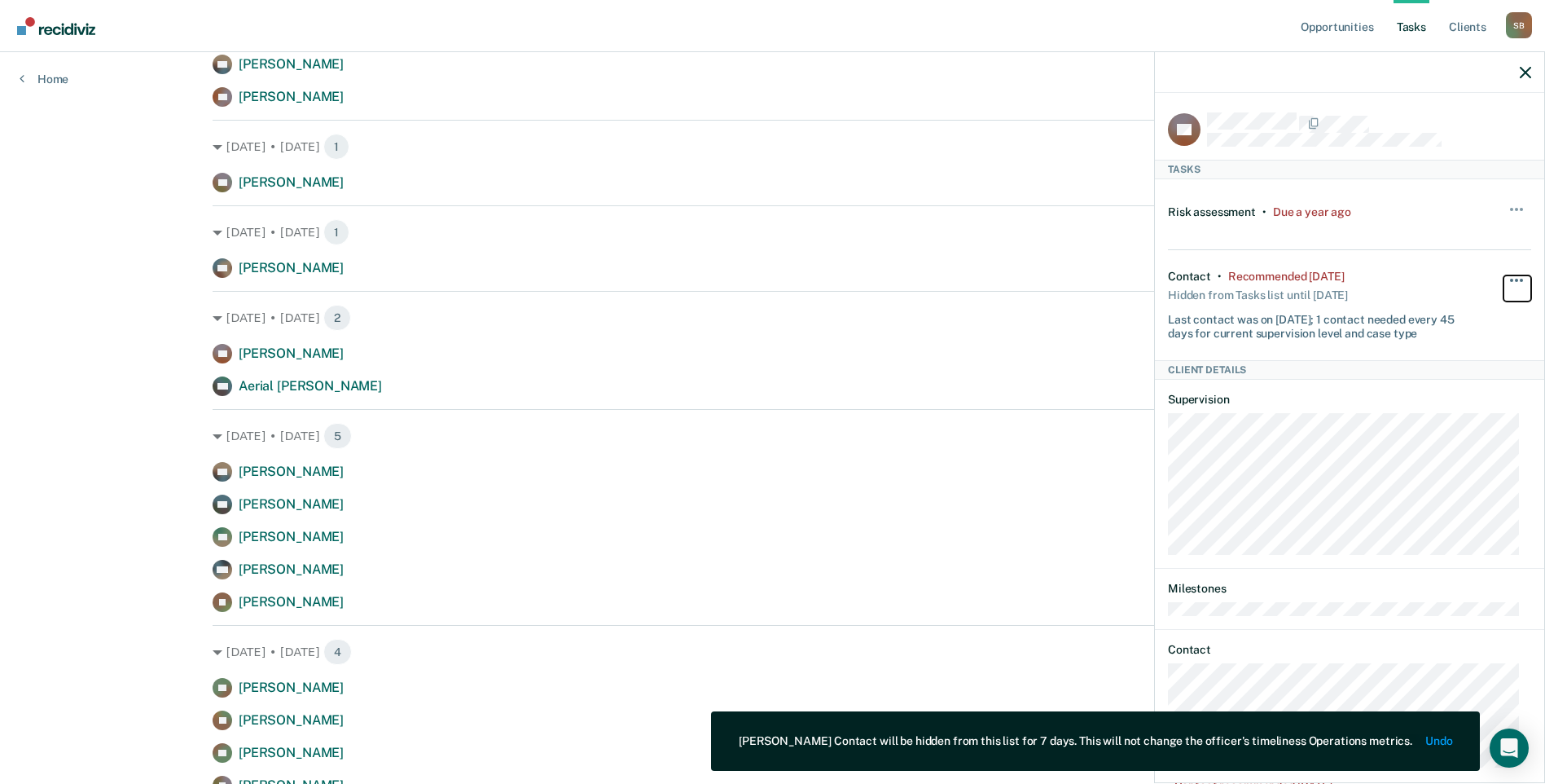
click at [1504, 276] on button "button" at bounding box center [1518, 288] width 27 height 26
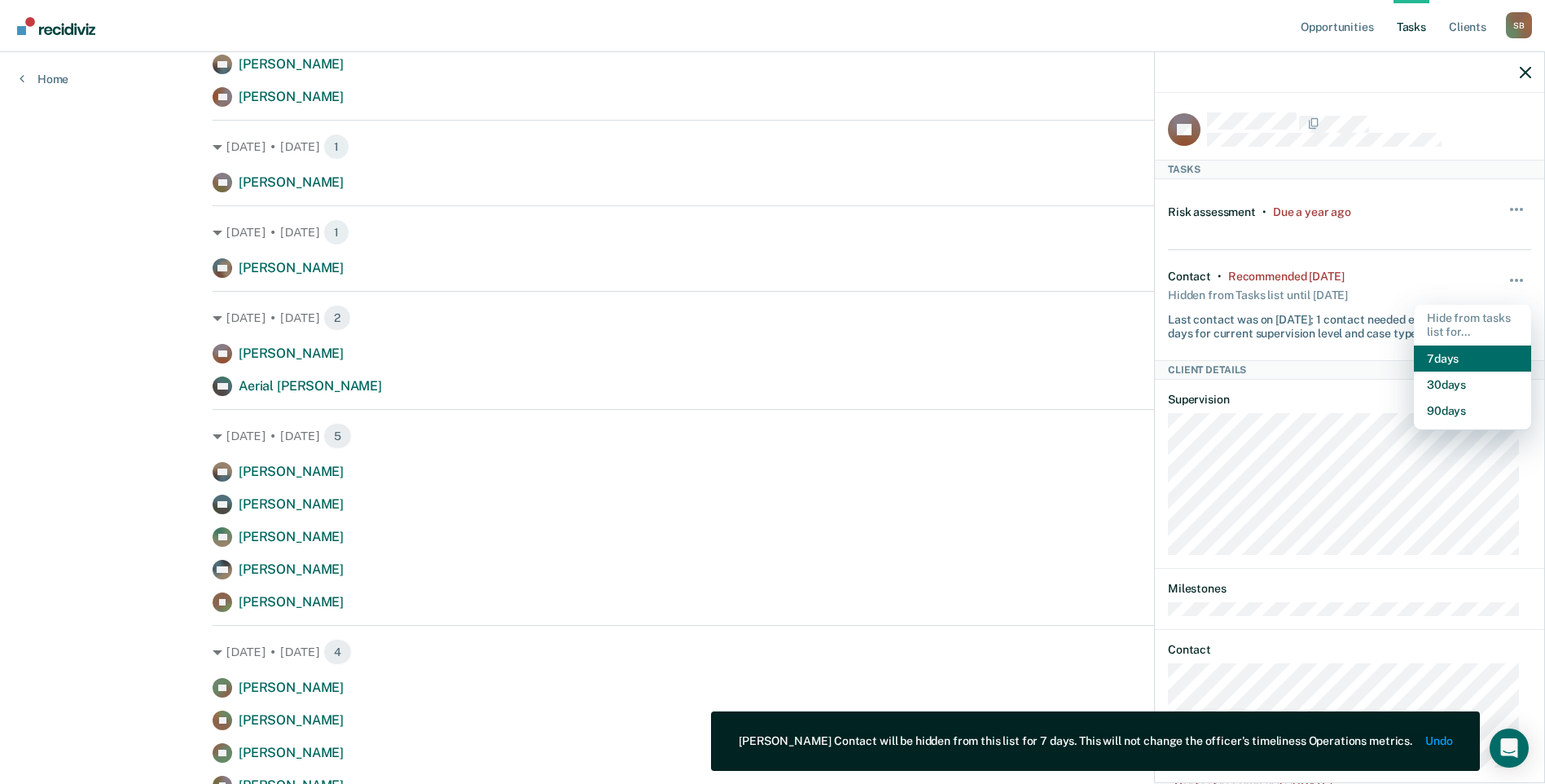
click at [1447, 360] on button "7 days" at bounding box center [1472, 358] width 117 height 26
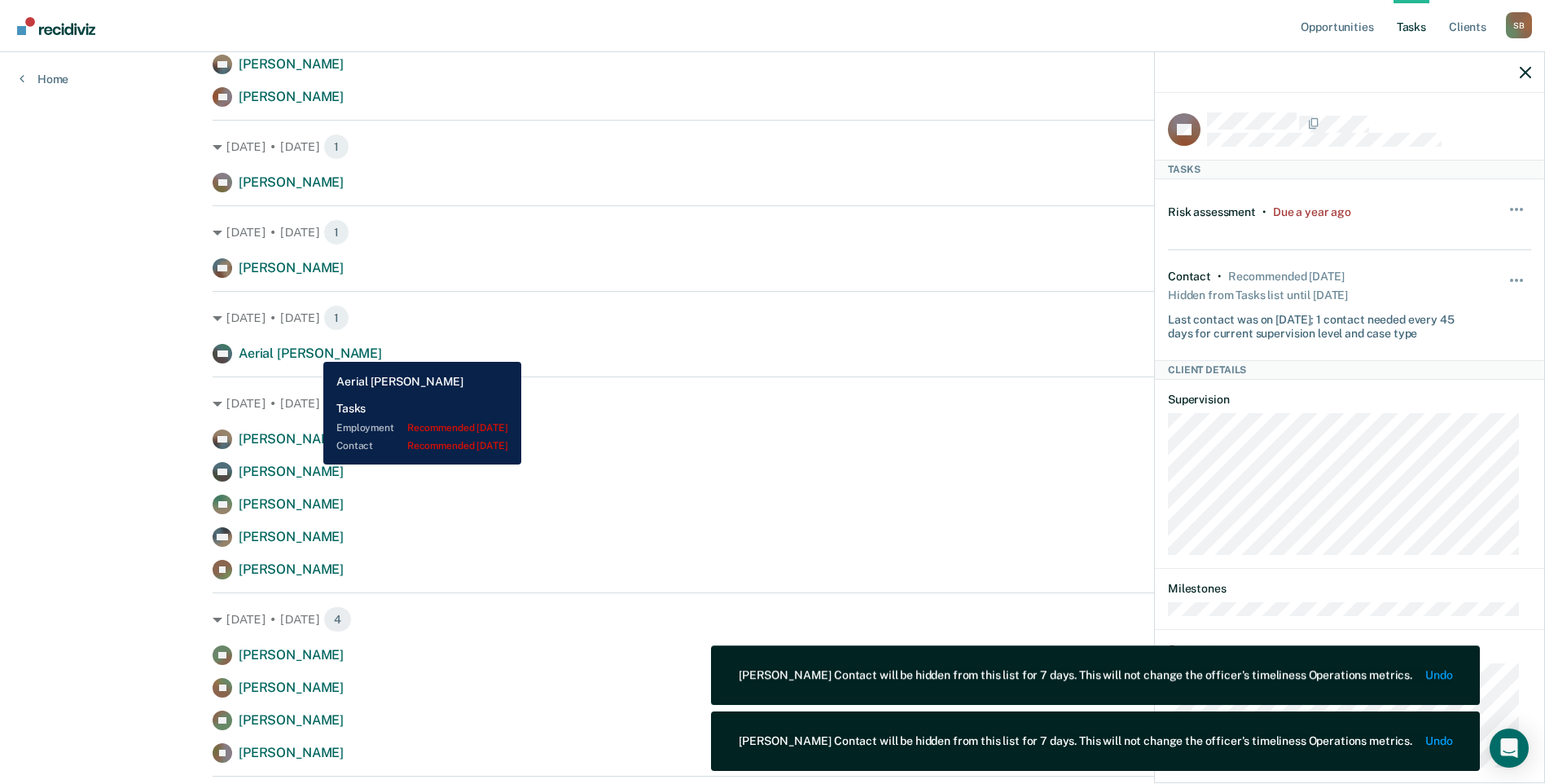
click at [311, 350] on span "Aerial [PERSON_NAME]" at bounding box center [310, 353] width 144 height 15
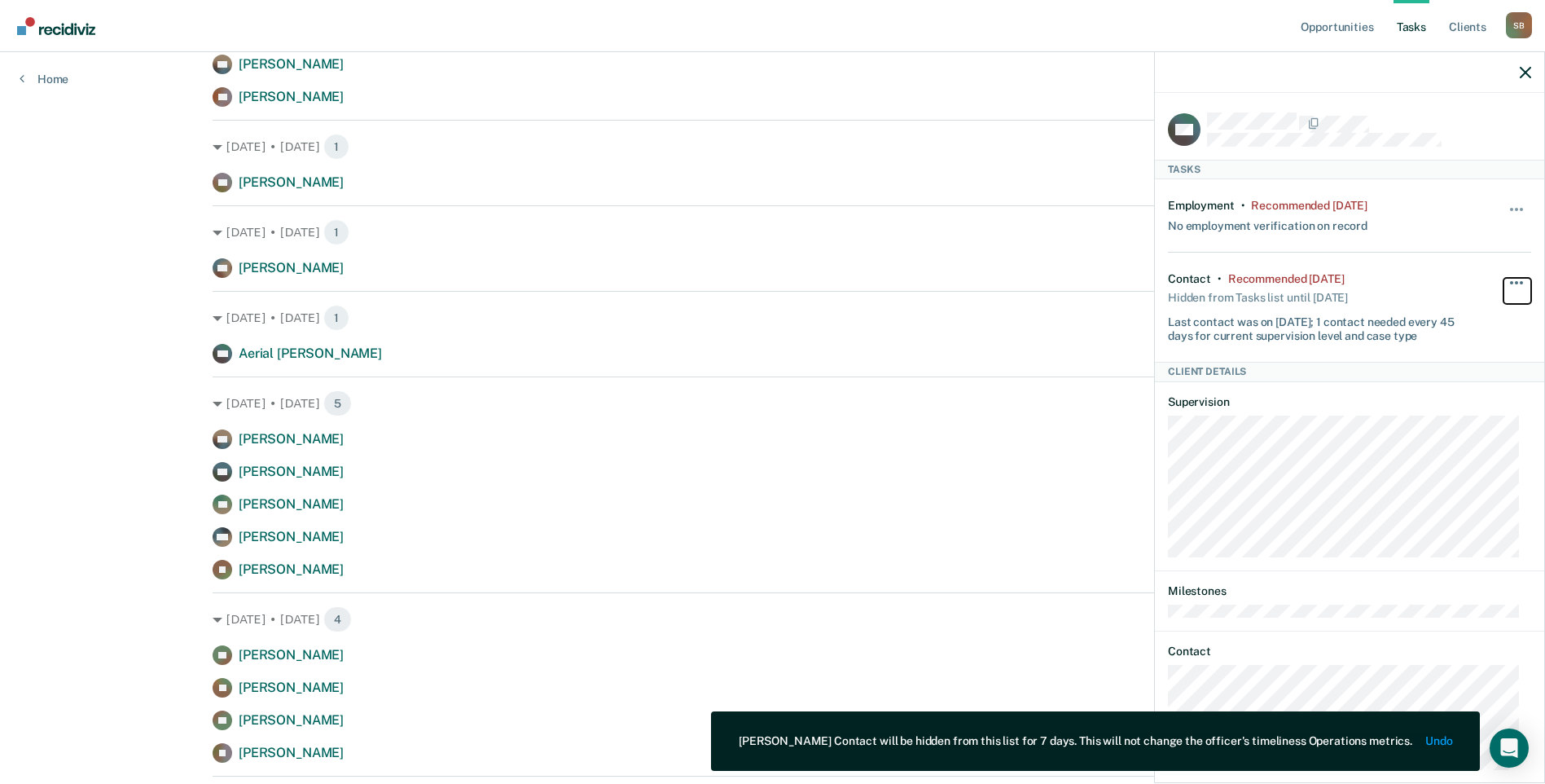
click at [1504, 279] on button "button" at bounding box center [1518, 291] width 27 height 26
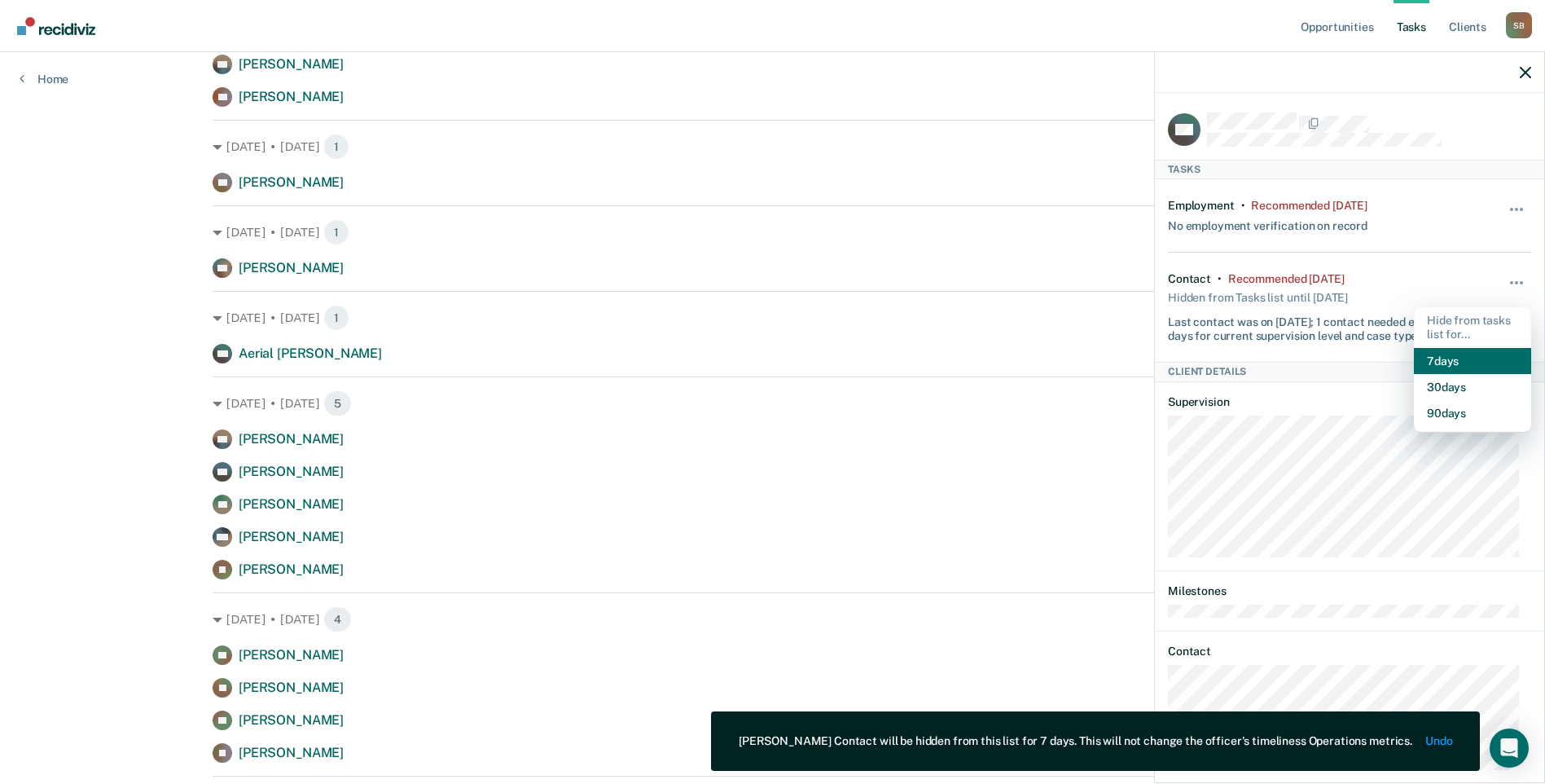
click at [1441, 352] on button "7 days" at bounding box center [1472, 361] width 117 height 26
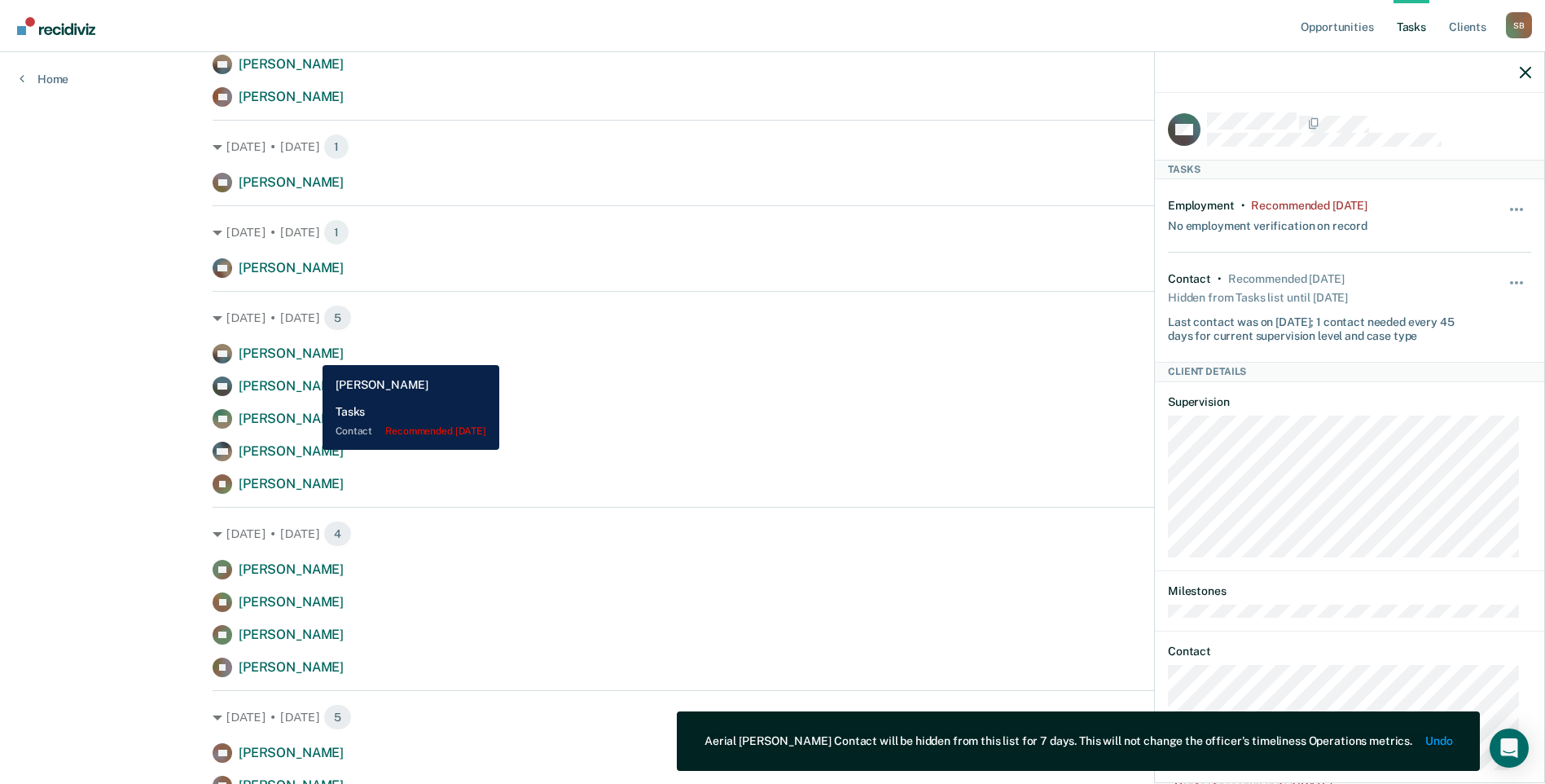
click at [310, 353] on span "[PERSON_NAME]" at bounding box center [291, 353] width 105 height 15
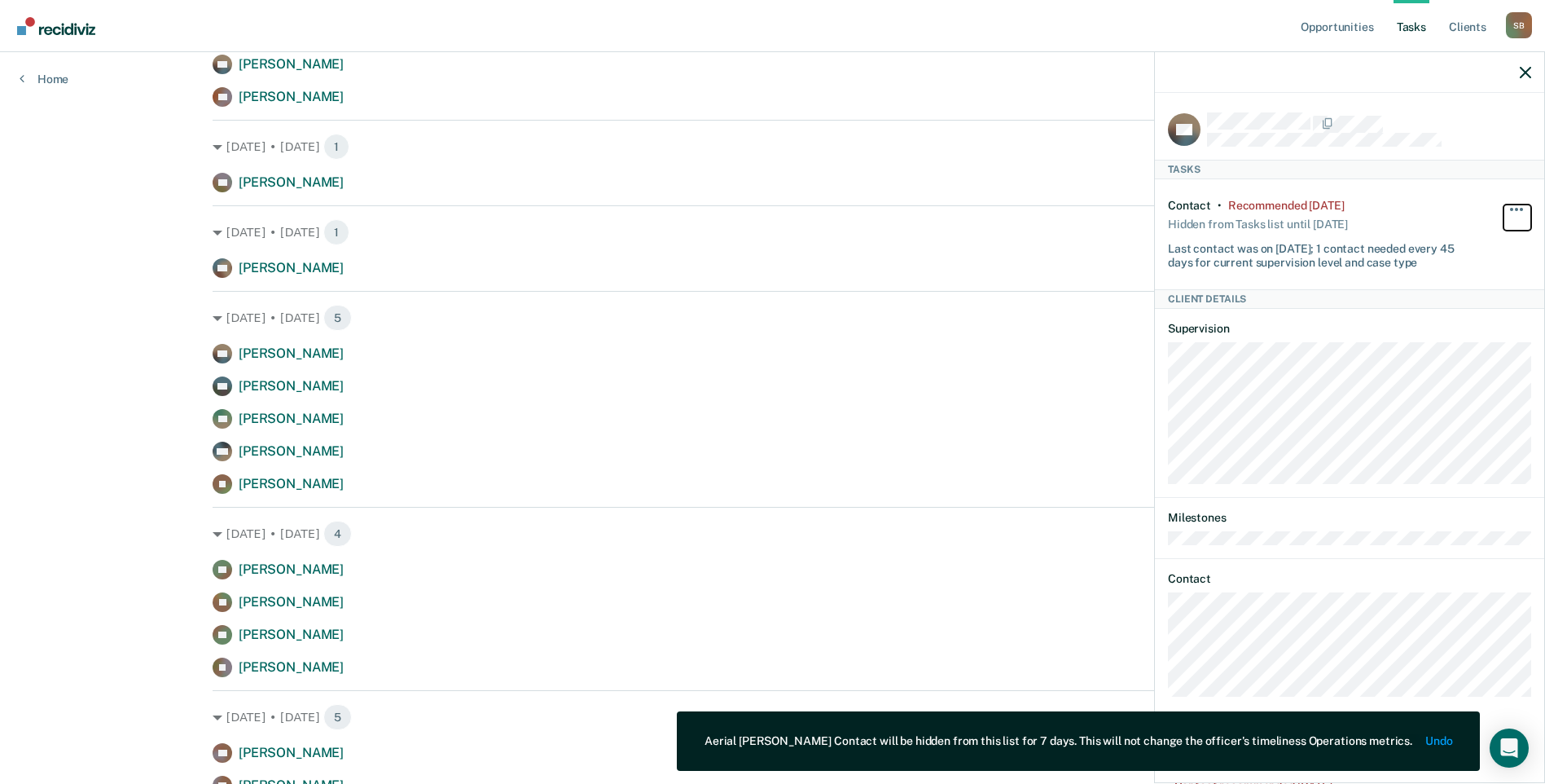
click at [1518, 207] on button "button" at bounding box center [1518, 217] width 27 height 26
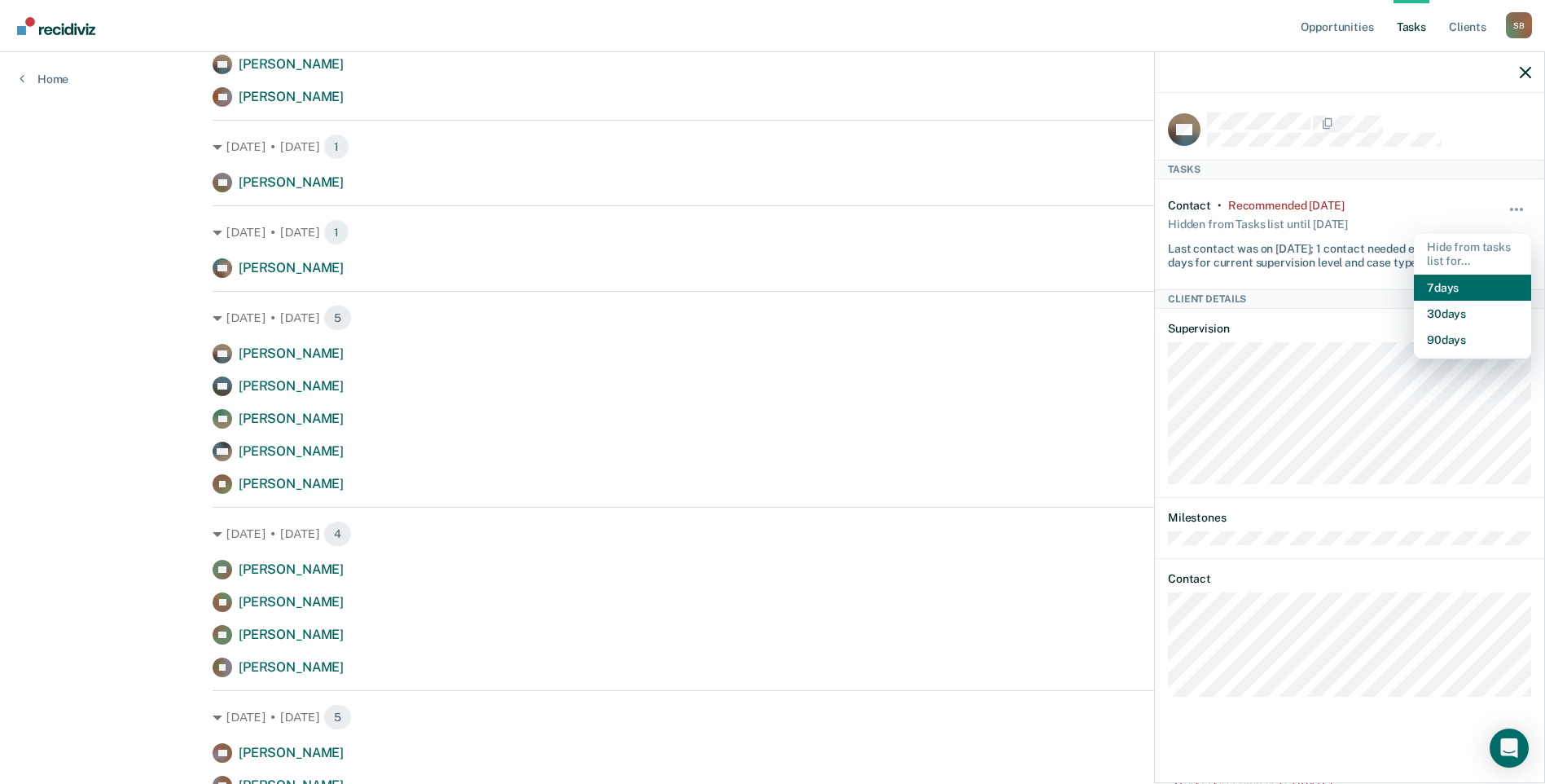
click at [1463, 289] on button "7 days" at bounding box center [1472, 287] width 117 height 26
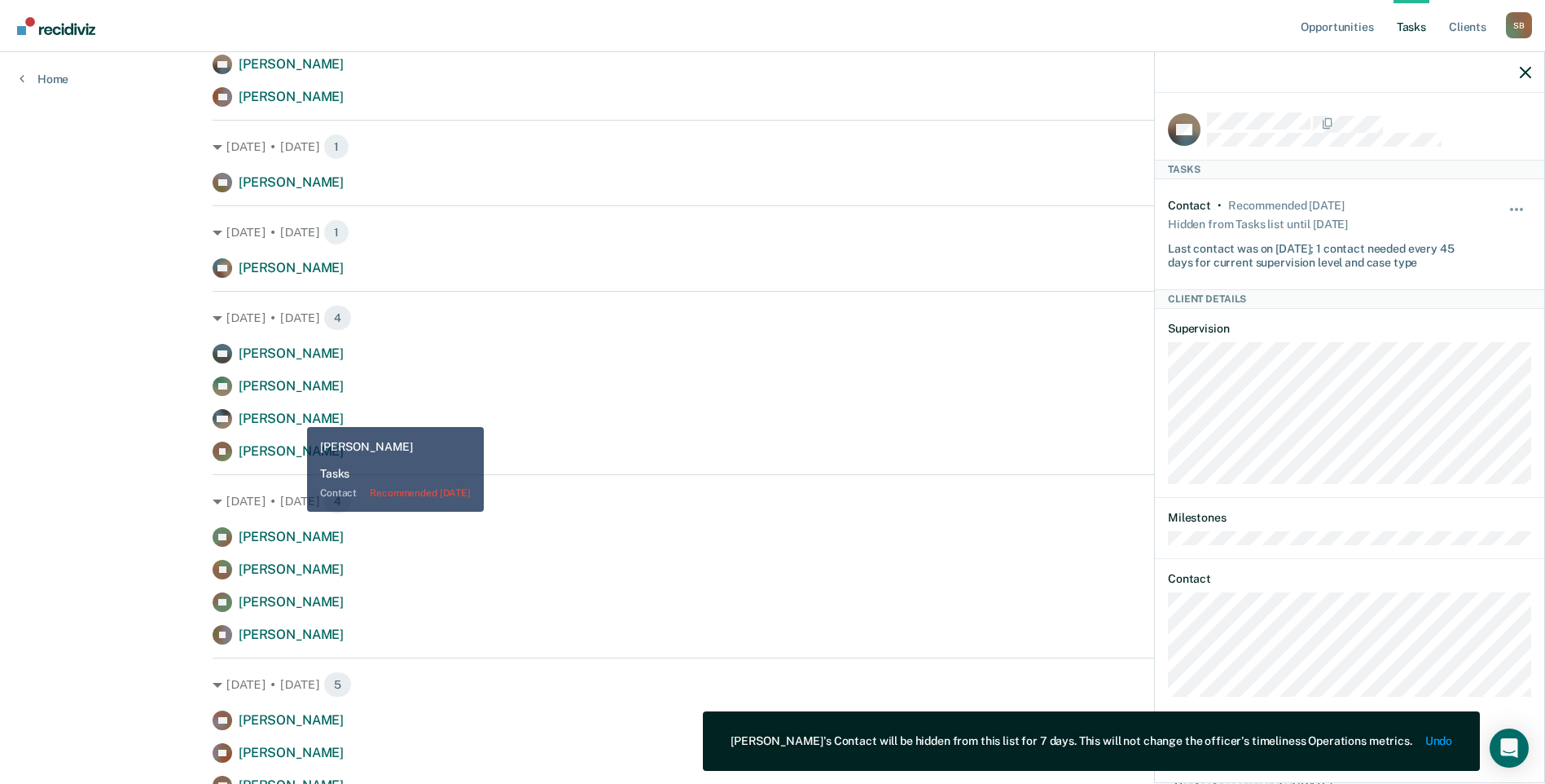
click at [296, 414] on span "[PERSON_NAME]" at bounding box center [291, 417] width 105 height 15
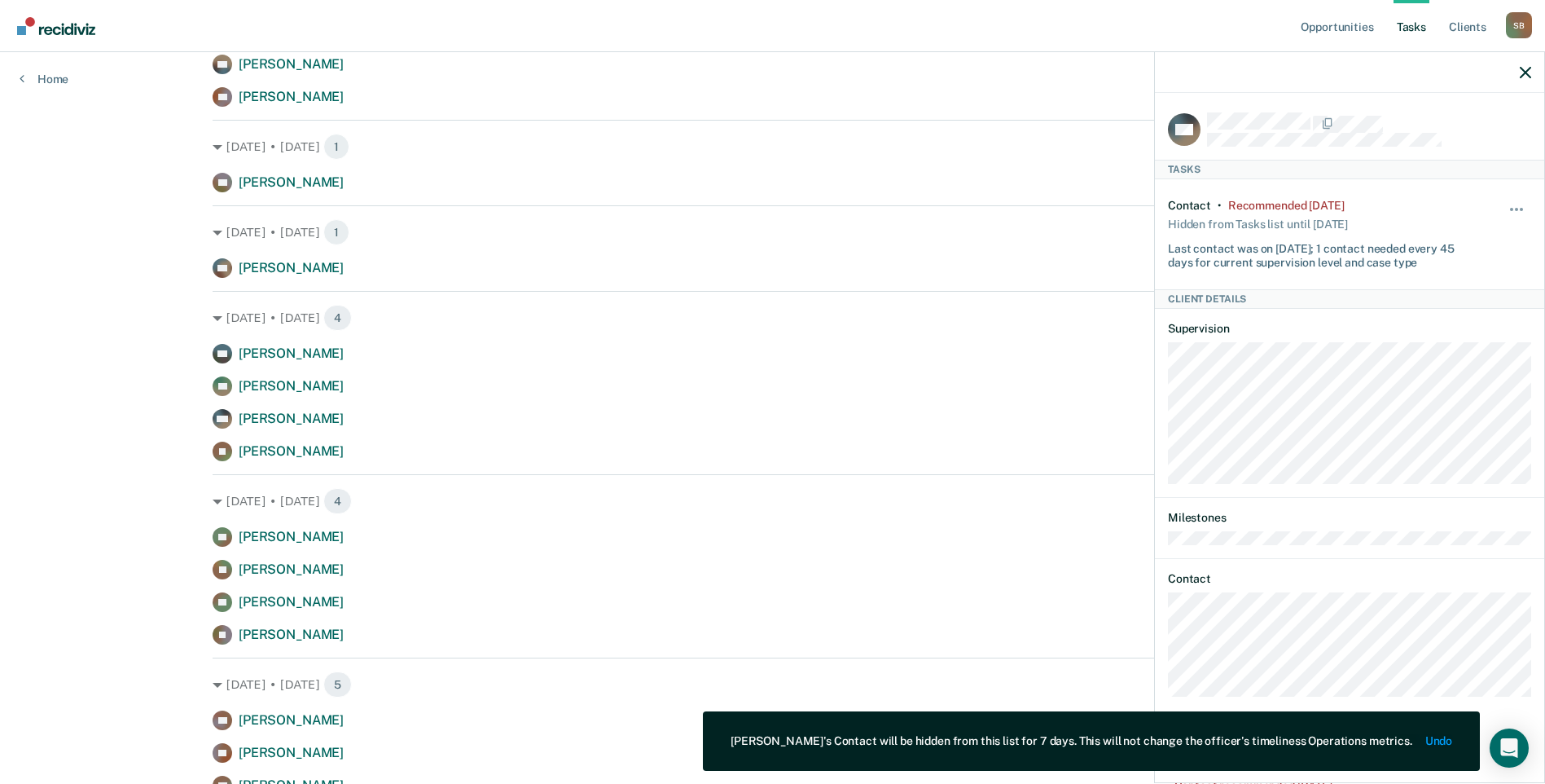
click at [1517, 201] on div "Hide from tasks list for... 7 days 30 days 90 days" at bounding box center [1518, 233] width 27 height 70
click at [1516, 202] on div "Hide from tasks list for... 7 days 30 days 90 days" at bounding box center [1518, 233] width 27 height 70
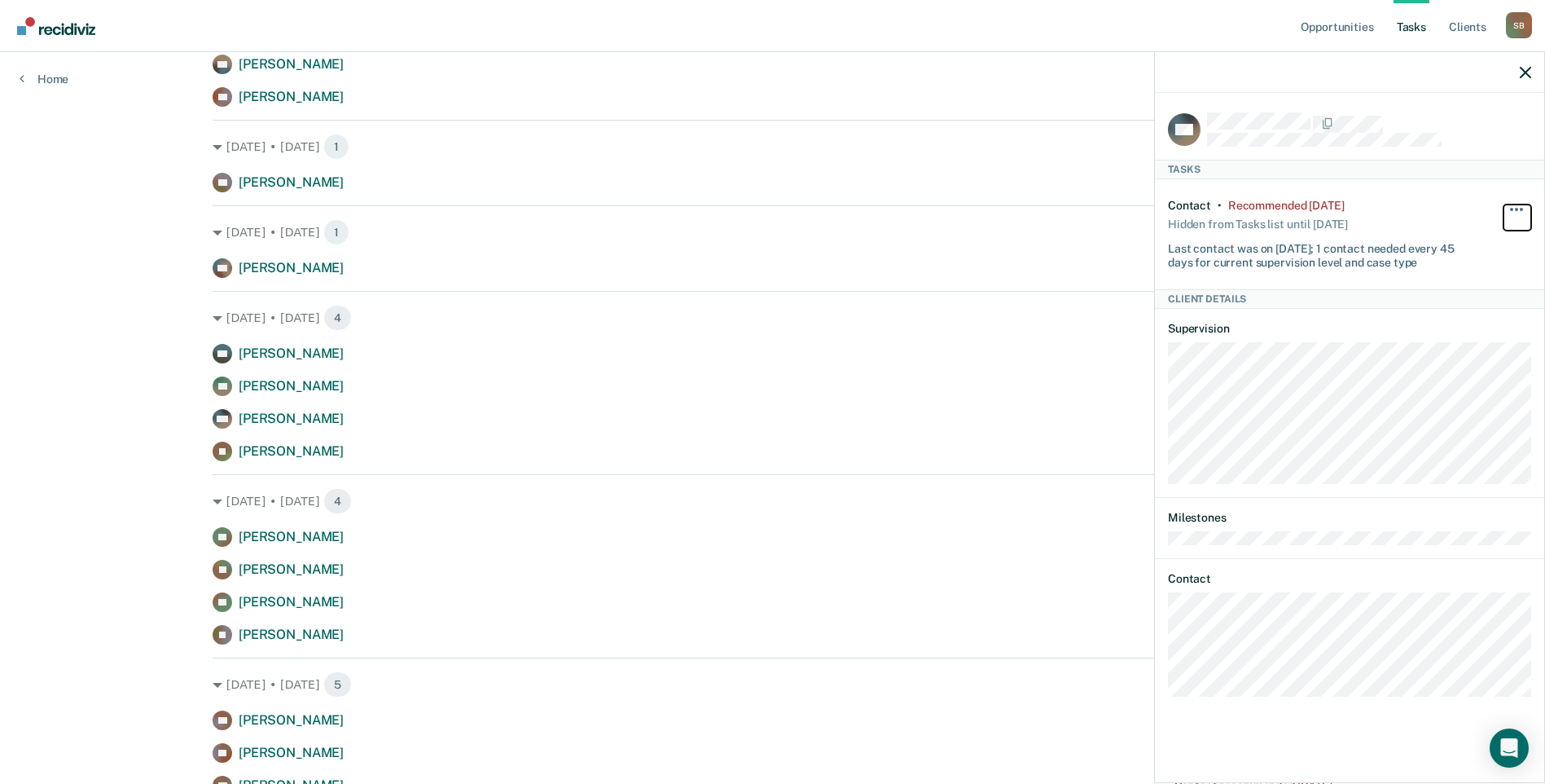
click at [1515, 207] on span "button" at bounding box center [1517, 209] width 4 height 4
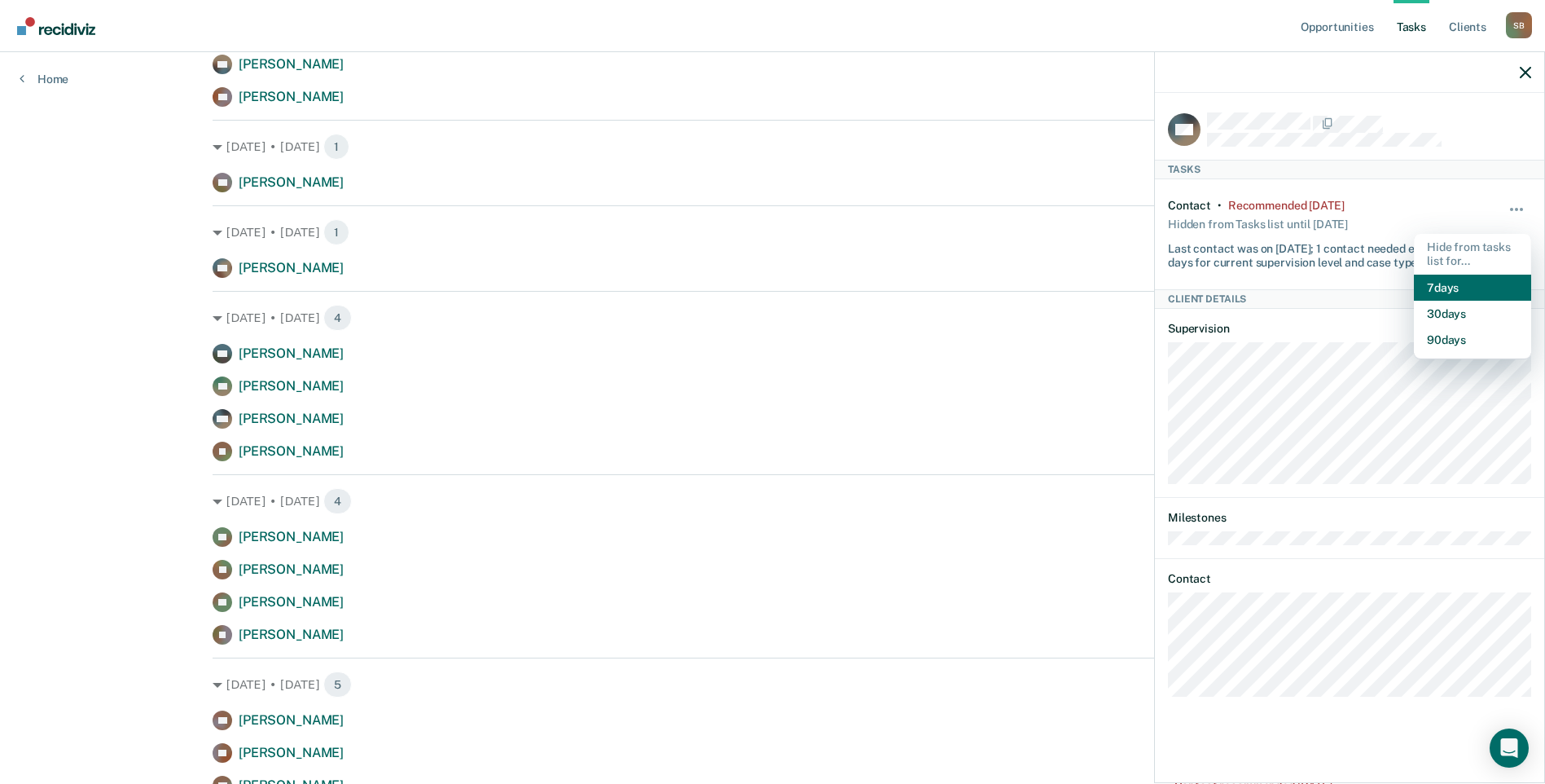
click at [1448, 289] on button "7 days" at bounding box center [1472, 287] width 117 height 26
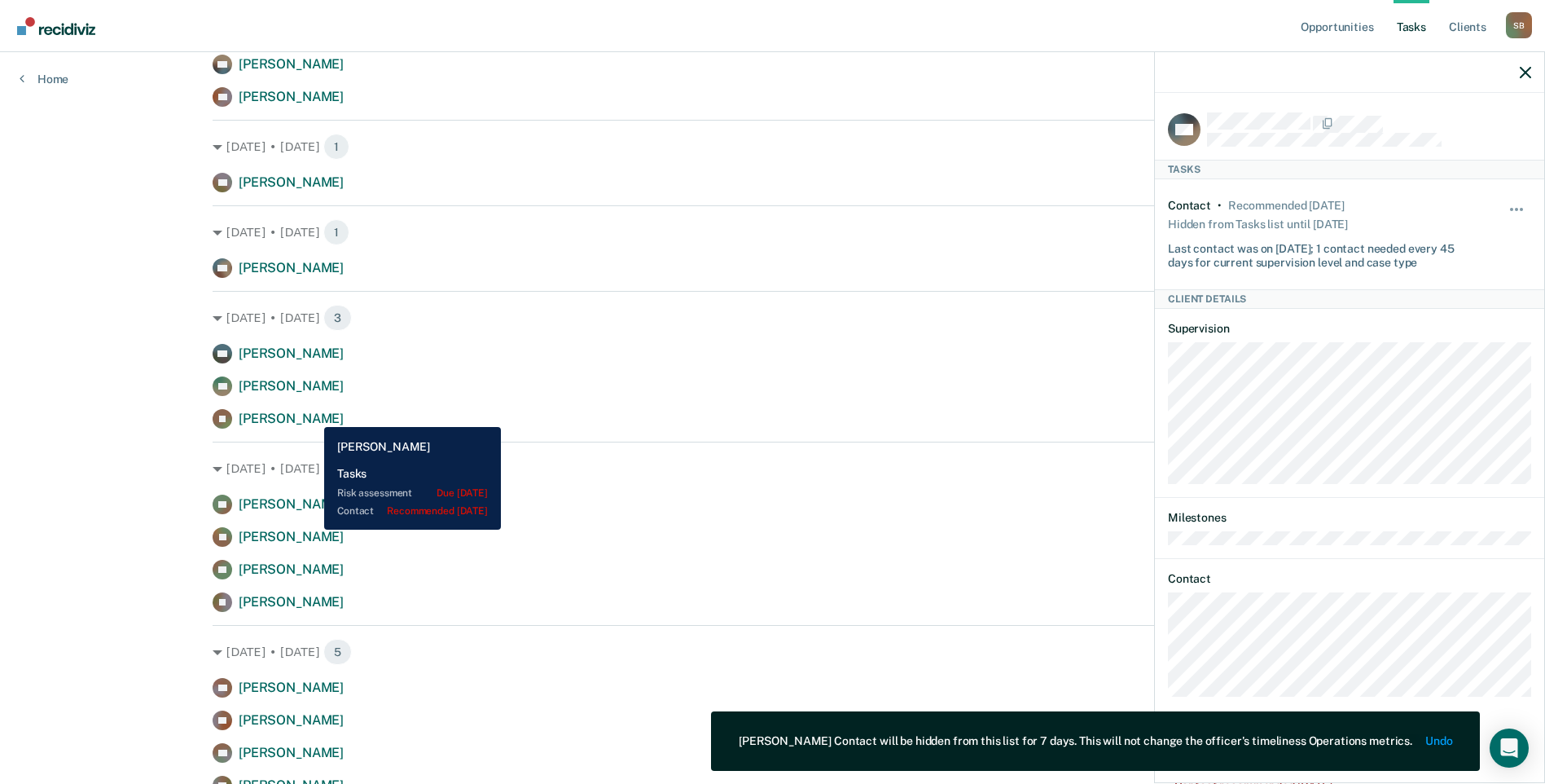
click at [312, 415] on span "[PERSON_NAME]" at bounding box center [291, 417] width 105 height 15
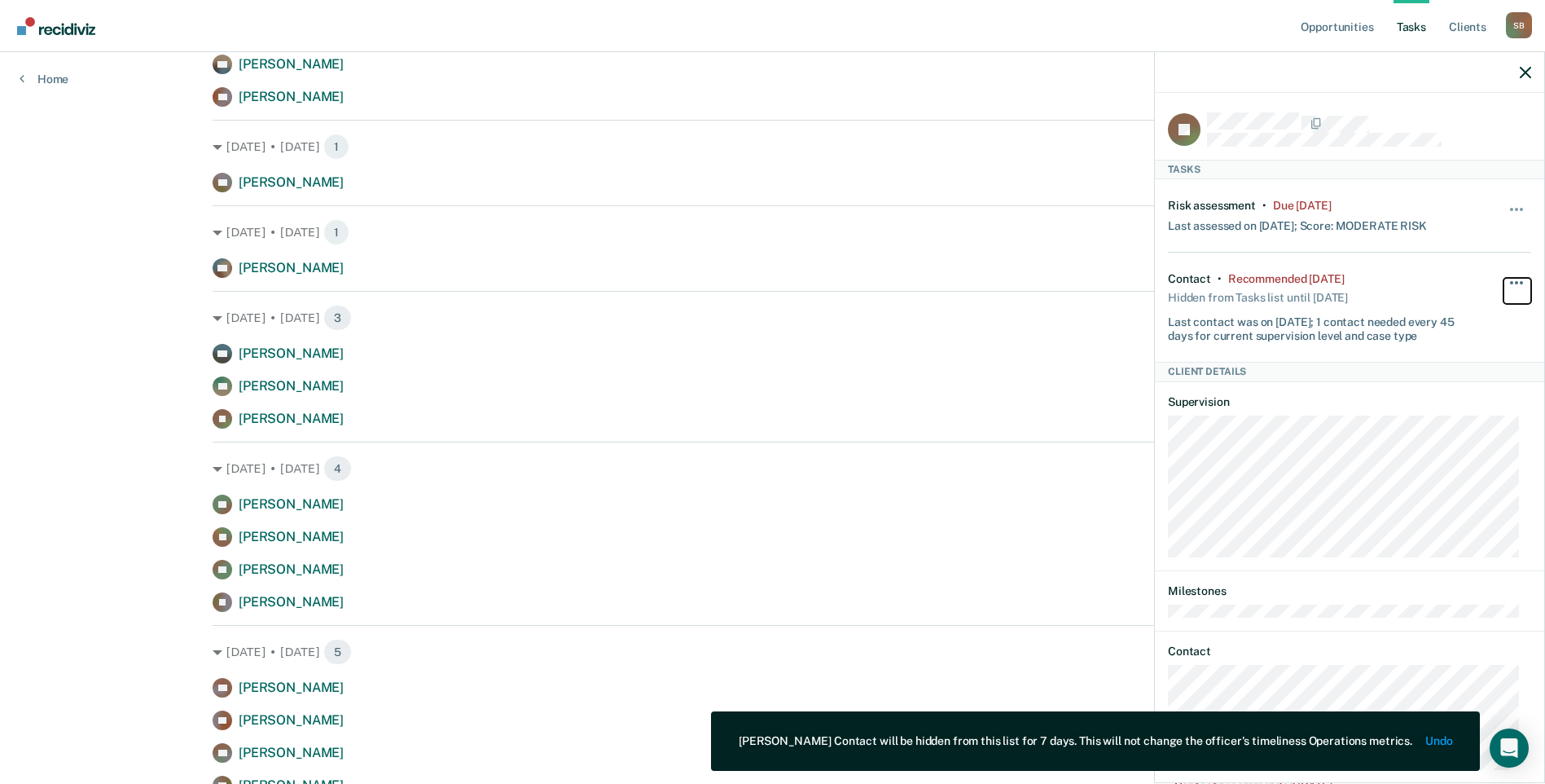
click at [1504, 278] on button "button" at bounding box center [1518, 291] width 27 height 26
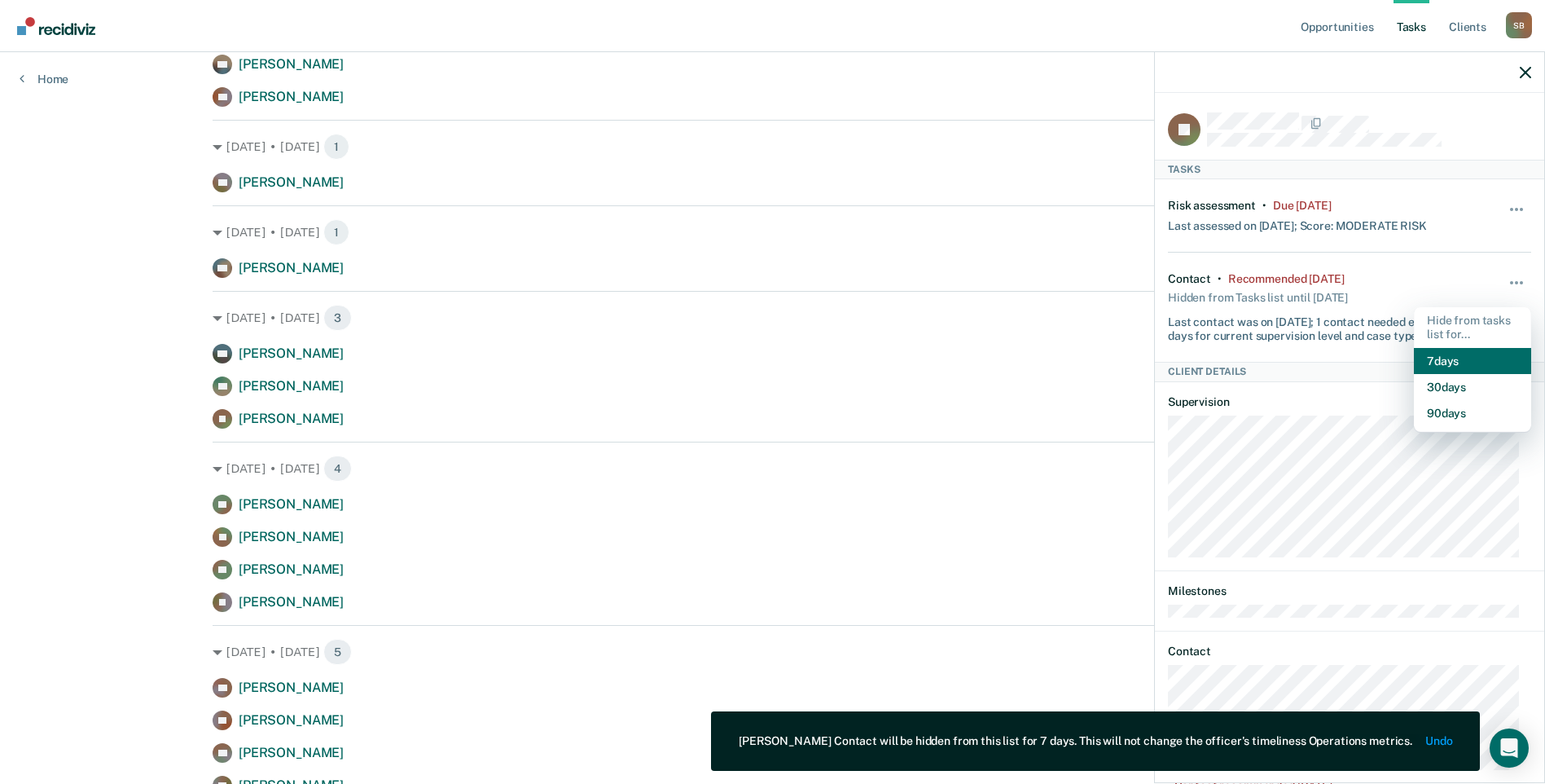
click at [1456, 357] on button "7 days" at bounding box center [1472, 361] width 117 height 26
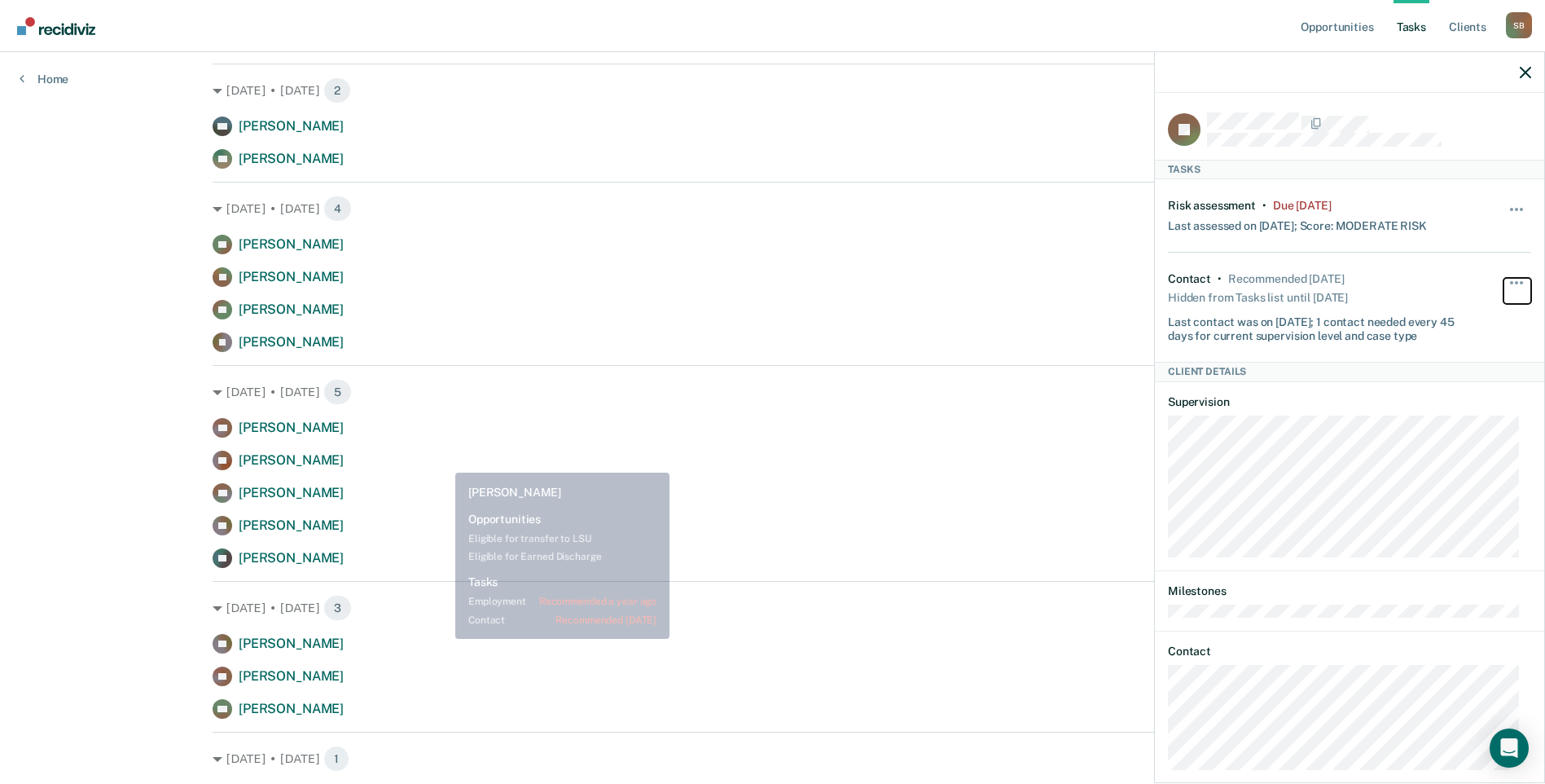
scroll to position [1385, 0]
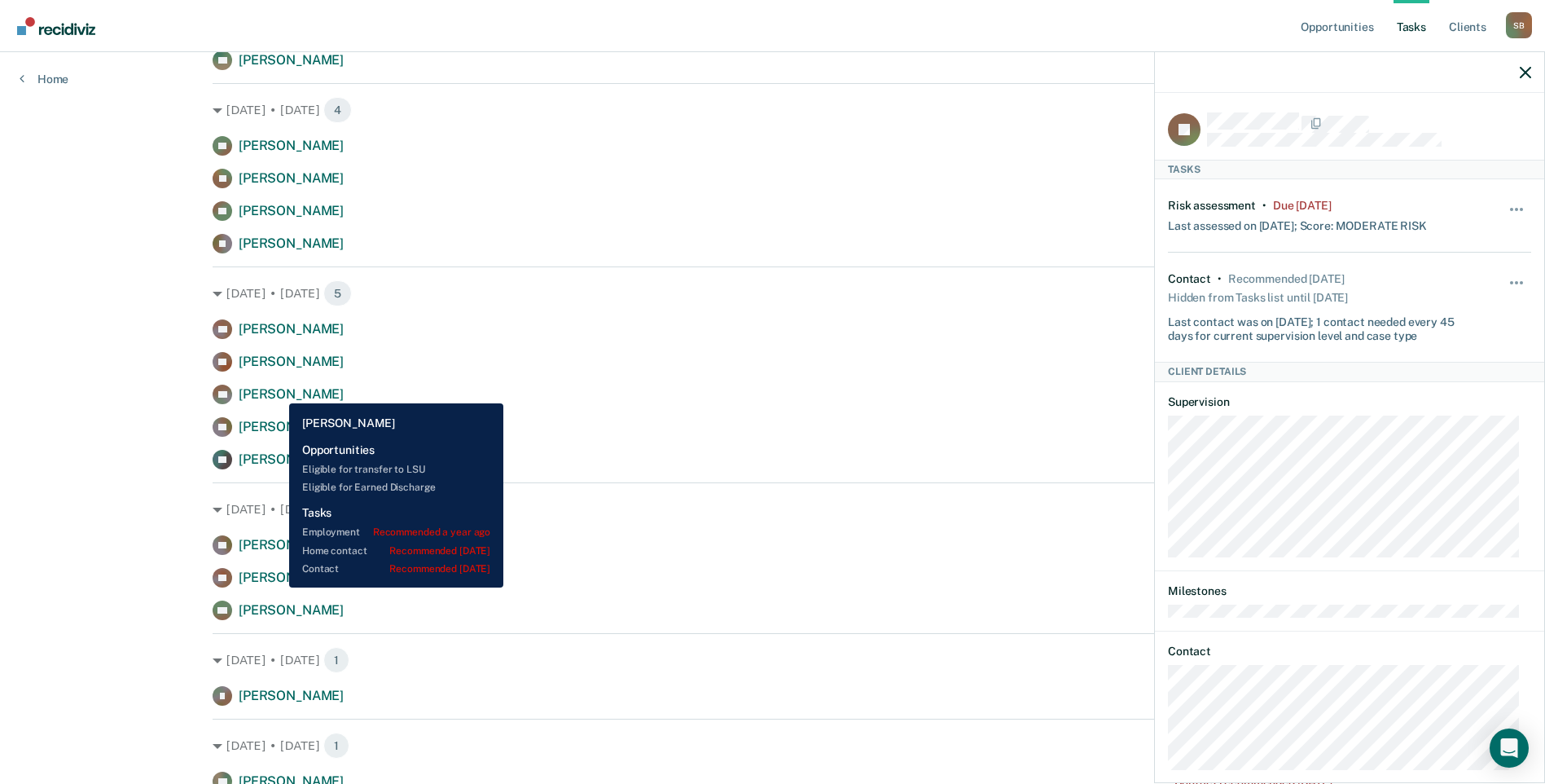
click at [277, 391] on span "[PERSON_NAME]" at bounding box center [291, 393] width 105 height 15
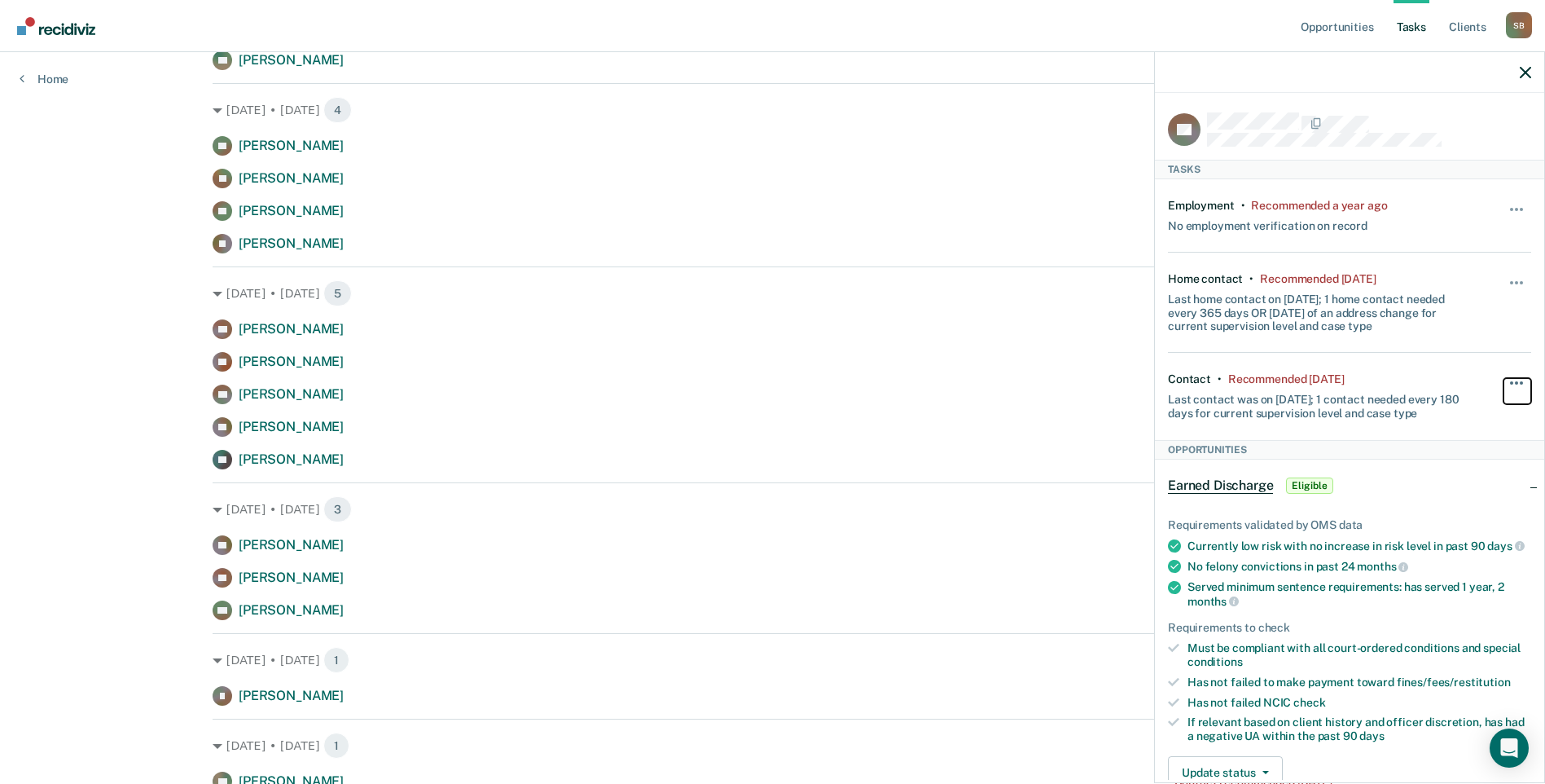
click at [1520, 381] on span "button" at bounding box center [1522, 383] width 4 height 4
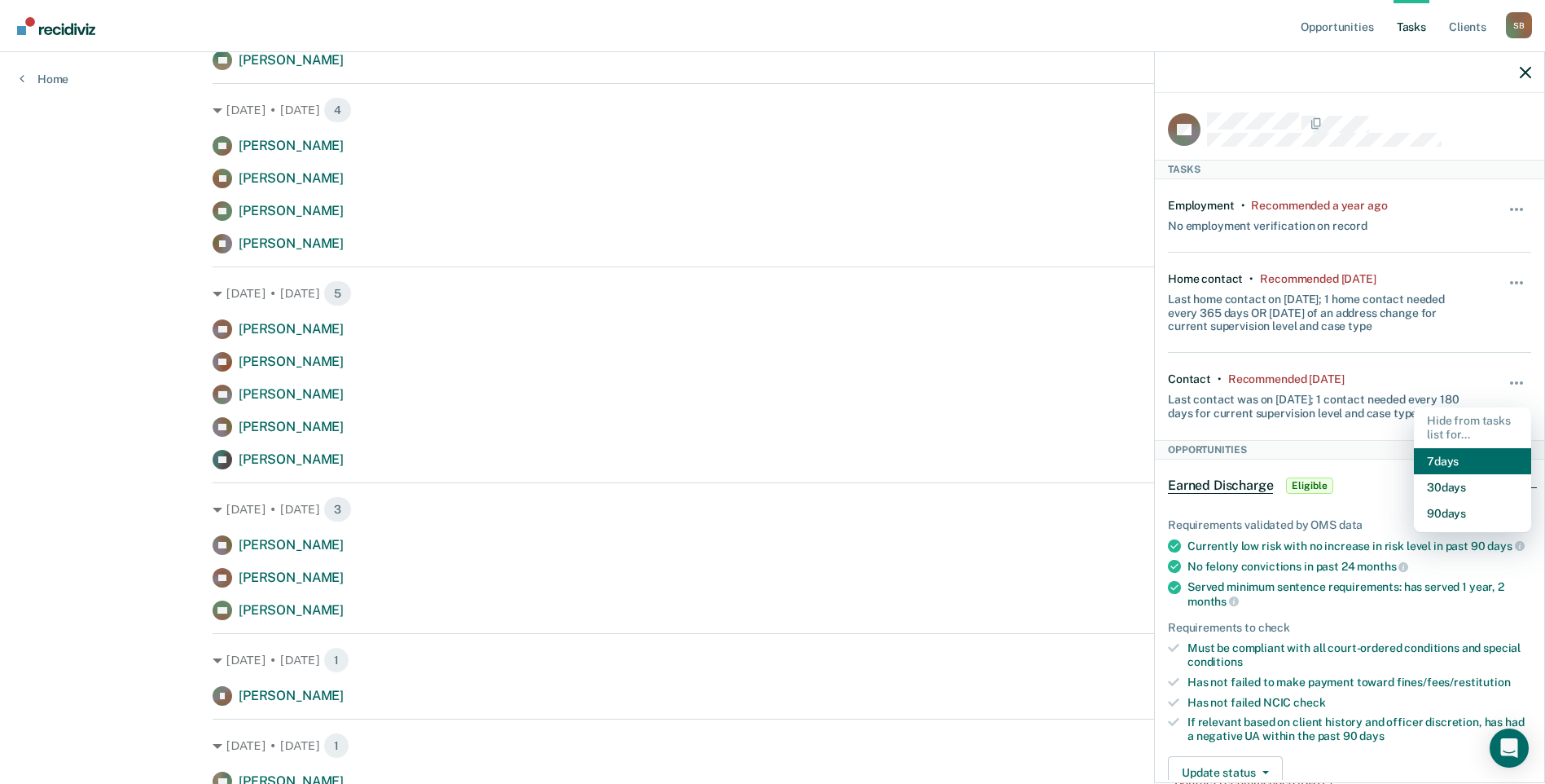
click at [1435, 456] on button "7 days" at bounding box center [1472, 461] width 117 height 26
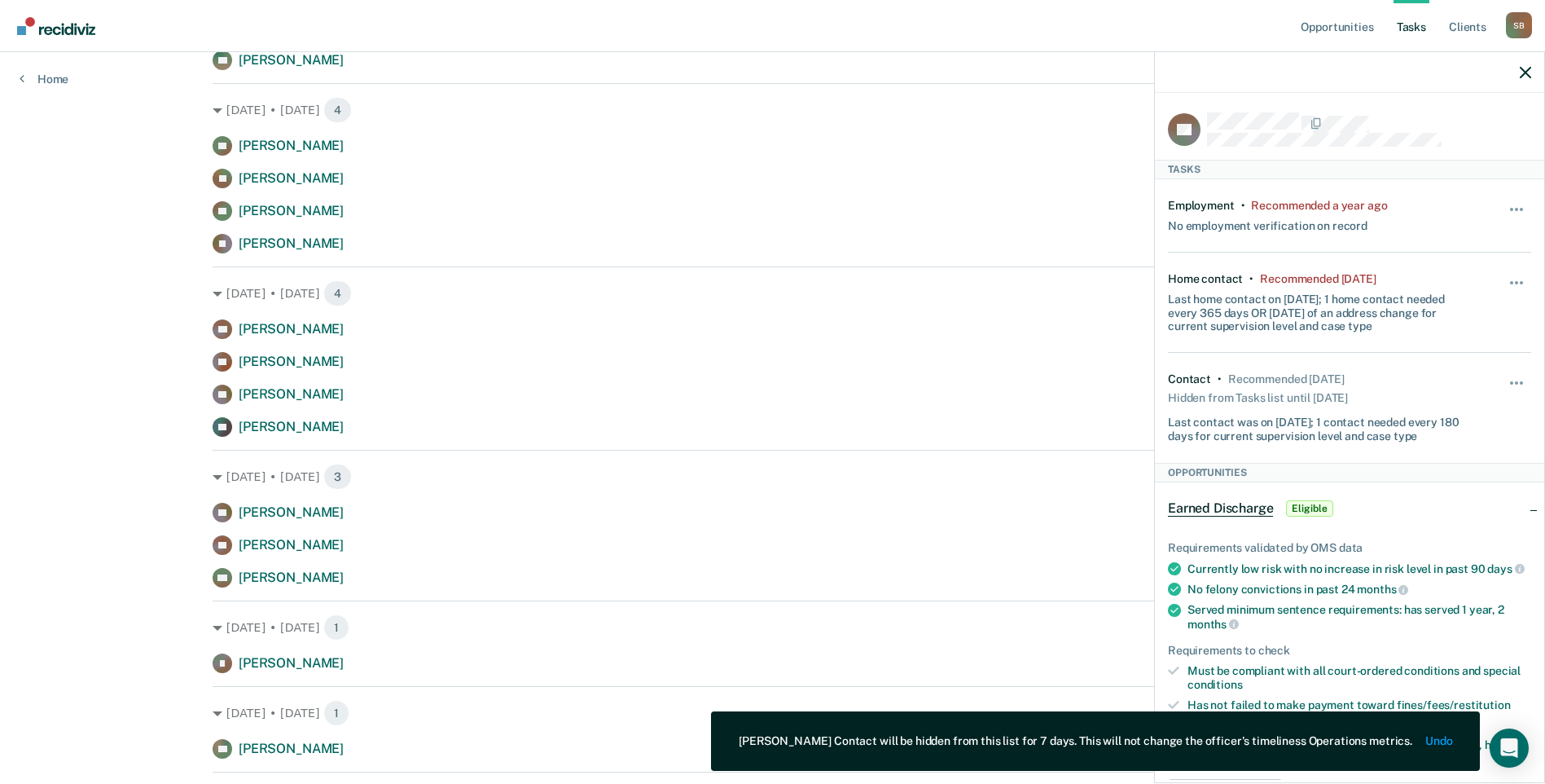
click at [66, 354] on div "Opportunities Tasks Client s [PERSON_NAME] S B Profile How it works Log Out Hom…" at bounding box center [772, 192] width 1545 height 3154
click at [1523, 72] on icon "button" at bounding box center [1526, 72] width 12 height 12
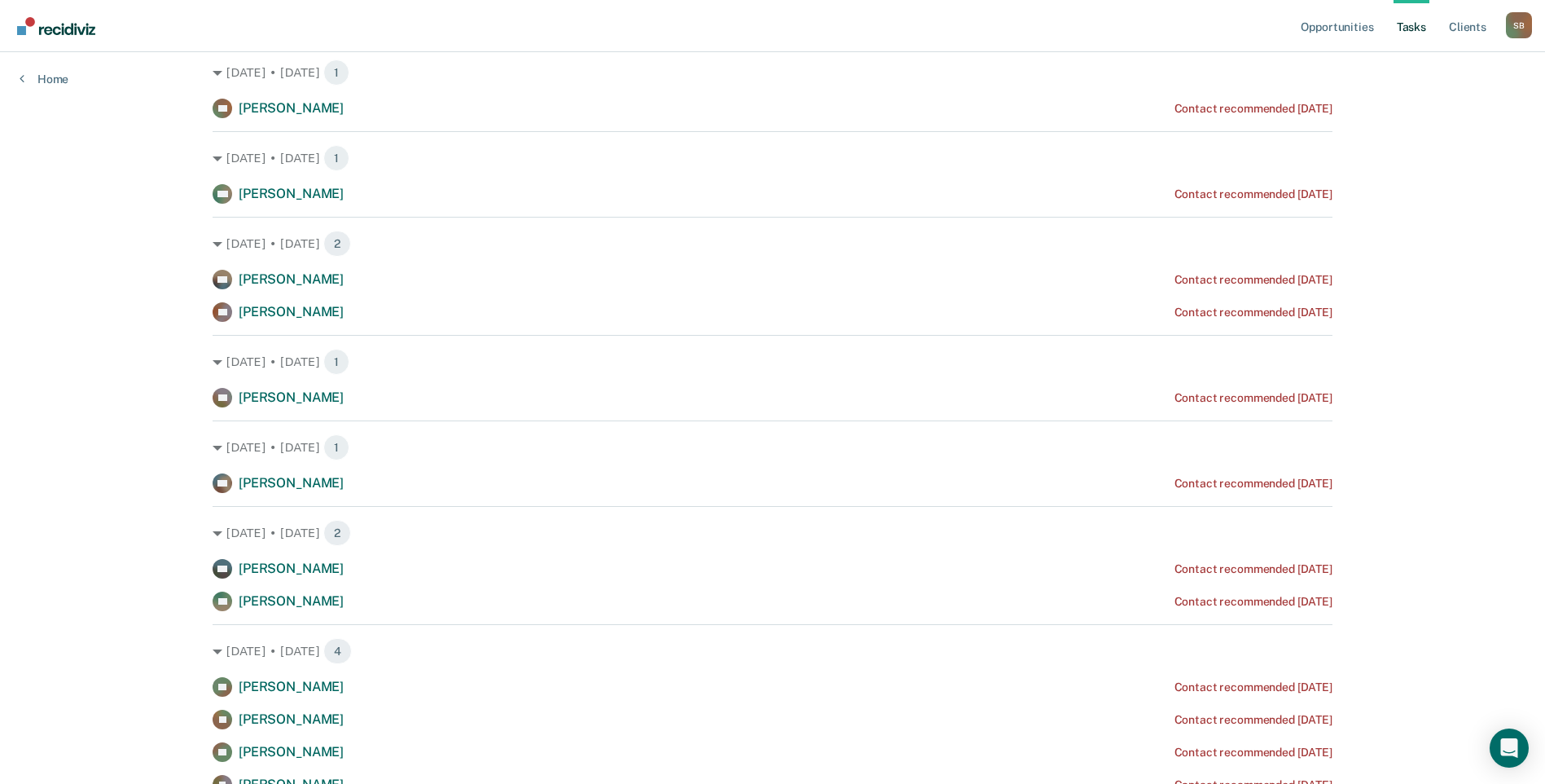
scroll to position [815, 0]
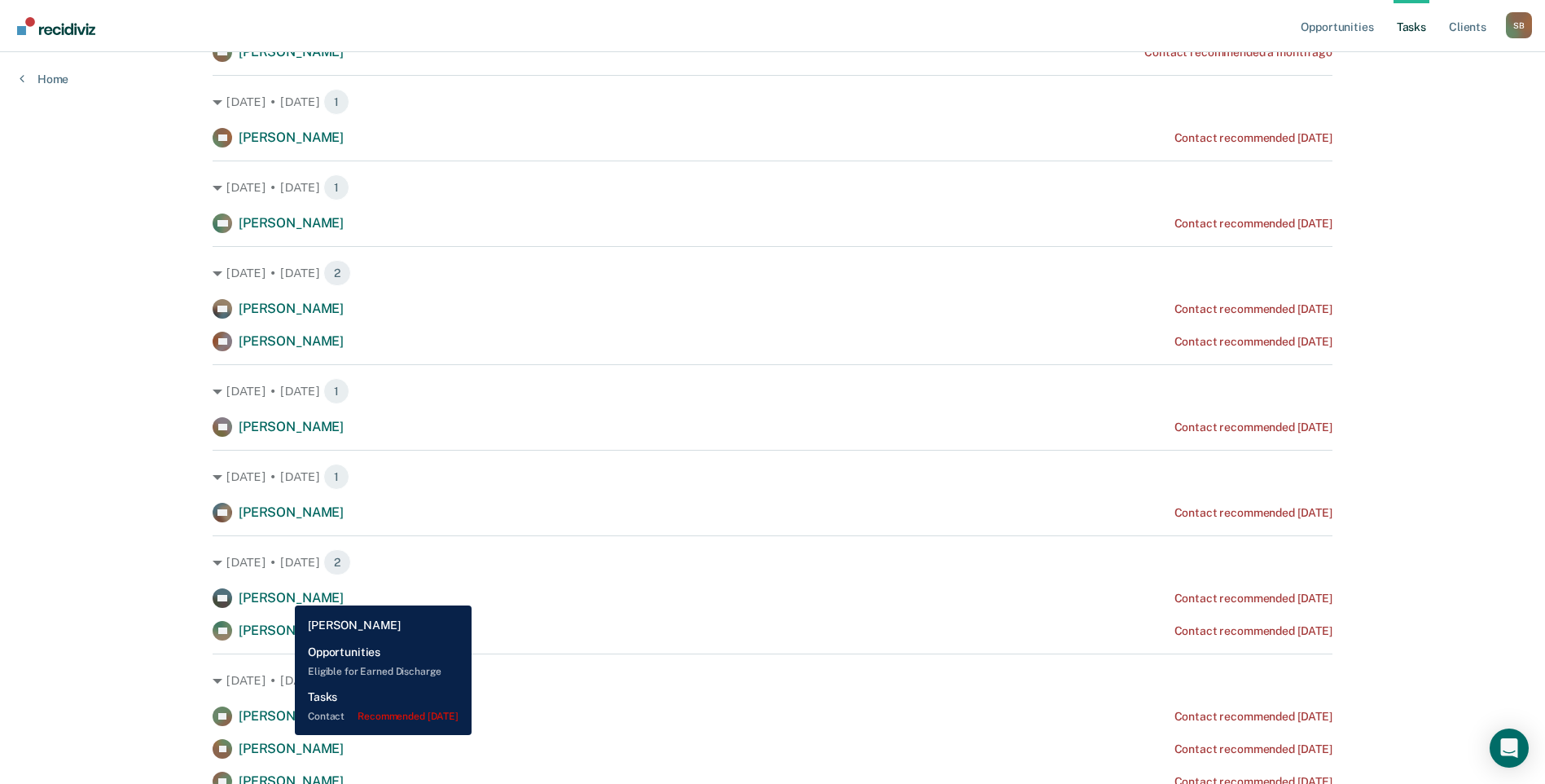
drag, startPoint x: 283, startPoint y: 593, endPoint x: 308, endPoint y: 595, distance: 25.1
click at [283, 593] on span "[PERSON_NAME]" at bounding box center [291, 597] width 105 height 15
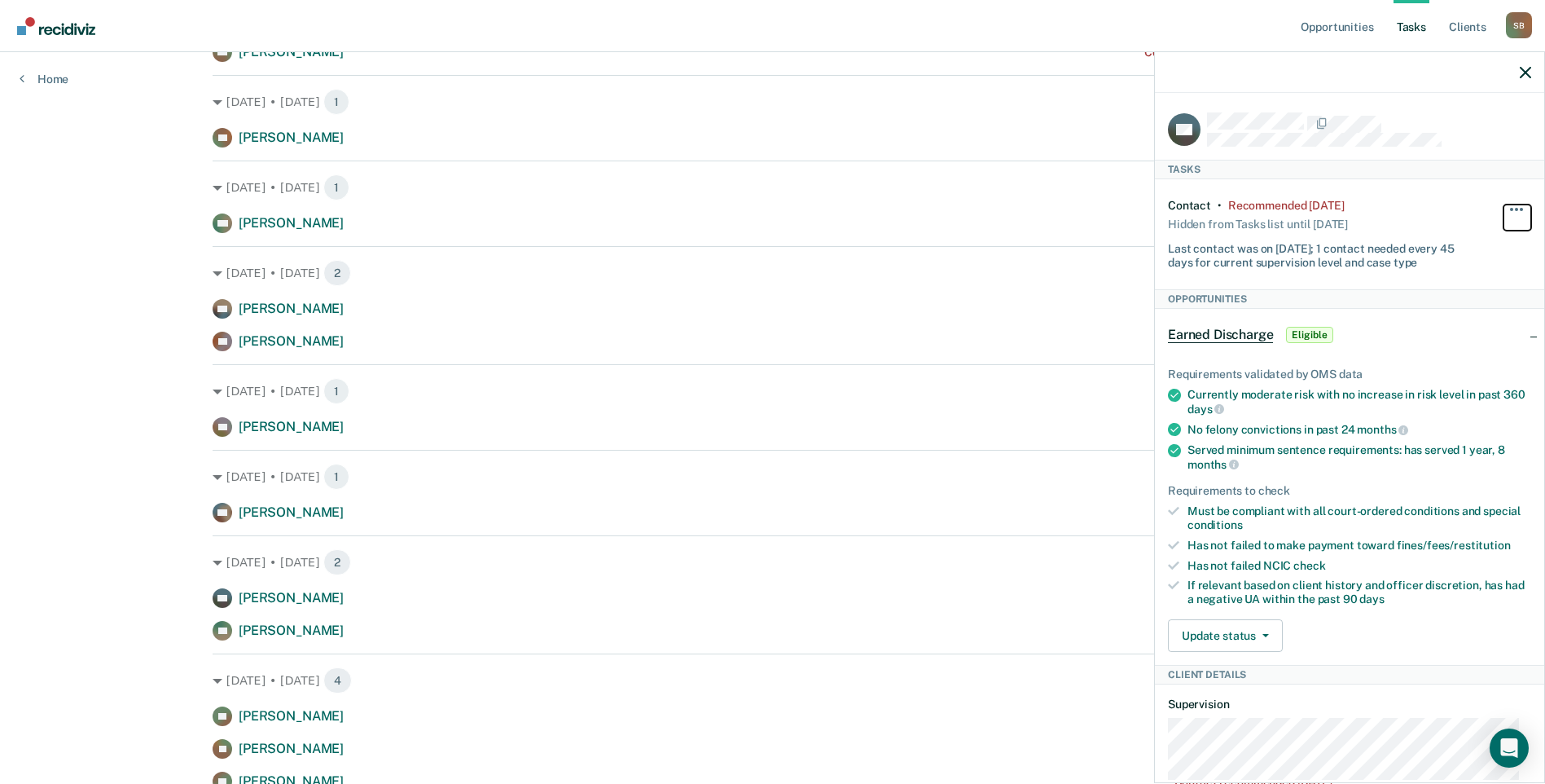
click at [1510, 207] on span "button" at bounding box center [1512, 209] width 4 height 4
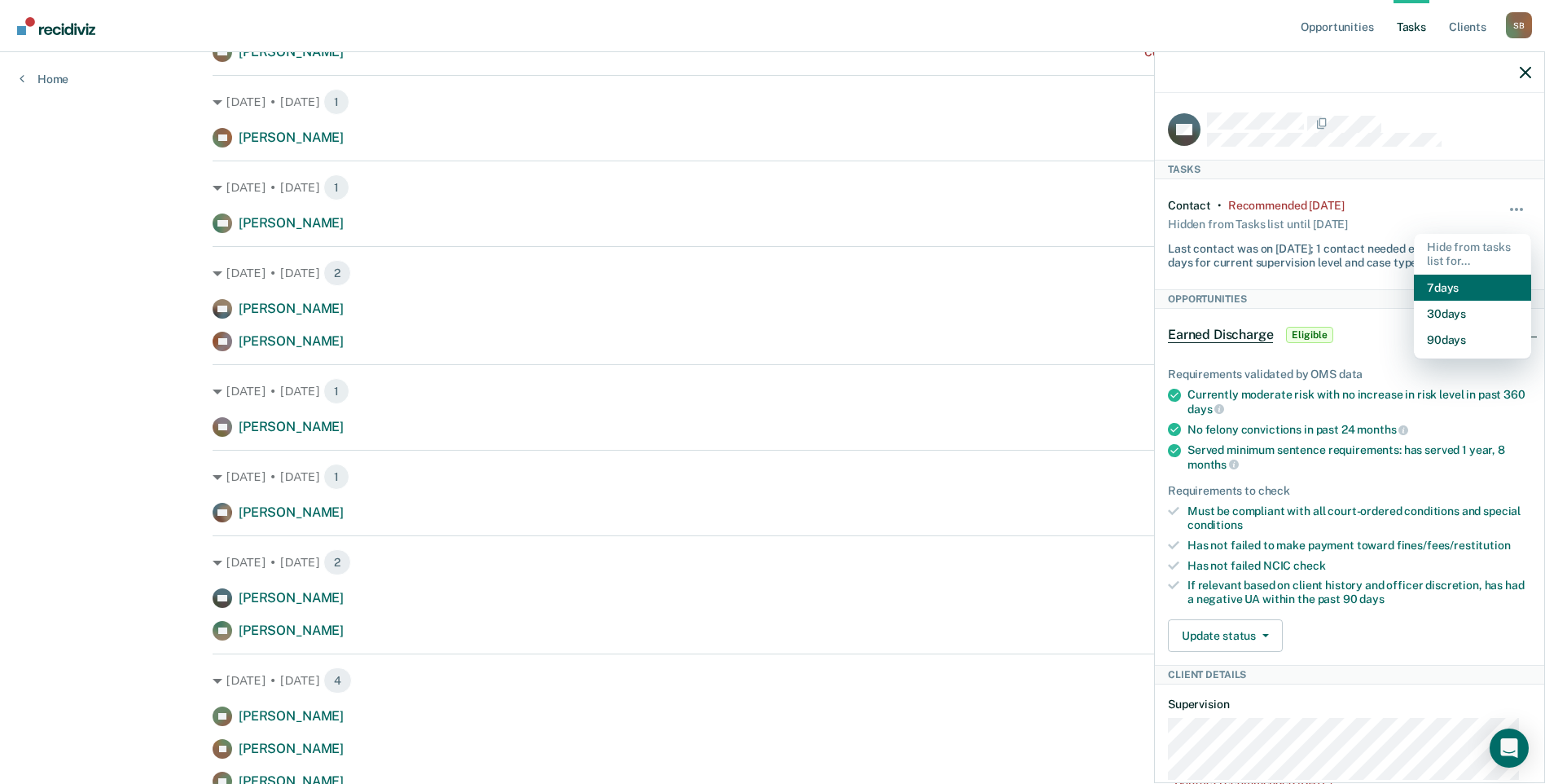
click at [1461, 287] on button "7 days" at bounding box center [1472, 287] width 117 height 26
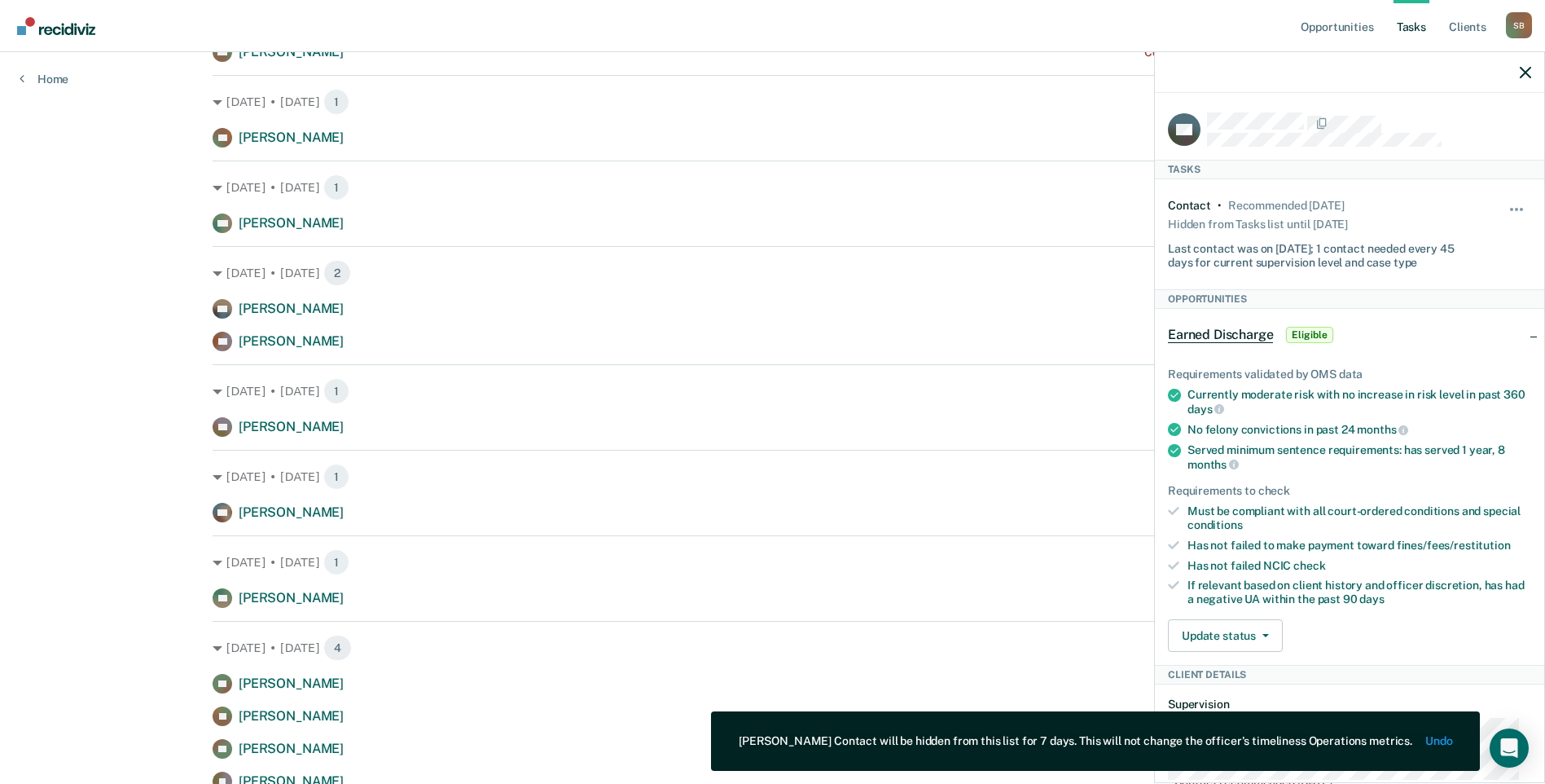
click at [57, 474] on div "Opportunities Tasks Client s [PERSON_NAME] S B Profile How it works Log Out Hom…" at bounding box center [772, 745] width 1545 height 3121
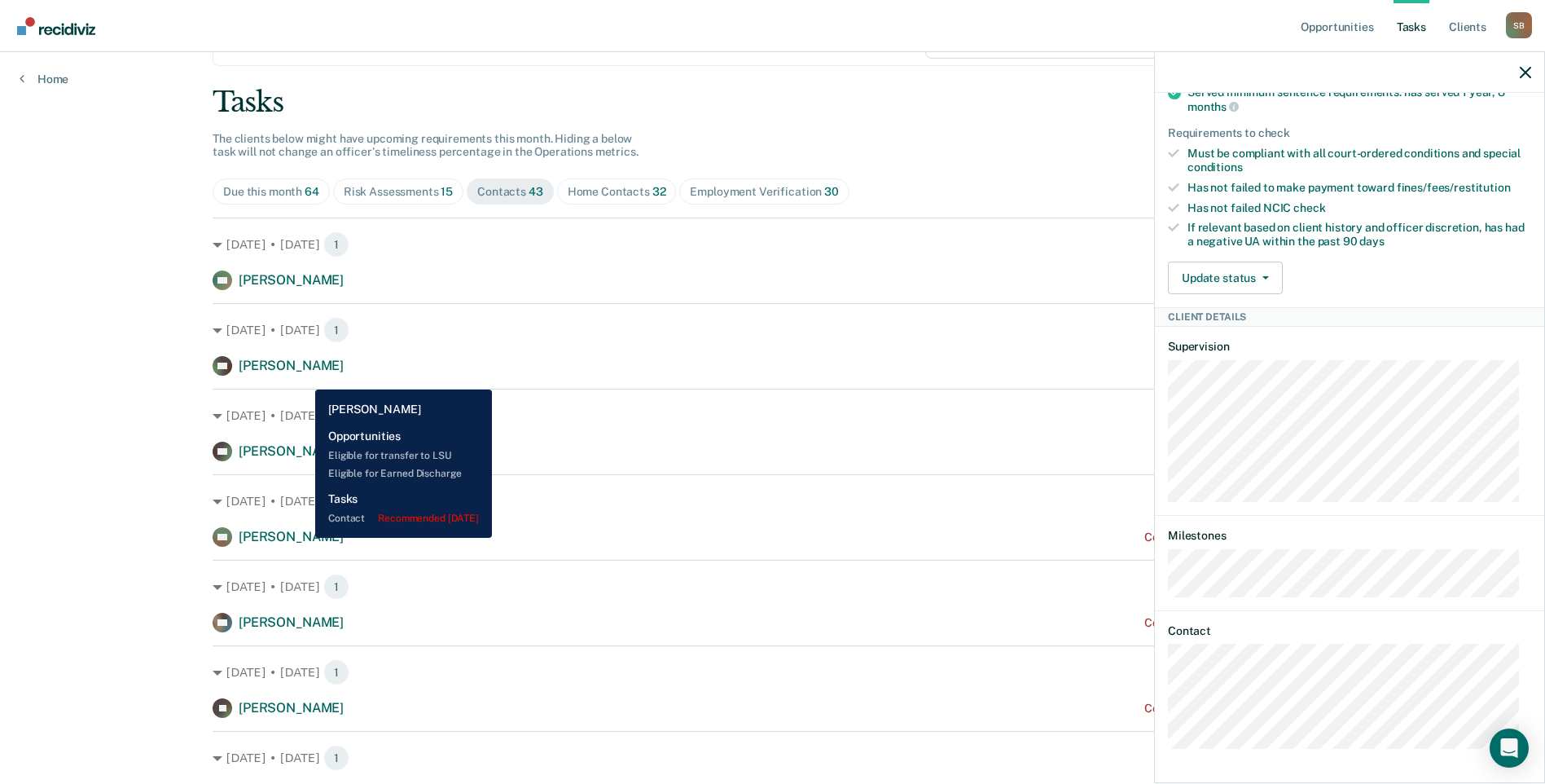
scroll to position [0, 0]
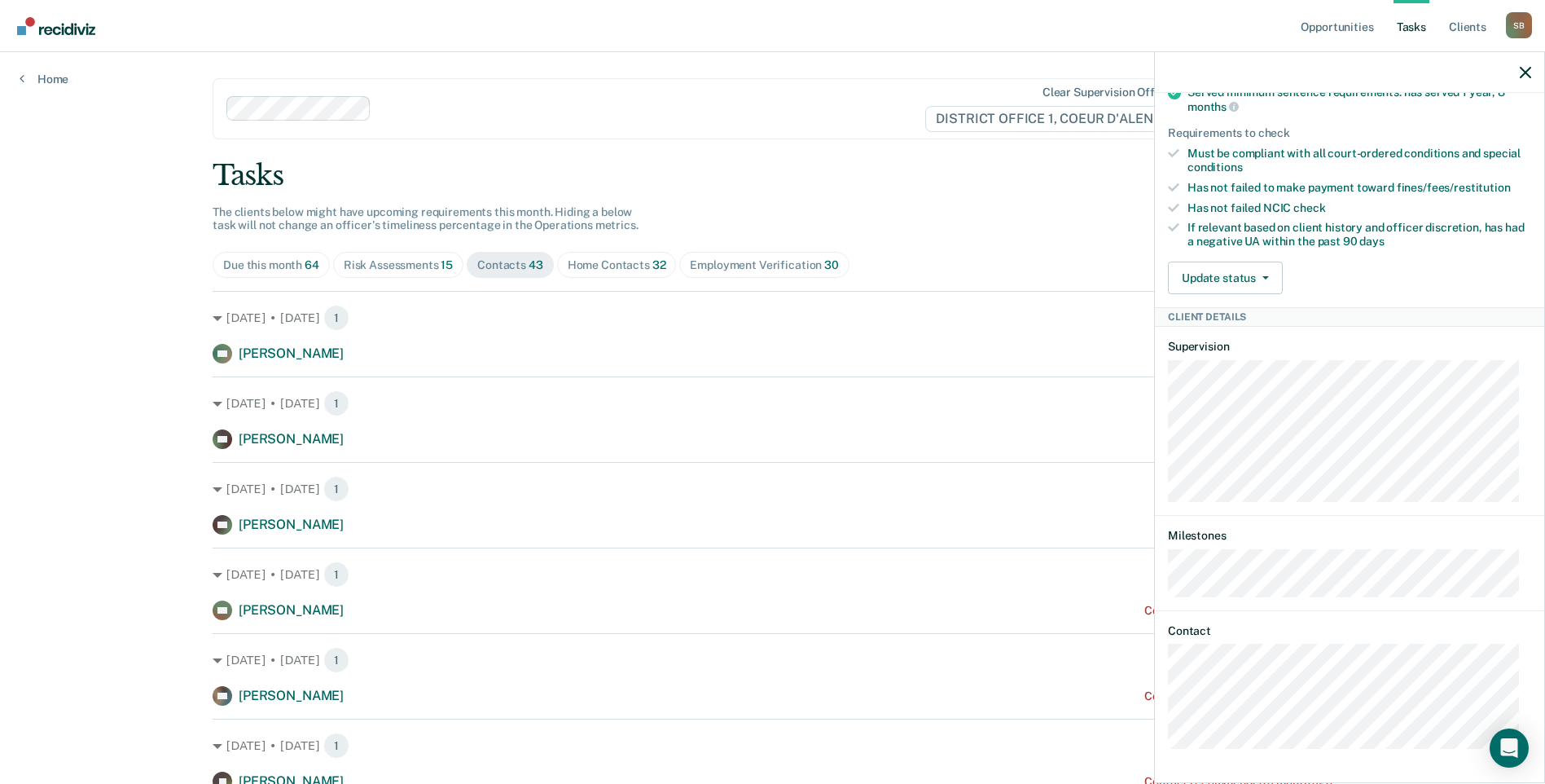
click at [1535, 74] on div at bounding box center [1350, 73] width 390 height 41
